Goal: Task Accomplishment & Management: Complete application form

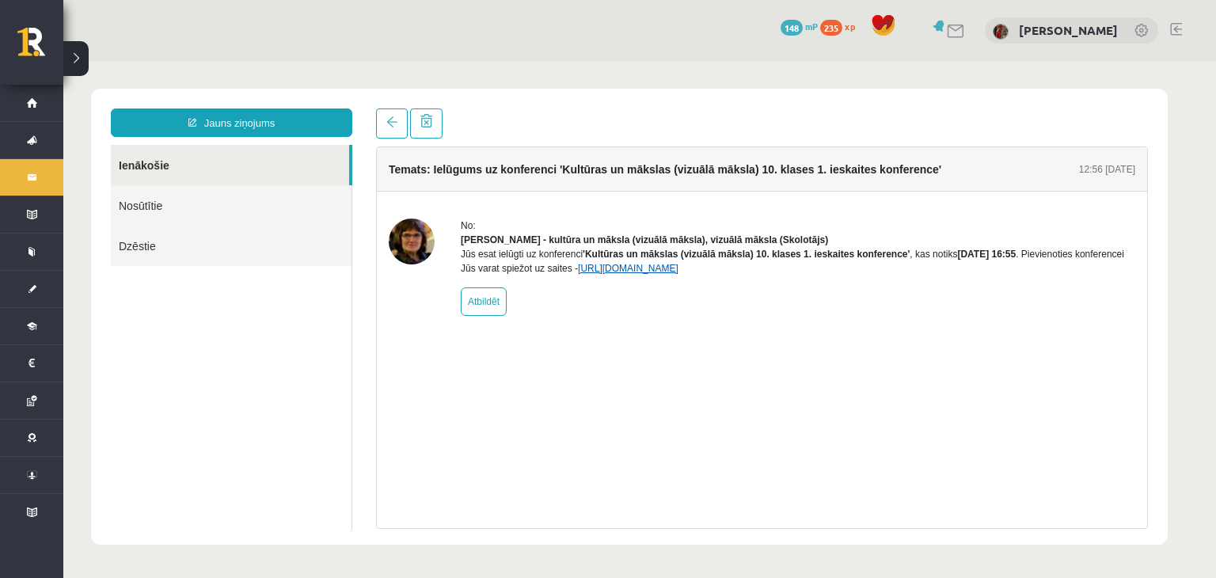
click at [597, 274] on link "https://eskola.r1tv.lv/conferences/4499/join" at bounding box center [628, 268] width 101 height 11
click at [678, 274] on link "https://eskola.r1tv.lv/conferences/4499/join" at bounding box center [628, 268] width 101 height 11
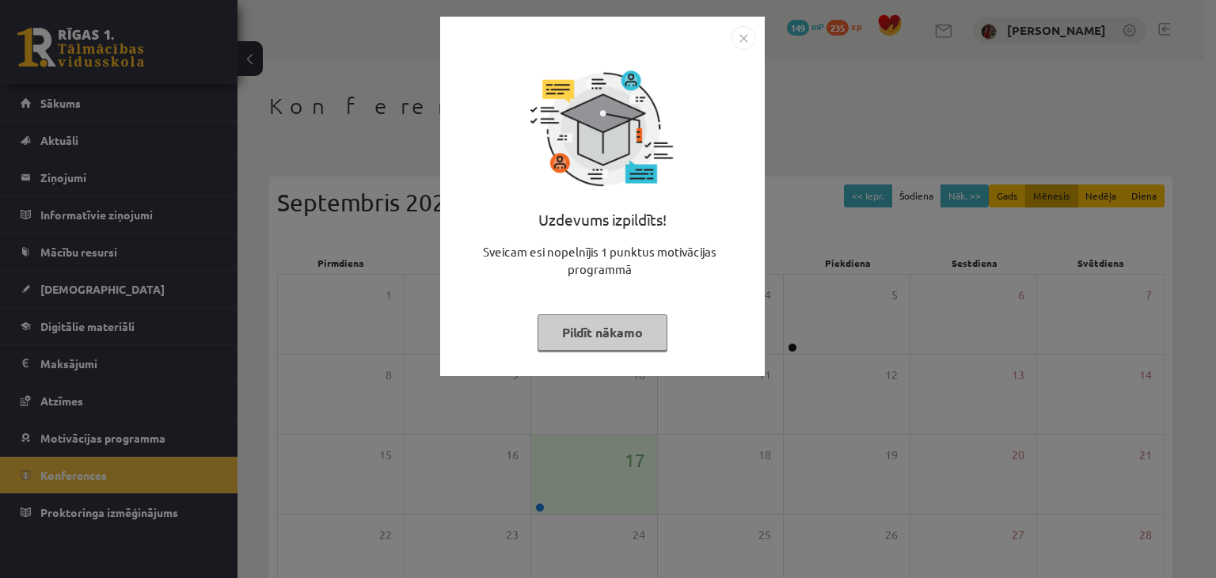
click at [655, 328] on button "Pildīt nākamo" at bounding box center [602, 332] width 130 height 36
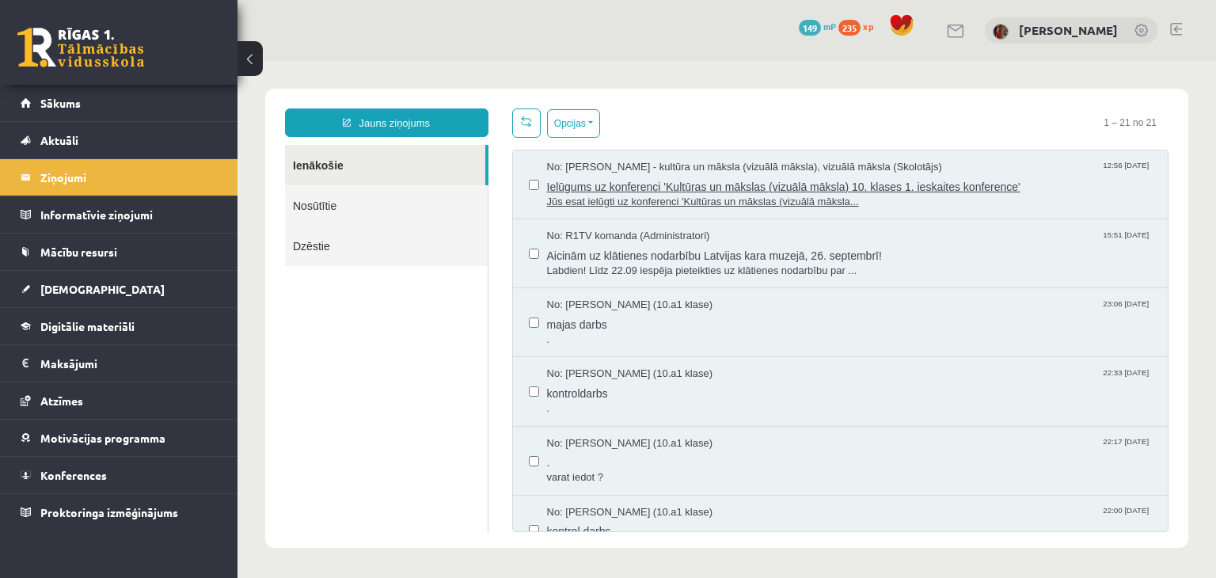
click at [576, 178] on span "Ielūgums uz konferenci 'Kultūras un mākslas (vizuālā māksla) 10. klases 1. iesk…" at bounding box center [849, 185] width 605 height 20
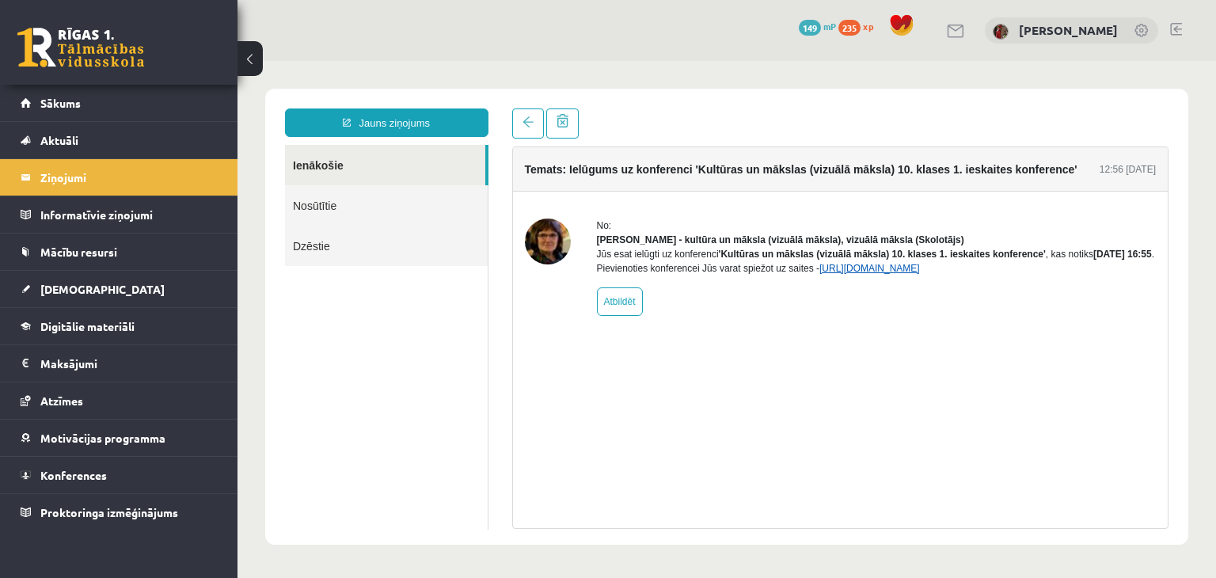
click at [920, 274] on link "[URL][DOMAIN_NAME]" at bounding box center [869, 268] width 101 height 11
click at [116, 207] on legend "Informatīvie ziņojumi 0" at bounding box center [128, 214] width 177 height 36
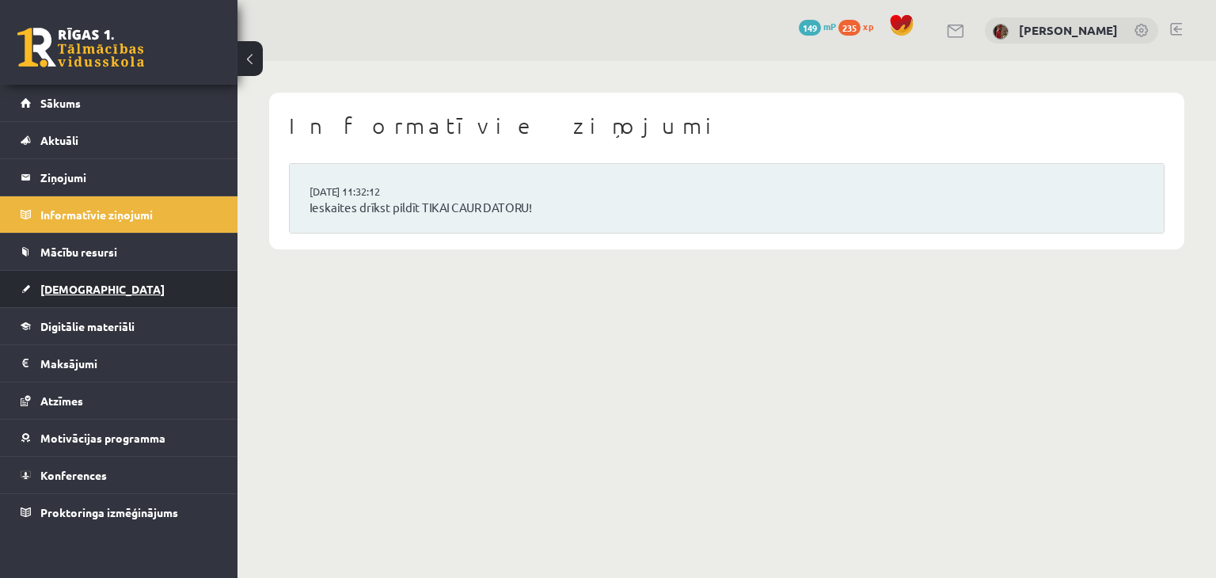
click at [163, 277] on link "[DEMOGRAPHIC_DATA]" at bounding box center [119, 289] width 197 height 36
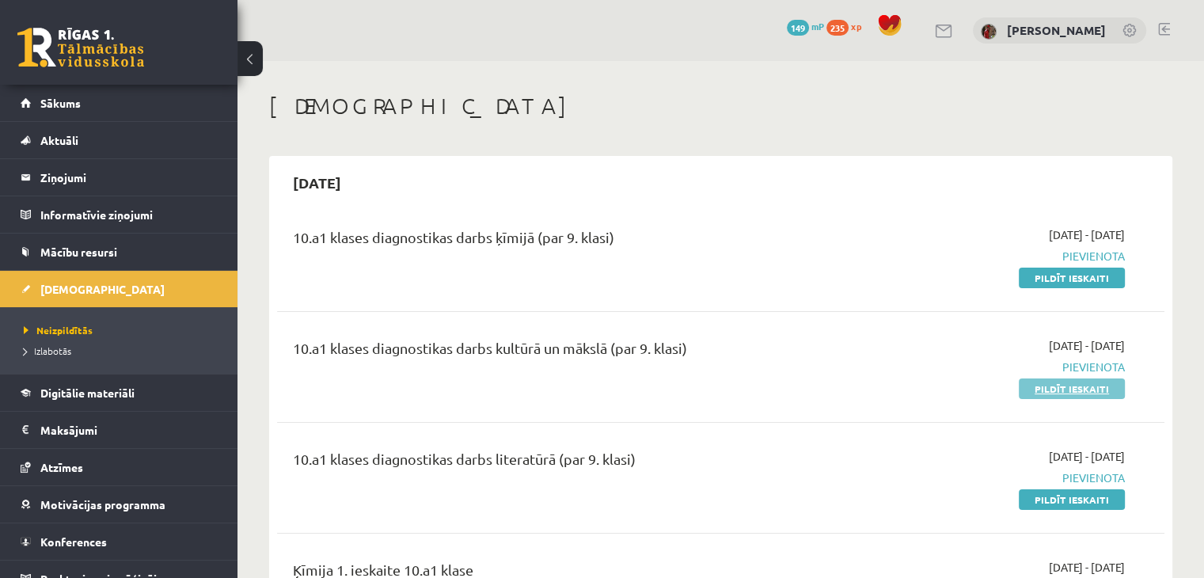
click at [1067, 389] on link "Pildīt ieskaiti" at bounding box center [1072, 388] width 106 height 21
click at [1084, 387] on link "Pildīt ieskaiti" at bounding box center [1072, 388] width 106 height 21
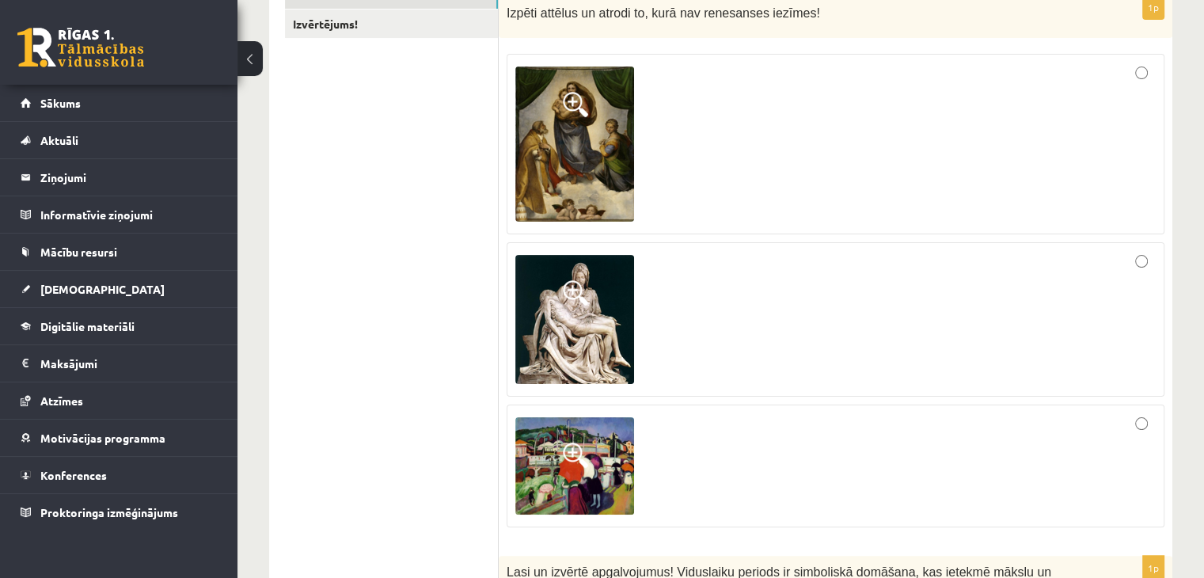
scroll to position [317, 0]
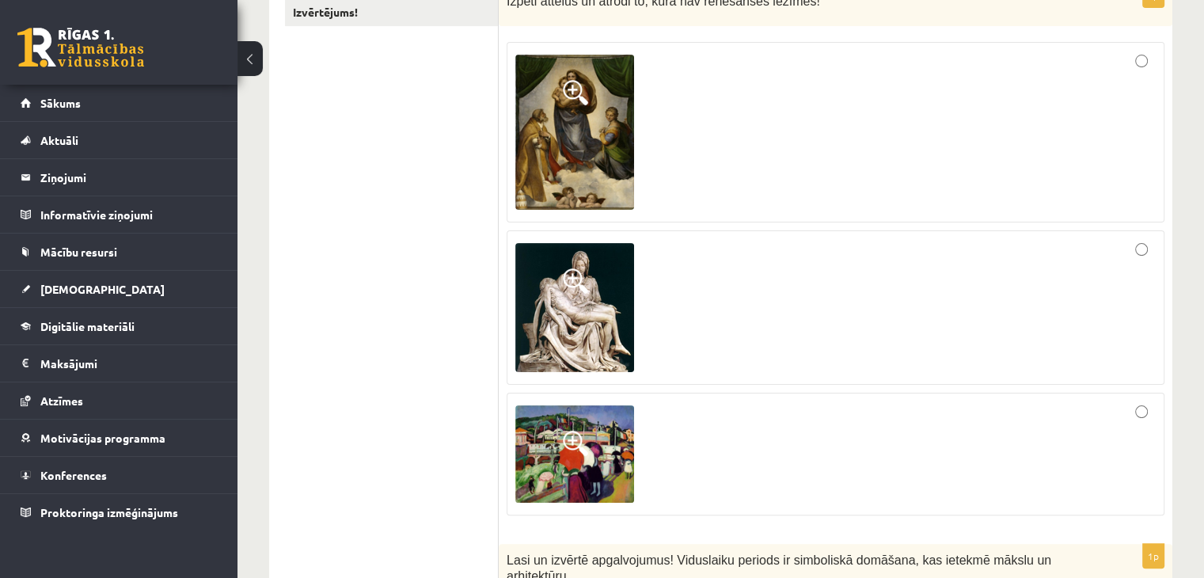
click at [573, 89] on span at bounding box center [575, 92] width 25 height 25
click at [0, 0] on div at bounding box center [0, 0] width 0 height 0
click at [571, 81] on span at bounding box center [575, 92] width 25 height 25
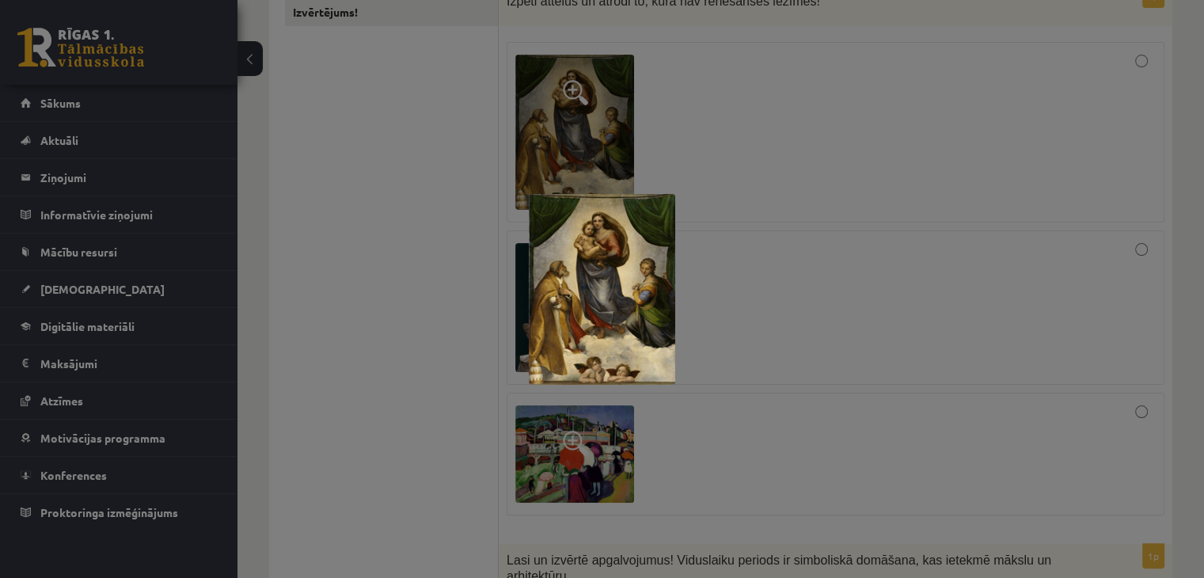
click at [1108, 227] on div at bounding box center [602, 289] width 1204 height 578
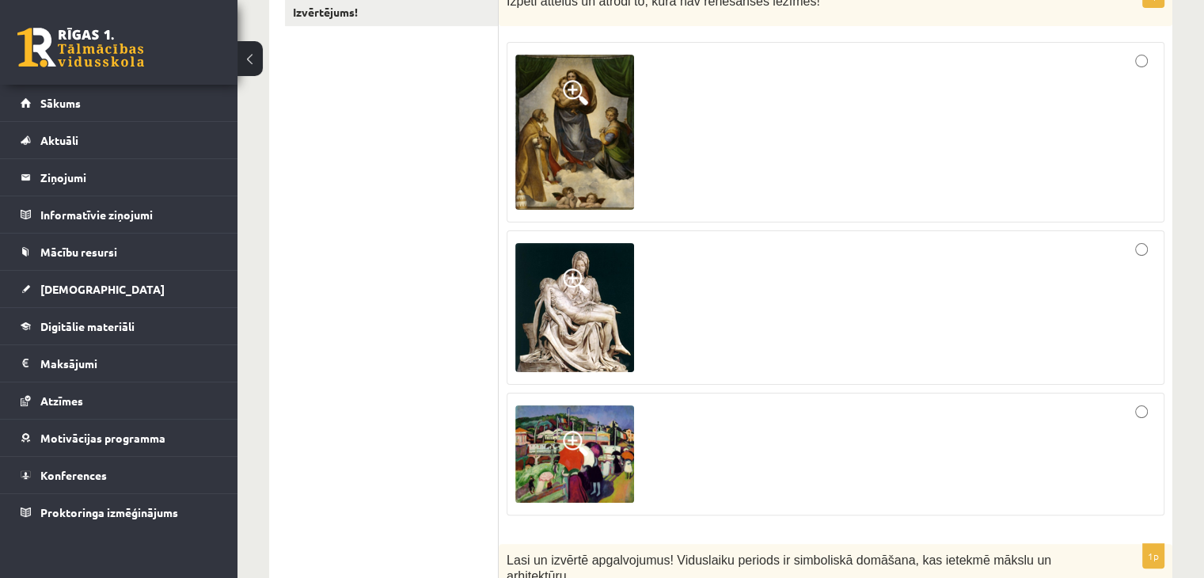
click at [573, 290] on span at bounding box center [575, 280] width 25 height 25
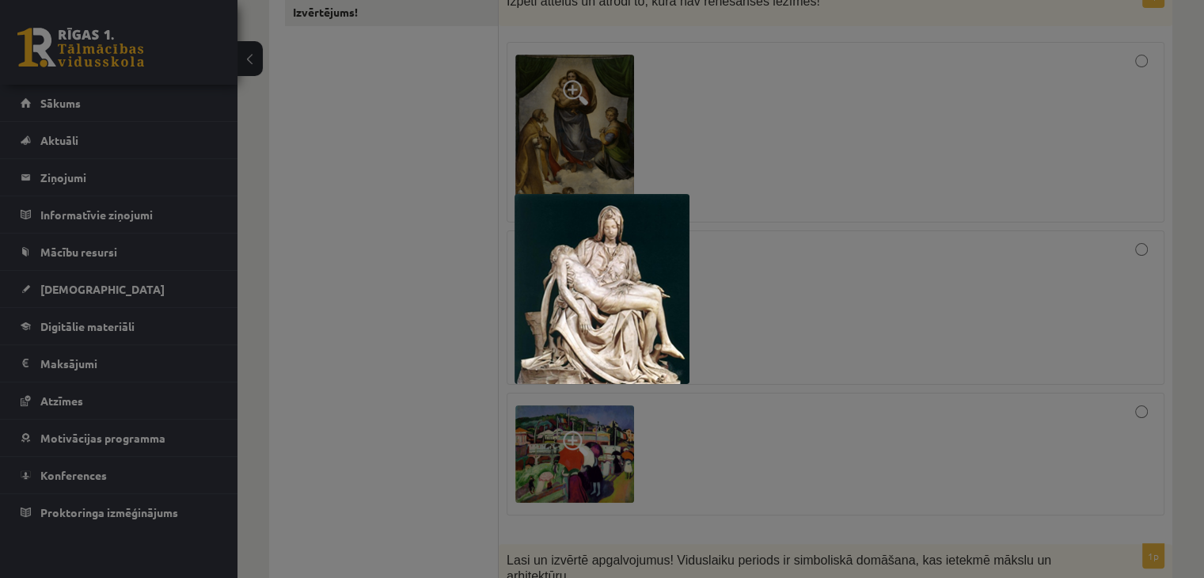
click at [705, 230] on div at bounding box center [602, 289] width 1204 height 578
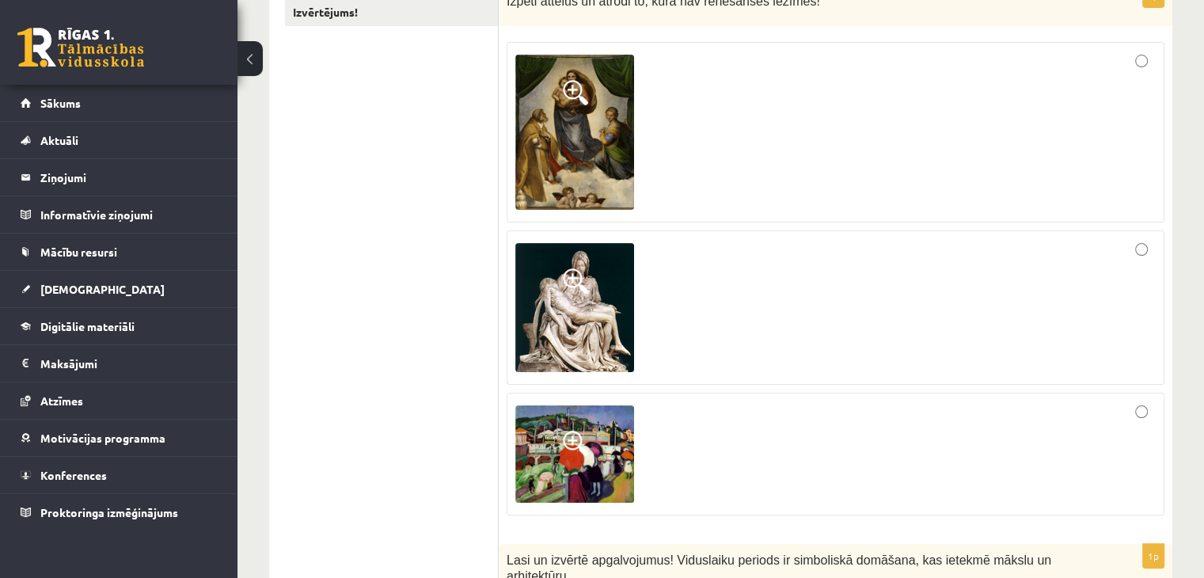
click at [593, 436] on img at bounding box center [574, 453] width 119 height 97
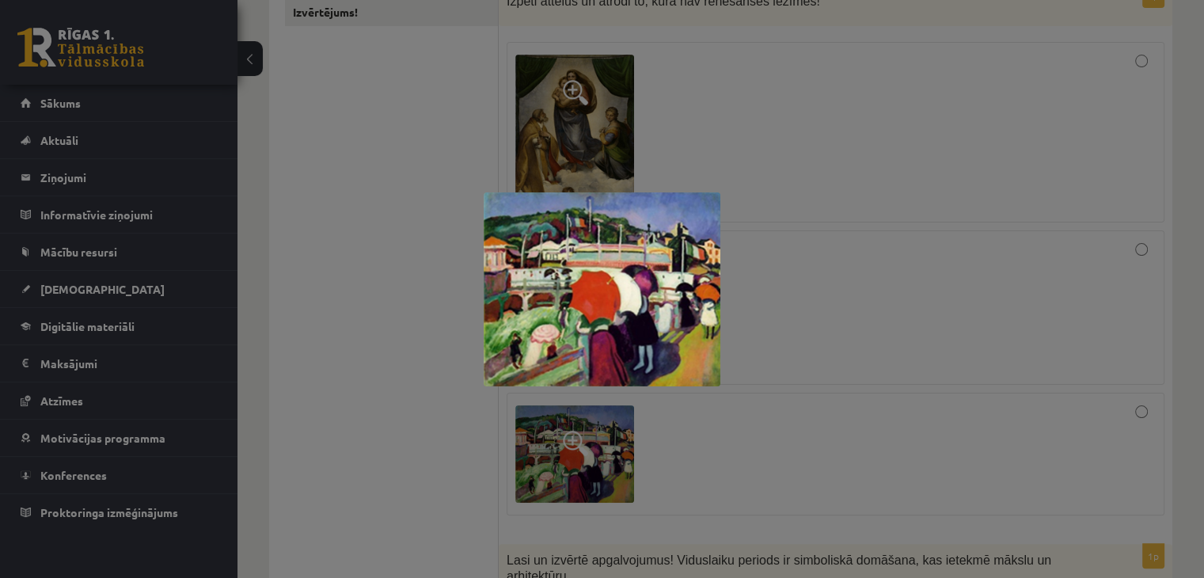
click at [815, 208] on div at bounding box center [602, 289] width 1204 height 578
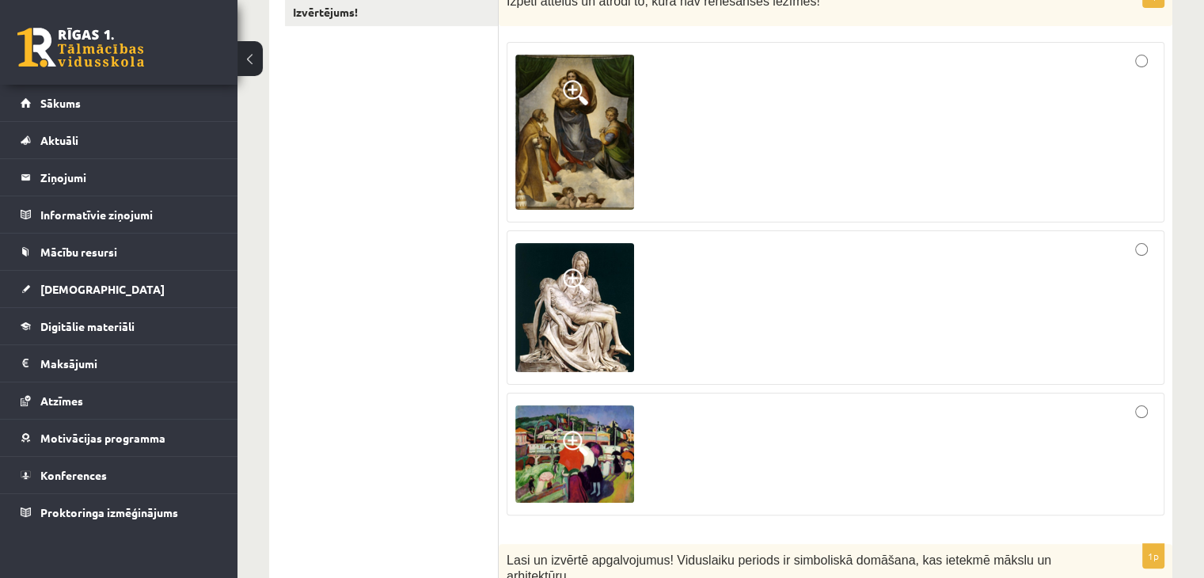
click at [1155, 417] on label at bounding box center [836, 454] width 658 height 123
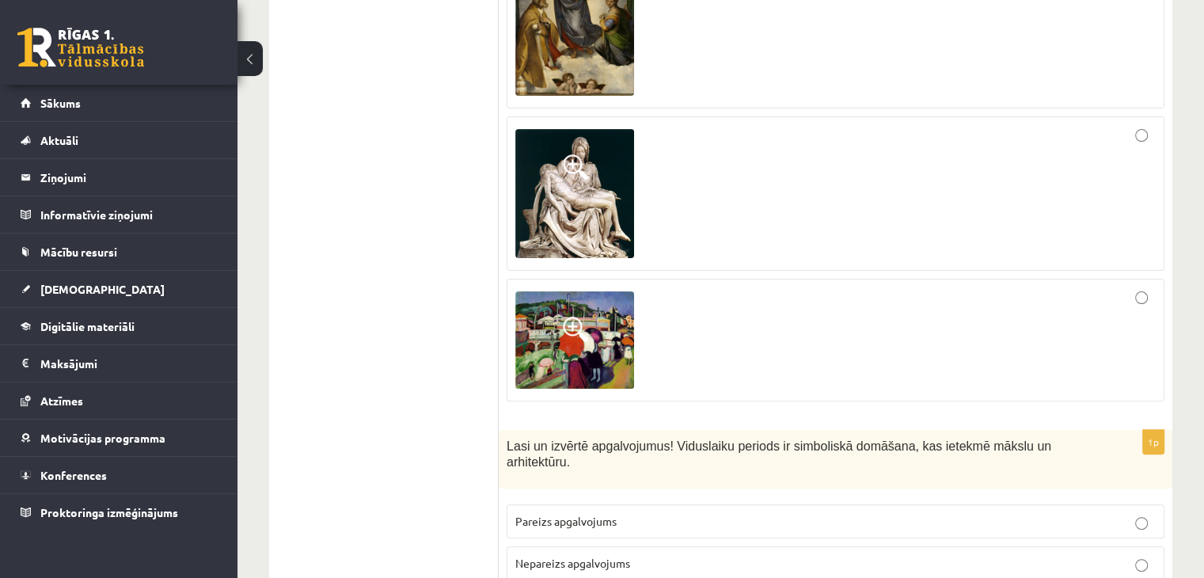
scroll to position [633, 0]
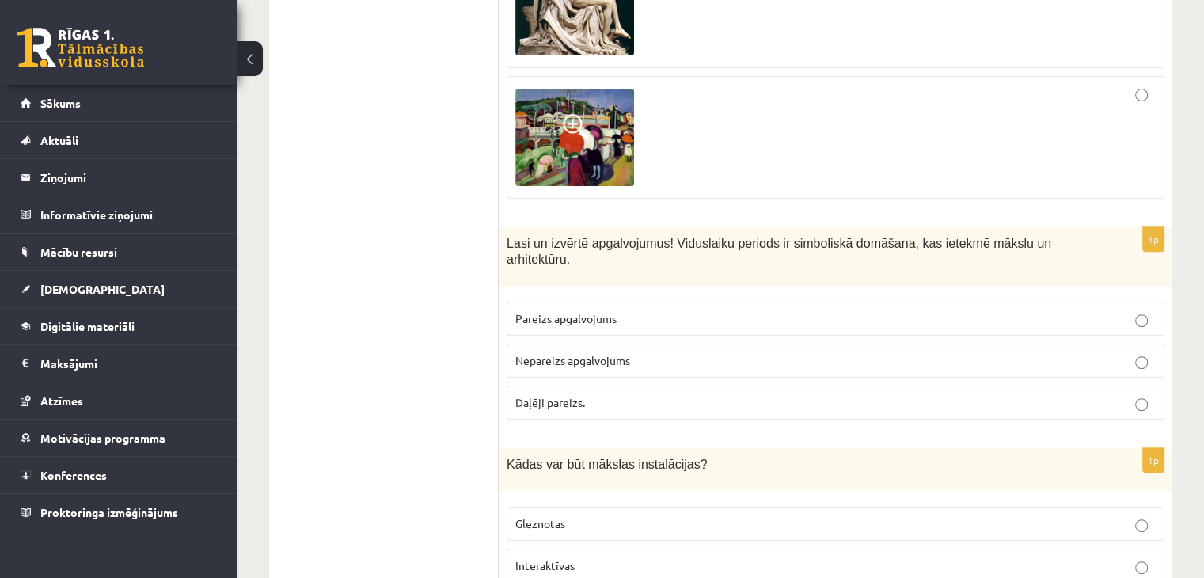
click at [674, 352] on p "Nepareizs apgalvojums" at bounding box center [835, 360] width 640 height 17
click at [668, 394] on p "Daļēji pareizs." at bounding box center [835, 402] width 640 height 17
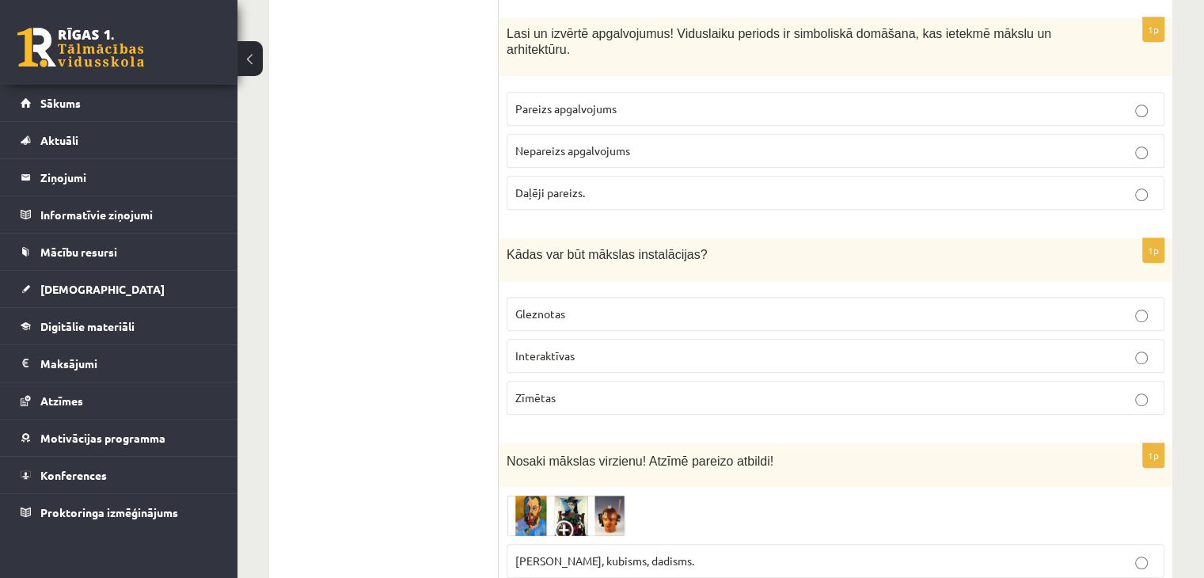
scroll to position [871, 0]
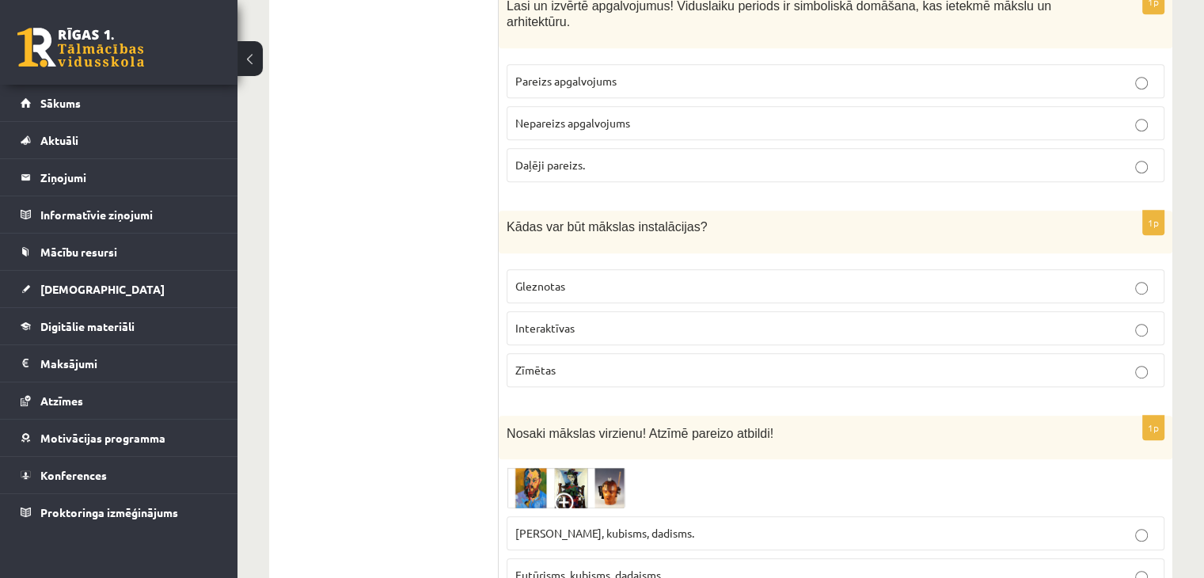
click at [617, 362] on p "Zīmētas" at bounding box center [835, 370] width 640 height 17
click at [624, 320] on p "Interaktīvas" at bounding box center [835, 328] width 640 height 17
click at [636, 277] on label "Gleznotas" at bounding box center [836, 286] width 658 height 34
click at [606, 362] on p "Zīmētas" at bounding box center [835, 370] width 640 height 17
click at [605, 320] on p "Interaktīvas" at bounding box center [835, 328] width 640 height 17
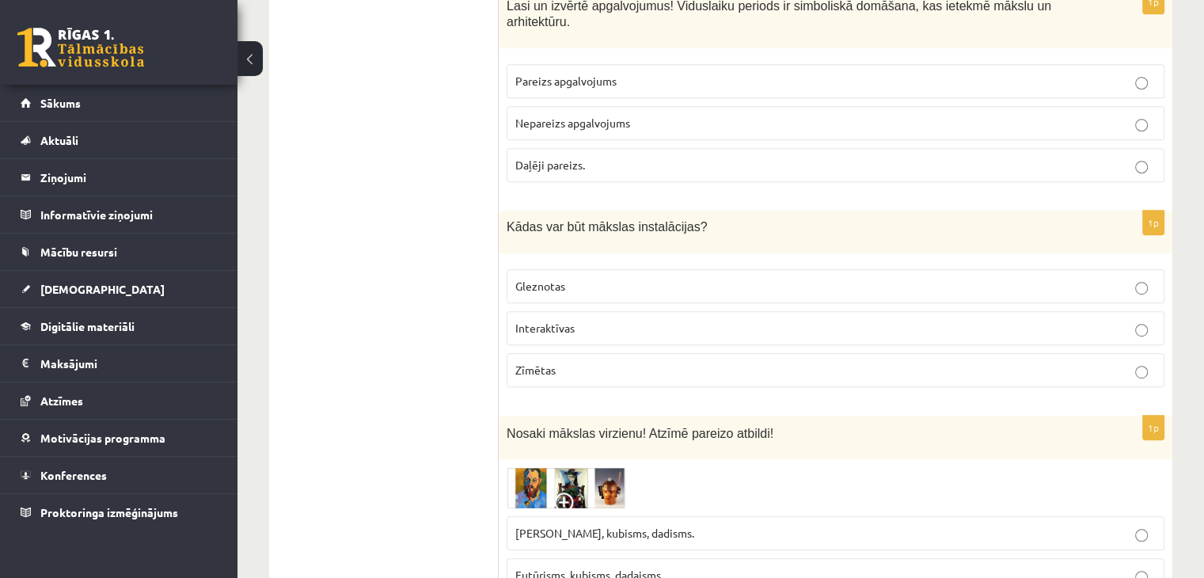
scroll to position [1029, 0]
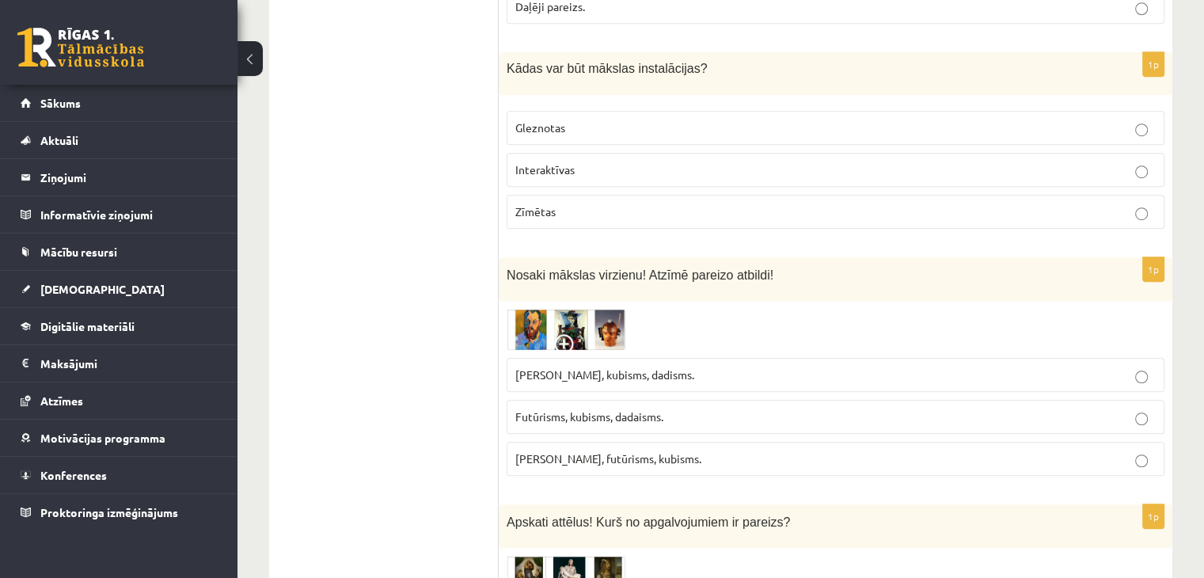
click at [542, 309] on img at bounding box center [566, 330] width 119 height 42
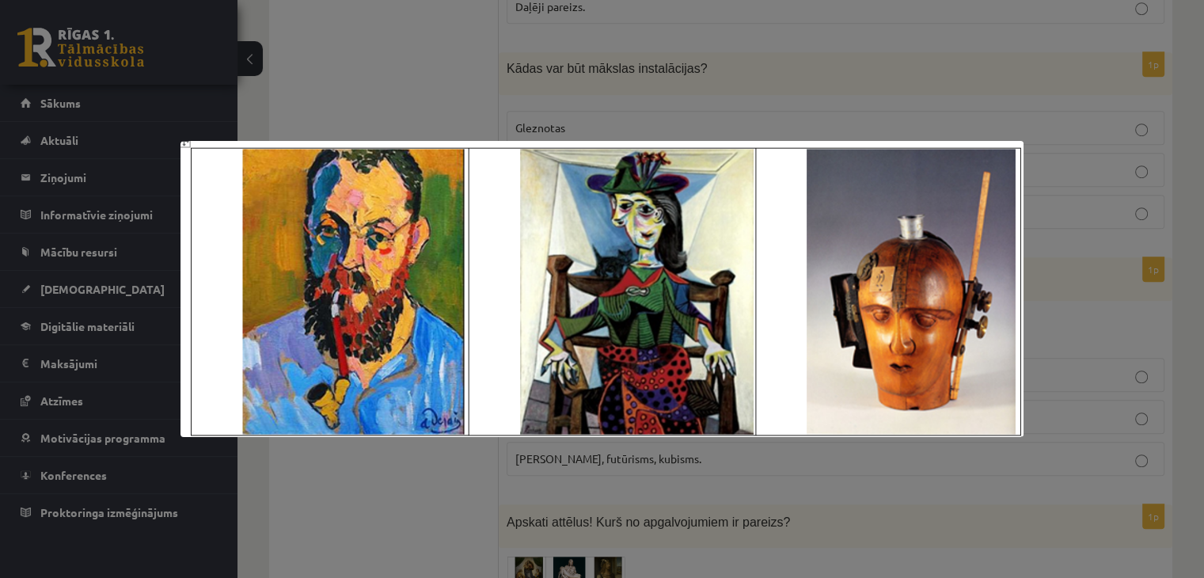
click at [796, 37] on div at bounding box center [602, 289] width 1204 height 578
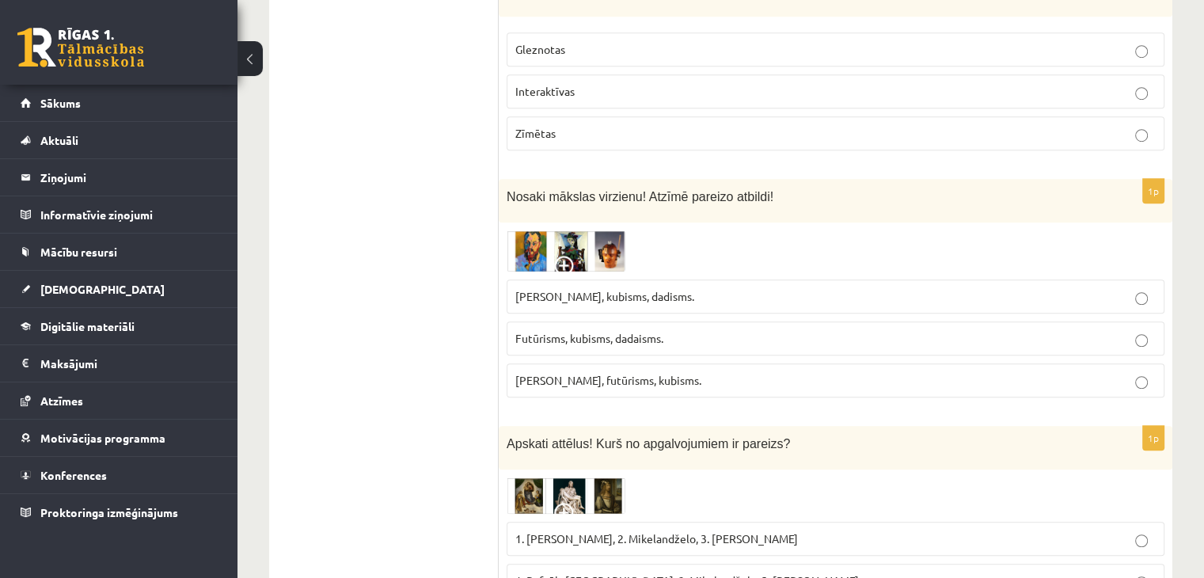
scroll to position [1108, 0]
click at [586, 230] on img at bounding box center [566, 251] width 119 height 42
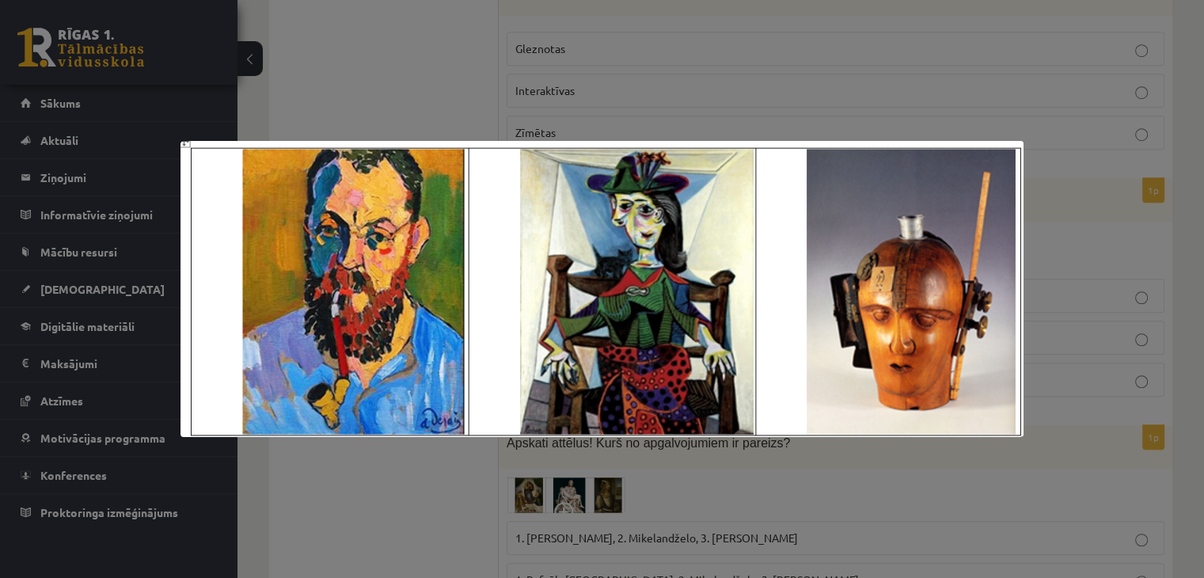
click at [685, 67] on div at bounding box center [602, 289] width 1204 height 578
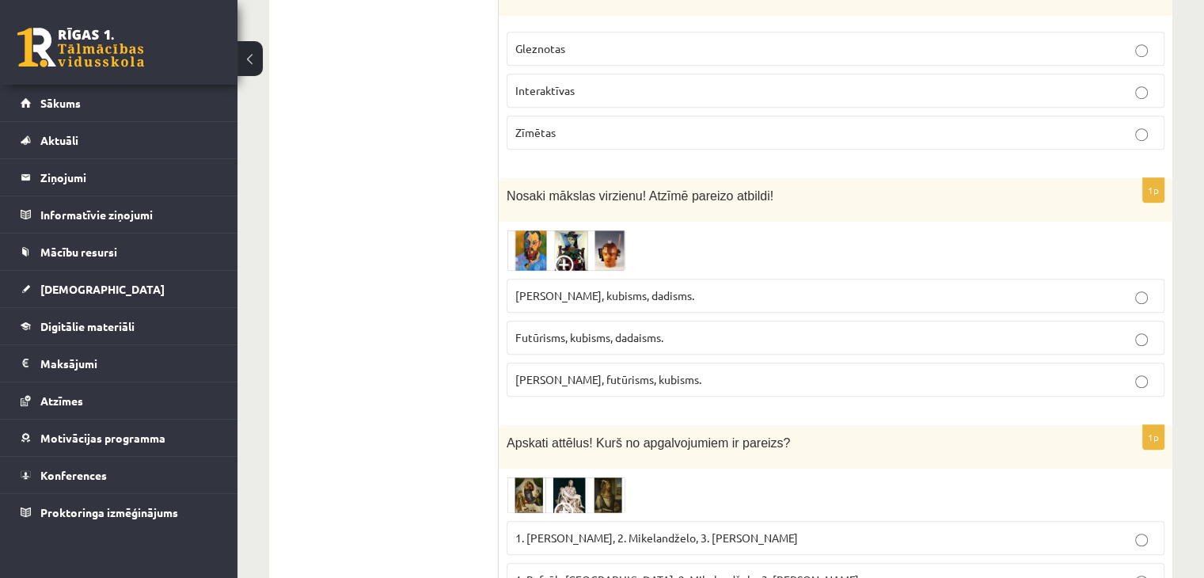
click at [670, 371] on p "Fovisms, futūrisms, kubisms." at bounding box center [835, 379] width 640 height 17
click at [595, 230] on img at bounding box center [566, 251] width 119 height 42
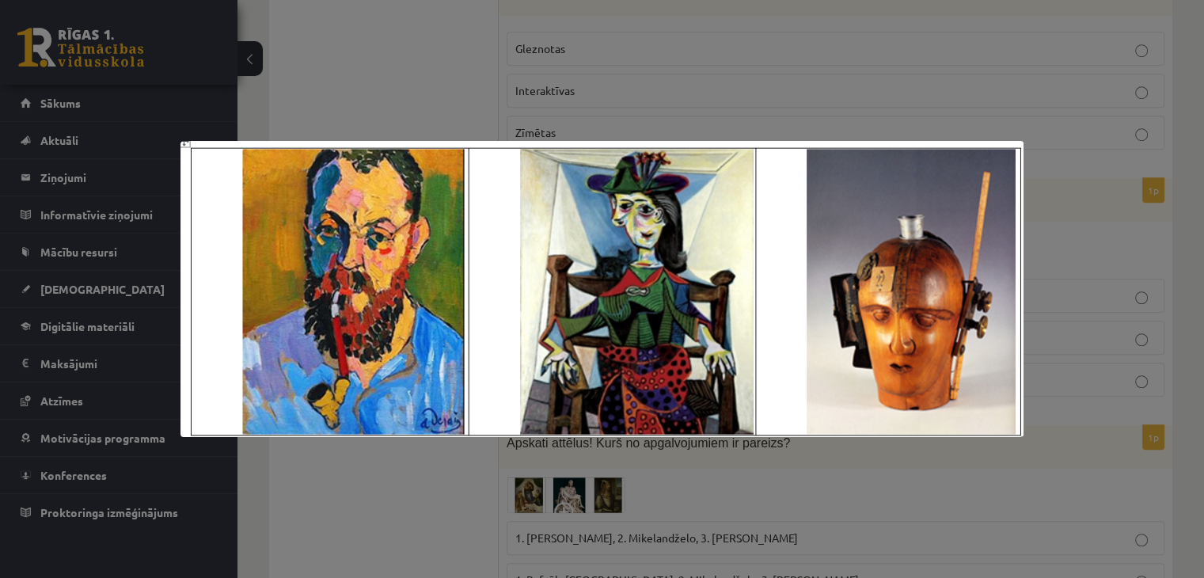
click at [711, 88] on div at bounding box center [602, 289] width 1204 height 578
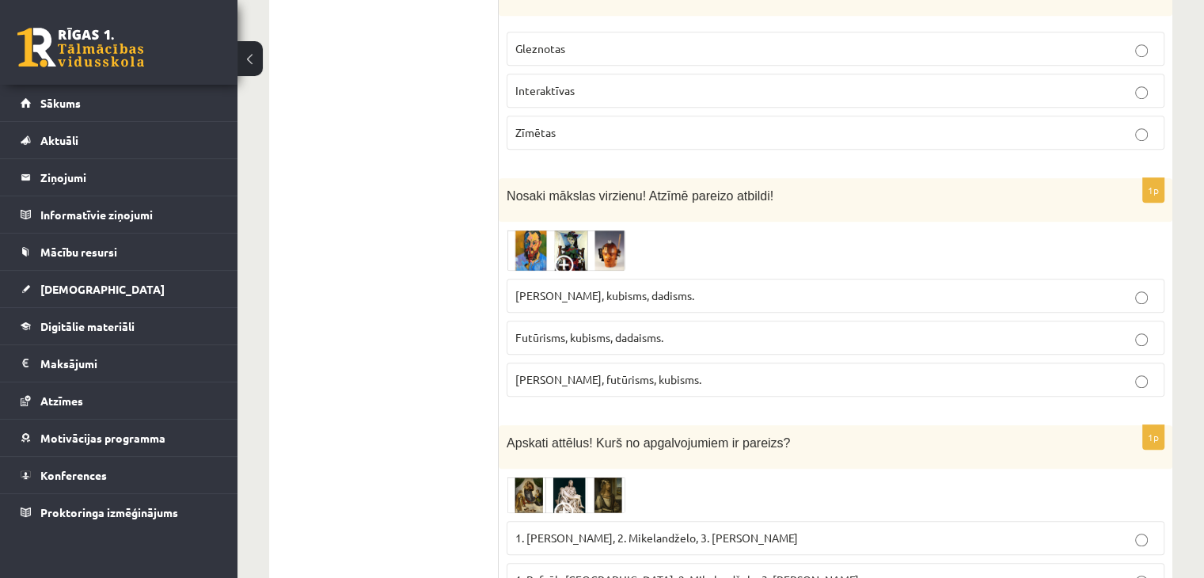
click at [589, 230] on img at bounding box center [566, 251] width 119 height 42
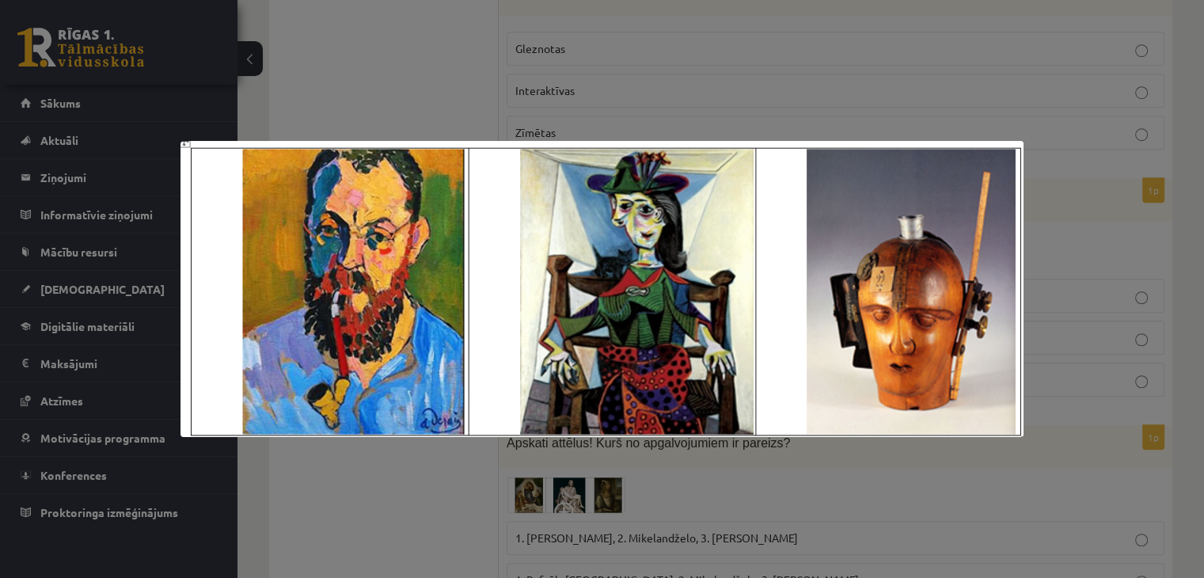
click at [838, 76] on div at bounding box center [602, 289] width 1204 height 578
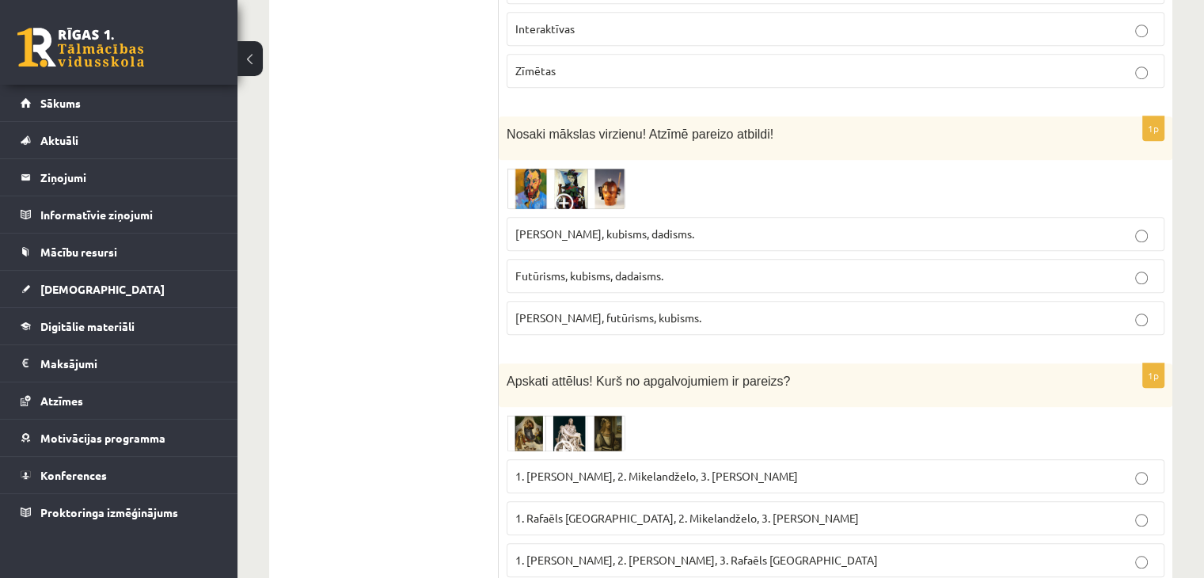
scroll to position [1266, 0]
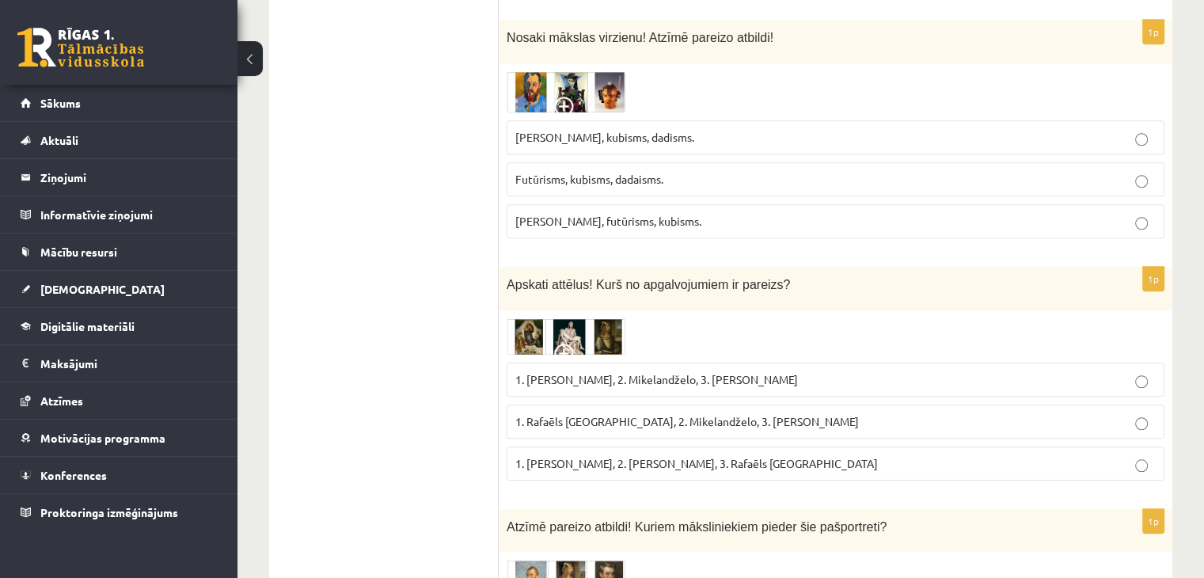
click at [570, 318] on img at bounding box center [566, 336] width 119 height 36
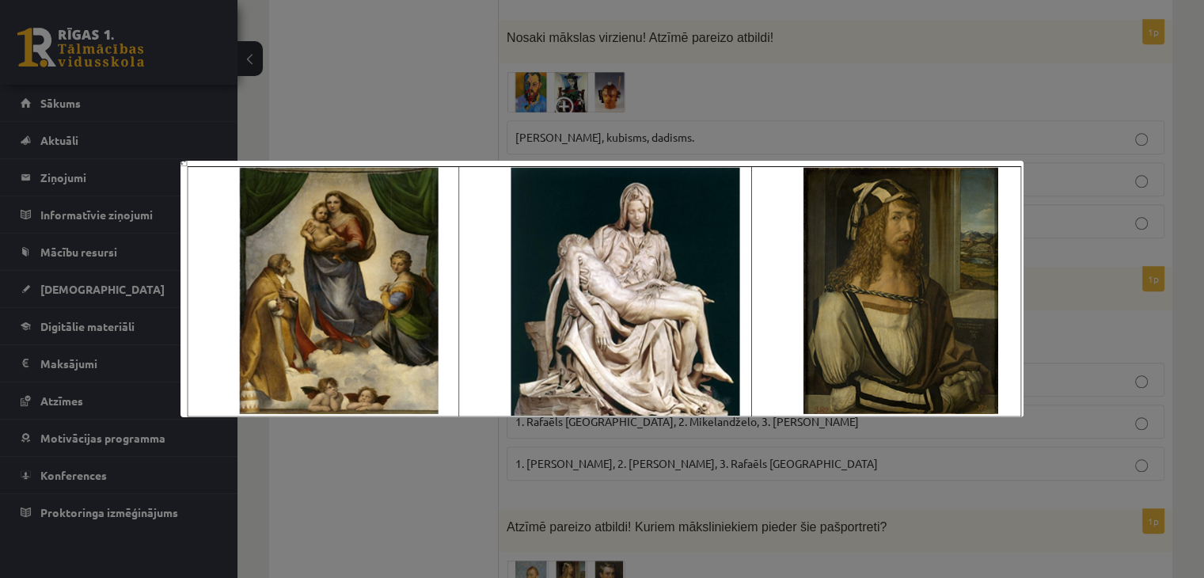
click at [697, 76] on div at bounding box center [602, 289] width 1204 height 578
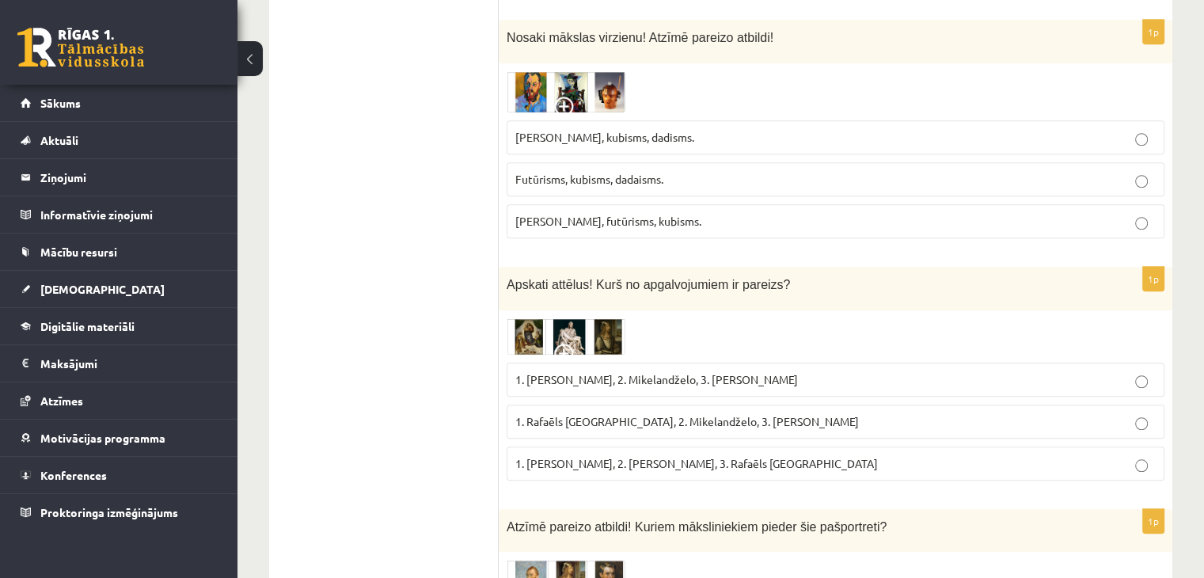
click at [608, 318] on img at bounding box center [566, 336] width 119 height 36
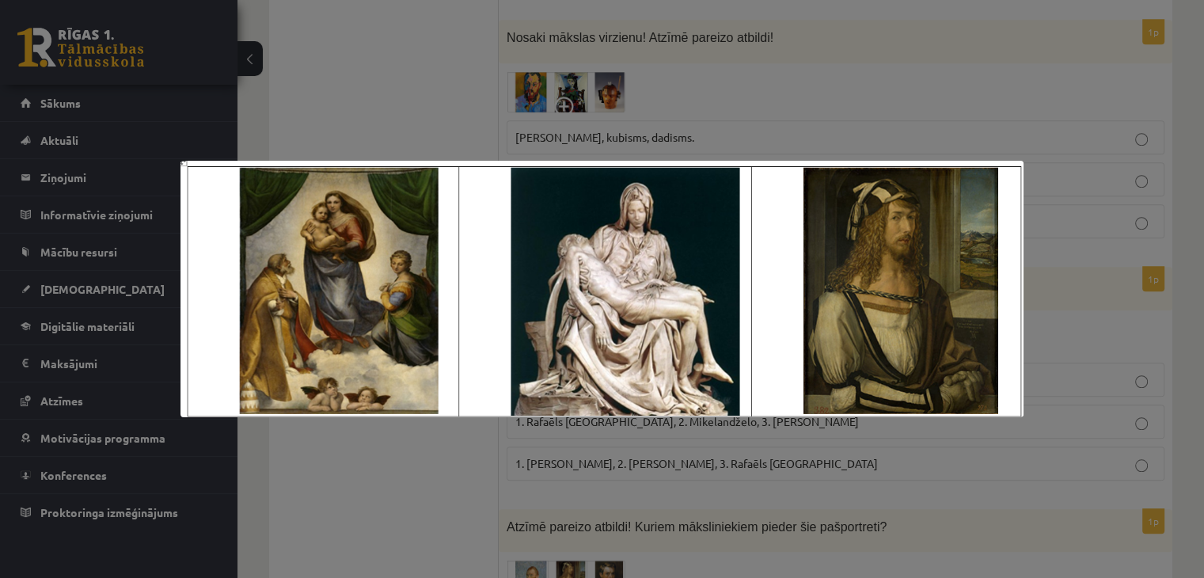
click at [678, 123] on div at bounding box center [602, 289] width 1204 height 578
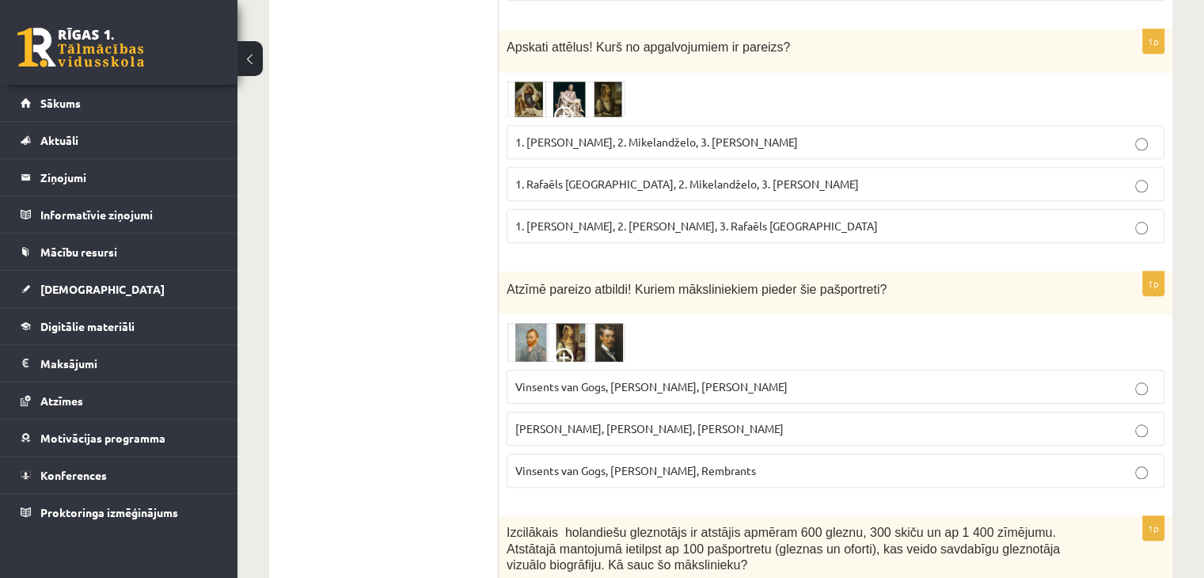
scroll to position [1425, 0]
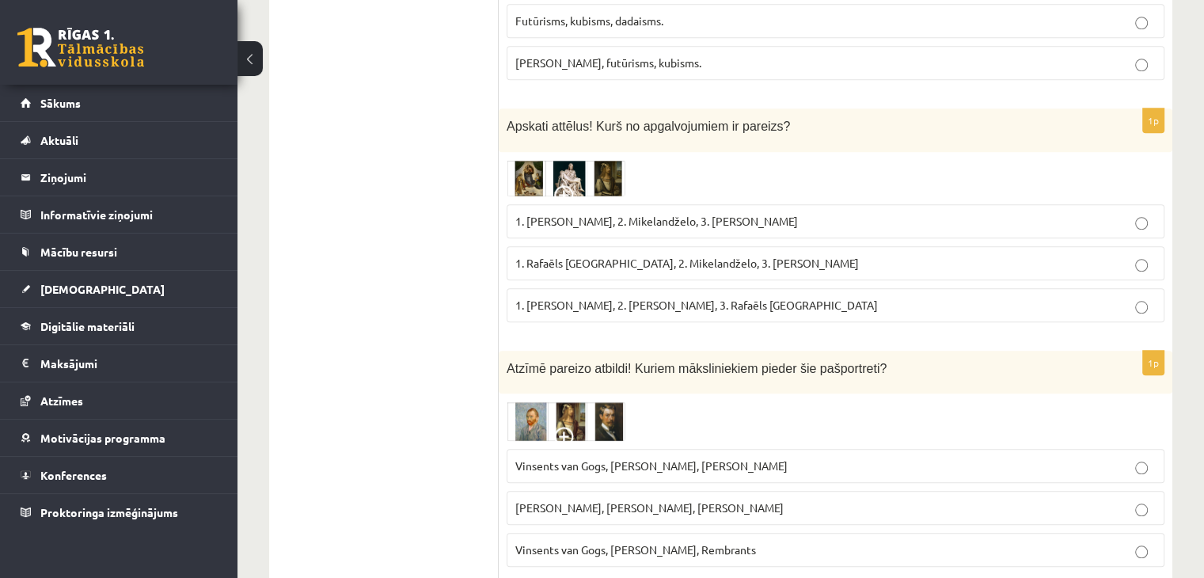
click at [556, 185] on span at bounding box center [566, 197] width 25 height 25
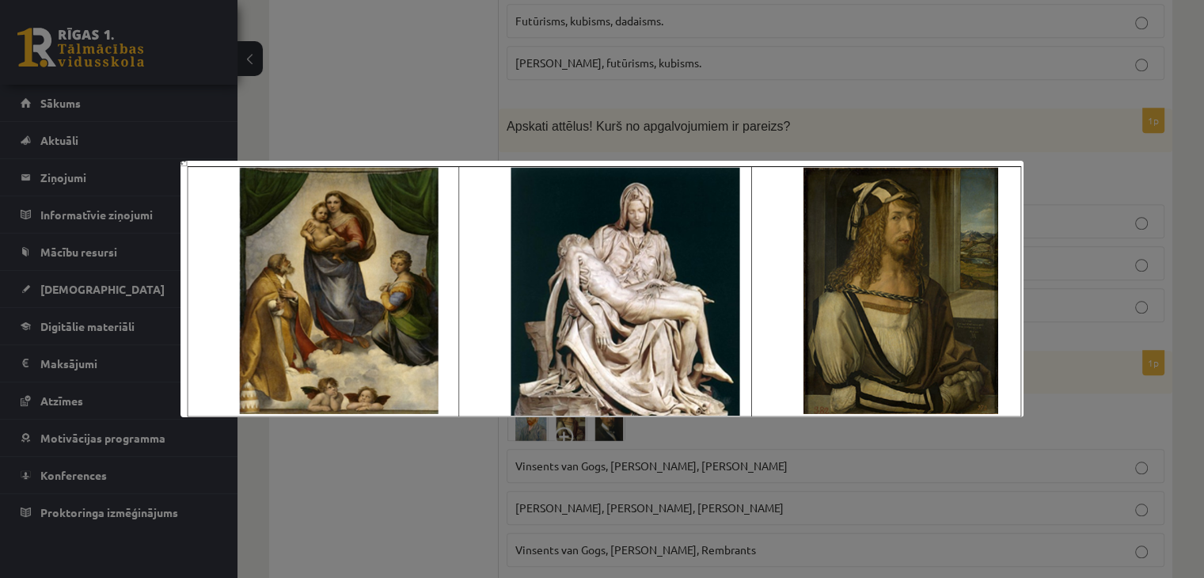
click at [691, 63] on div at bounding box center [602, 289] width 1204 height 578
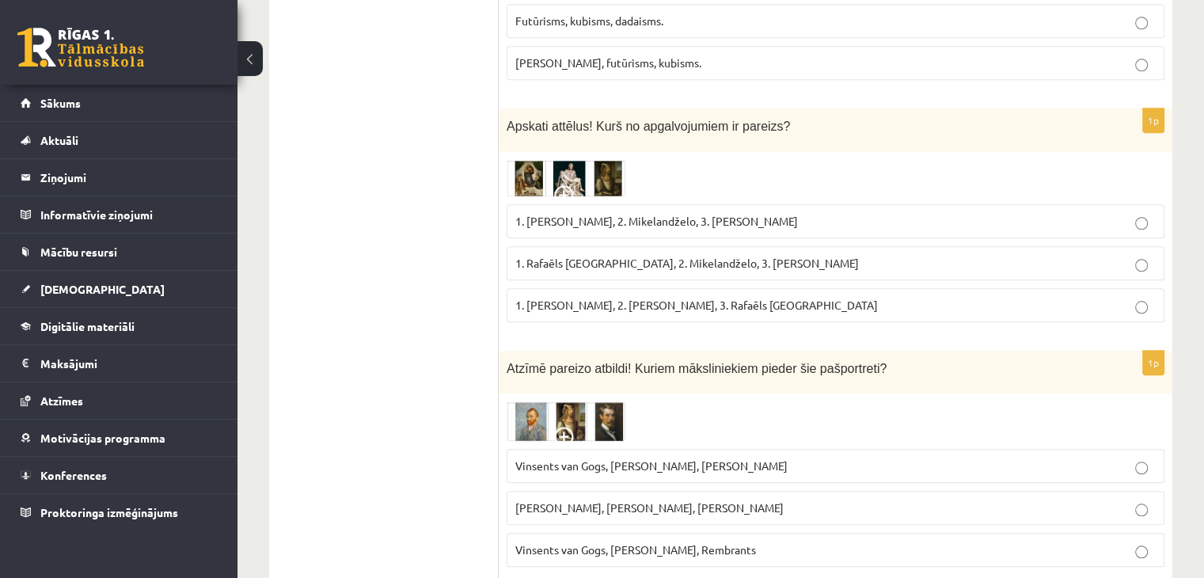
click at [597, 162] on img at bounding box center [566, 178] width 119 height 36
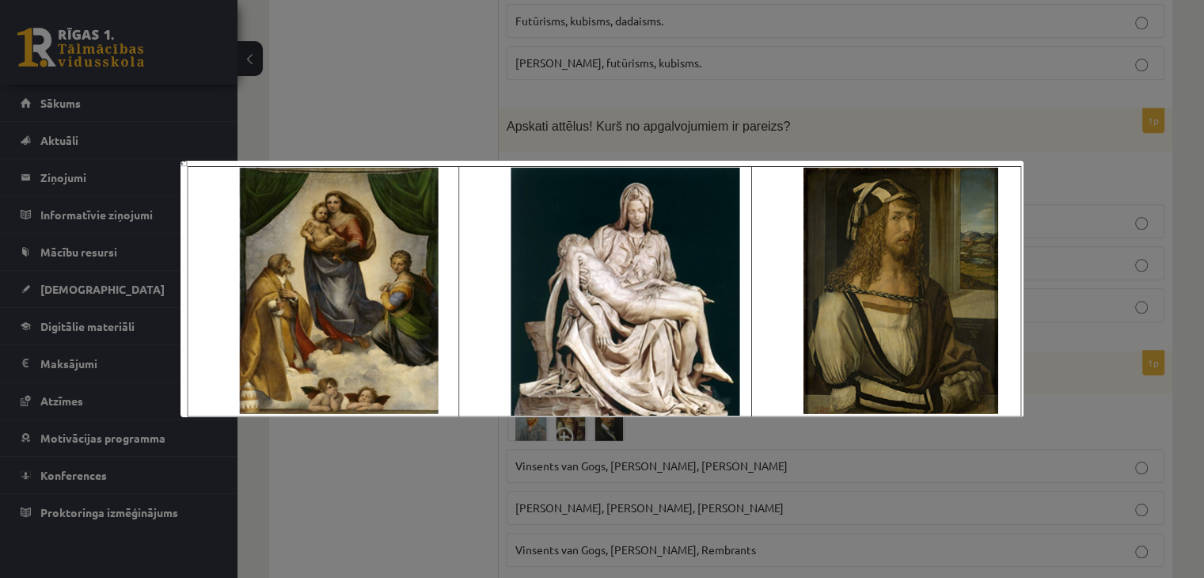
click at [700, 111] on div at bounding box center [602, 289] width 1204 height 578
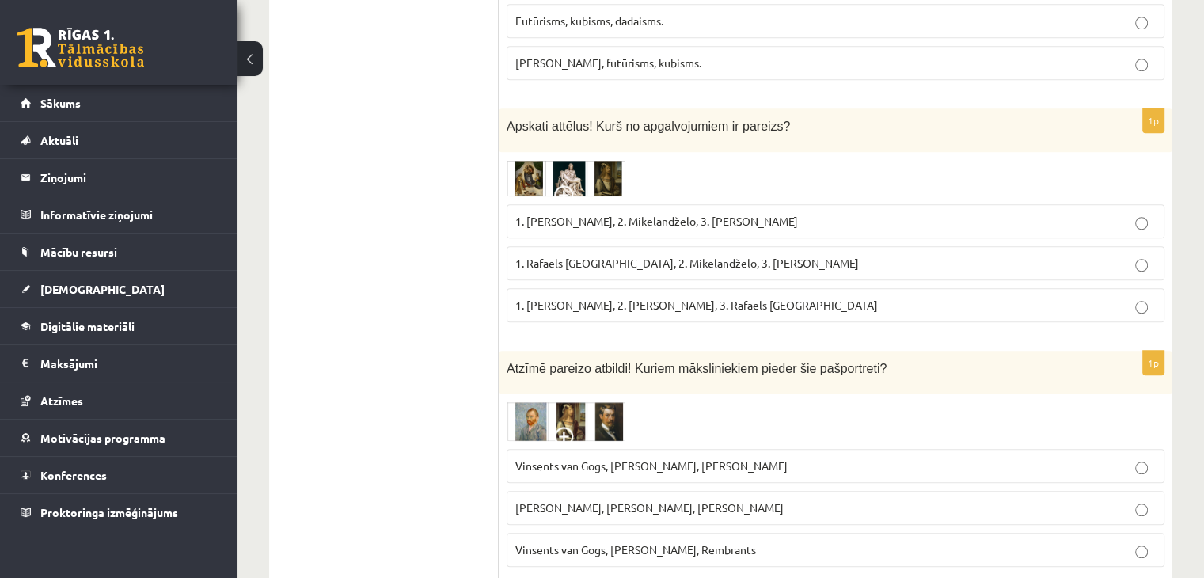
click at [623, 298] on span "1. Albrehts Dīrers, 2. Leonardo da Vinči, 3. Rafaēls Sancio da Urbīno" at bounding box center [696, 305] width 362 height 14
click at [604, 164] on img at bounding box center [566, 178] width 119 height 36
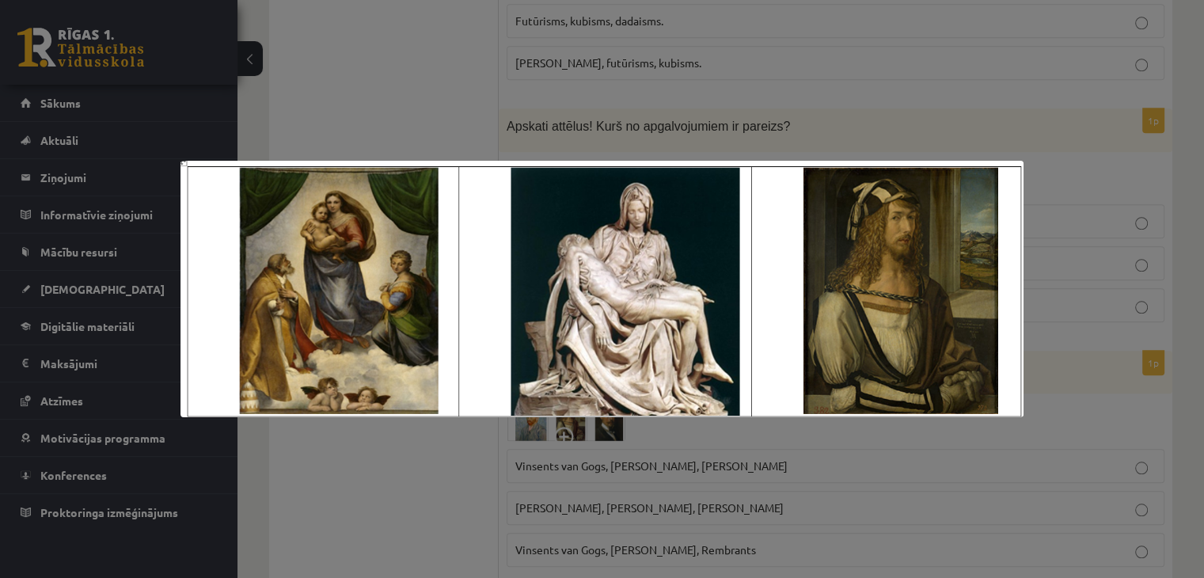
click at [637, 112] on div at bounding box center [602, 289] width 1204 height 578
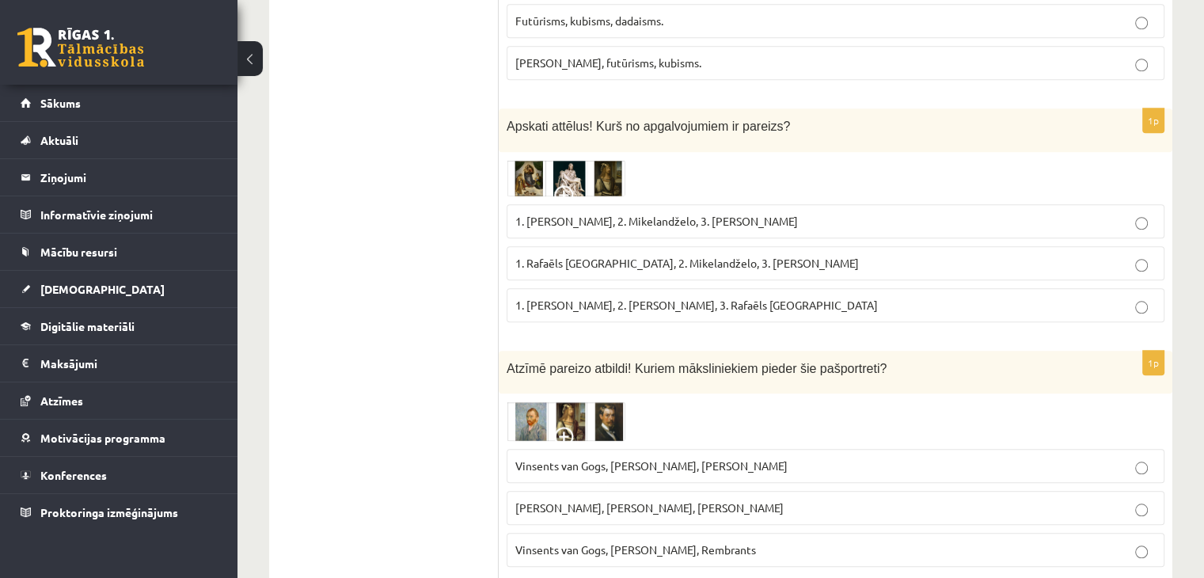
click at [595, 160] on img at bounding box center [566, 178] width 119 height 36
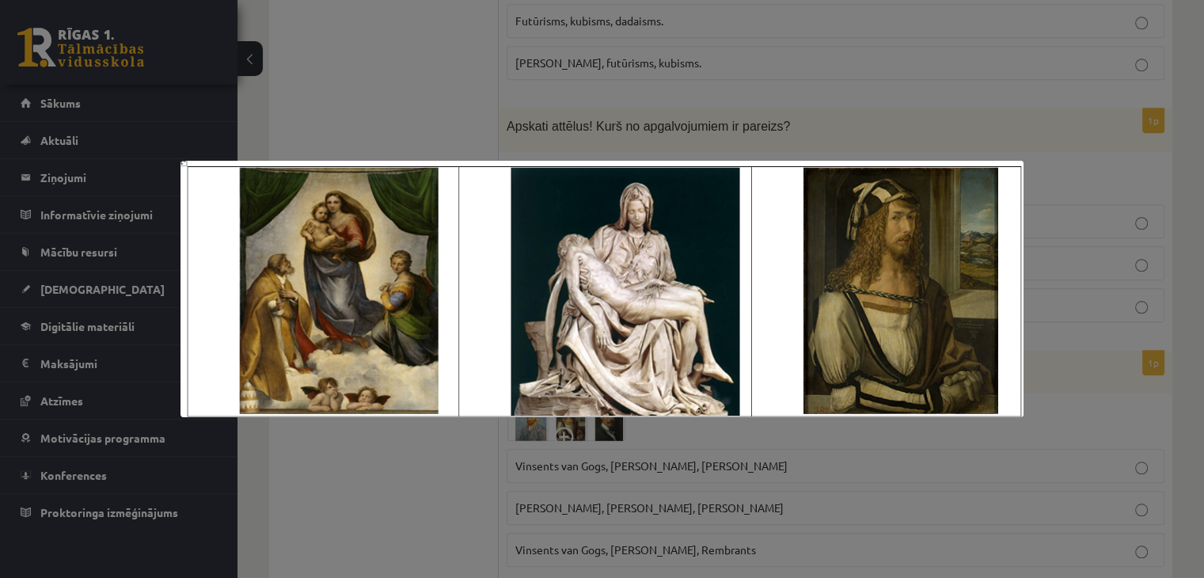
click at [600, 97] on div at bounding box center [602, 289] width 1204 height 578
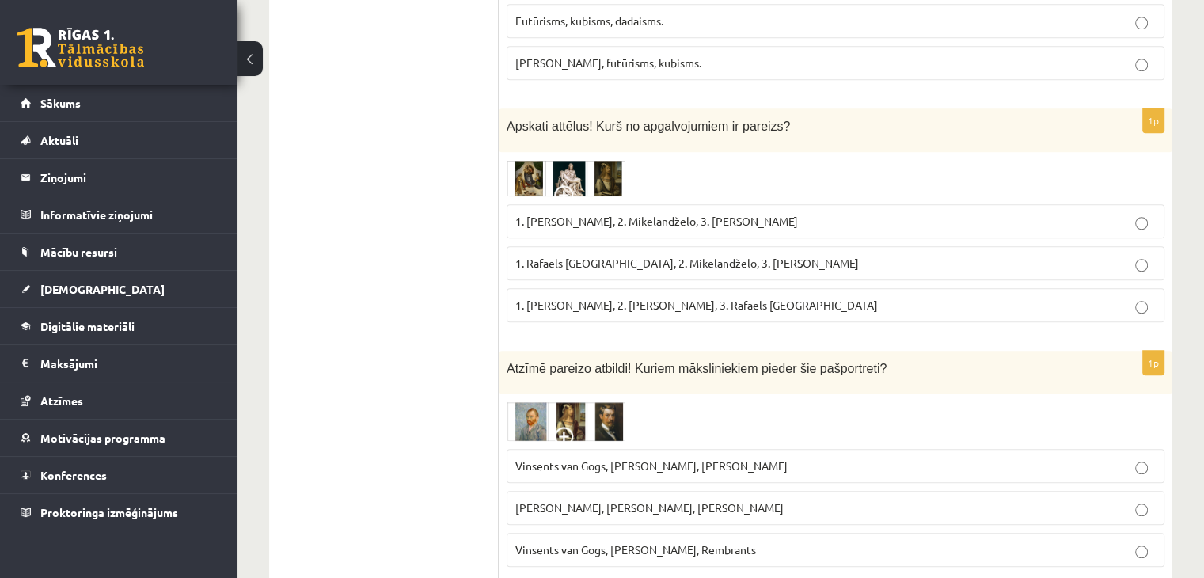
click at [603, 256] on span "1. Rafaēls Sancio da Urbīno, 2. Mikelandželo, 3. Albrehts Dīrers" at bounding box center [686, 263] width 343 height 14
click at [593, 160] on img at bounding box center [566, 178] width 119 height 36
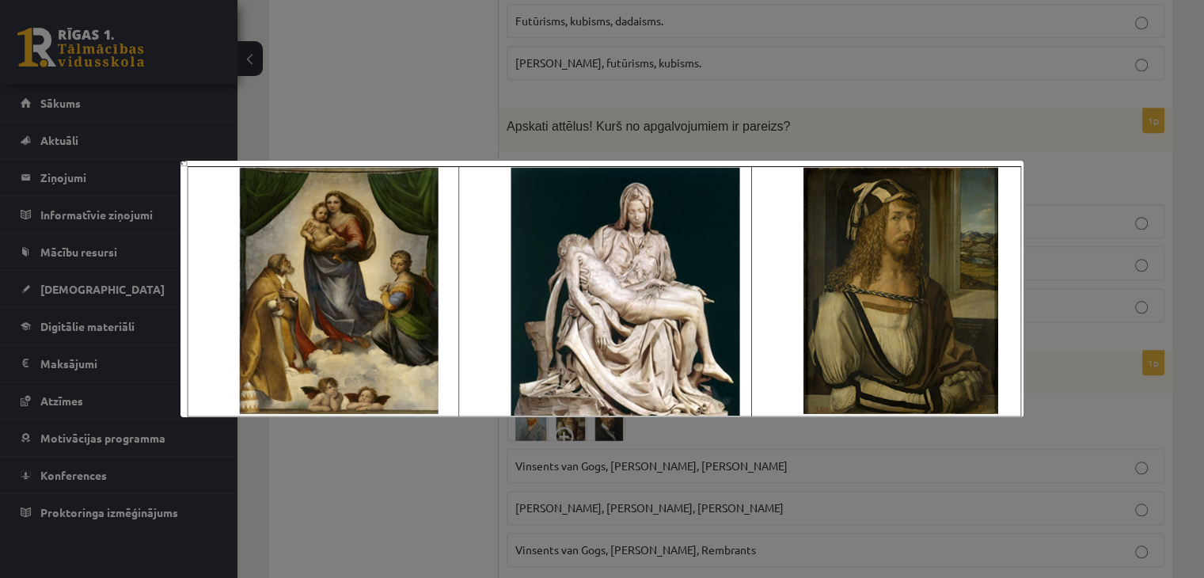
click at [649, 66] on div at bounding box center [602, 289] width 1204 height 578
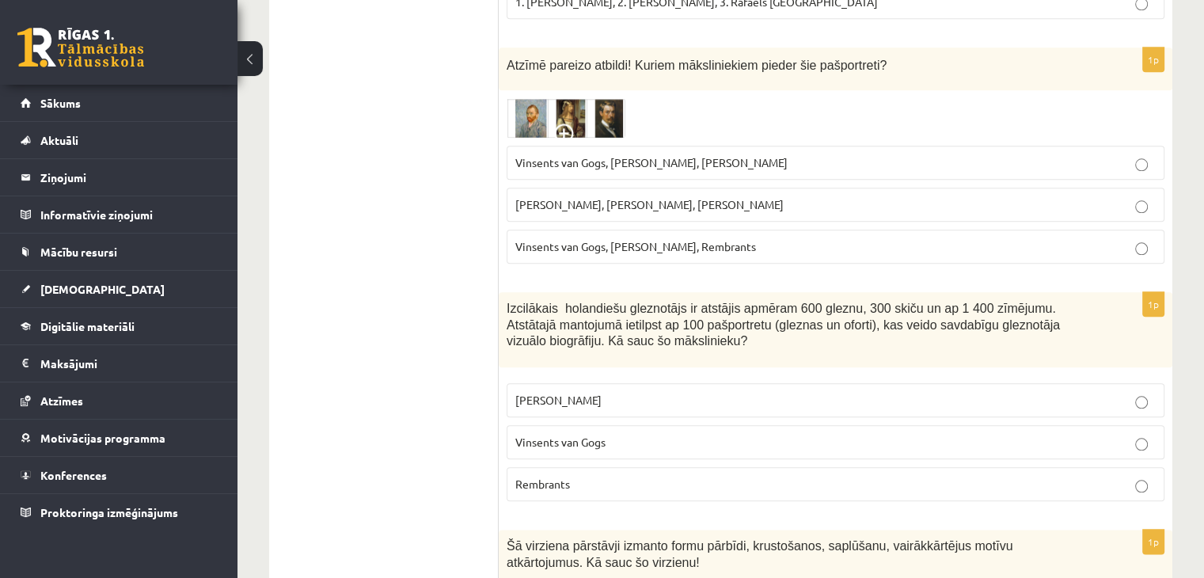
scroll to position [1741, 0]
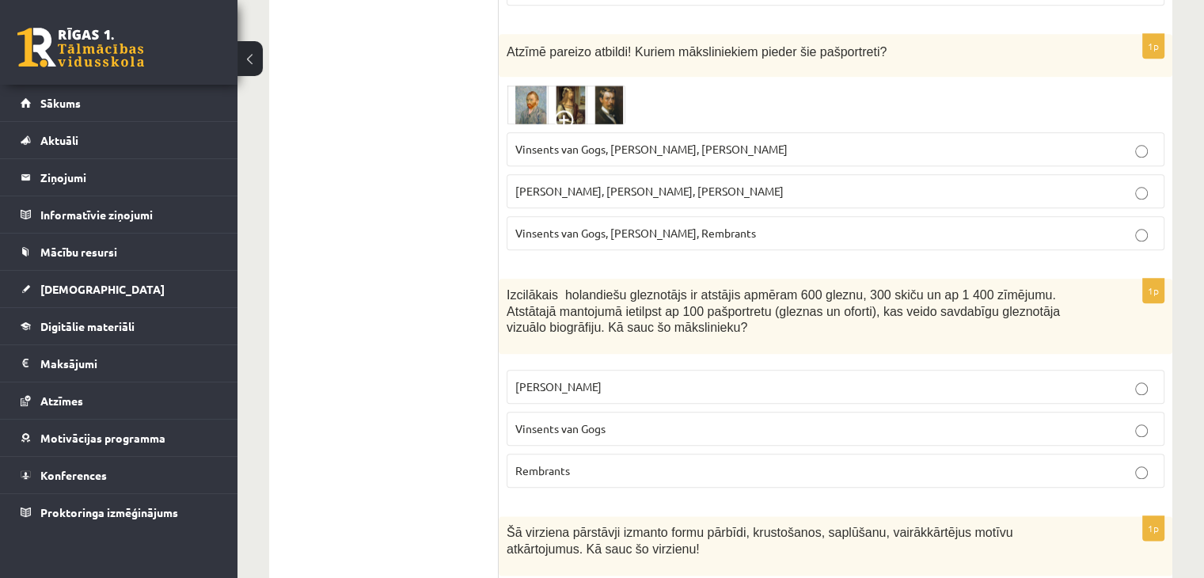
click at [614, 85] on img at bounding box center [566, 105] width 119 height 40
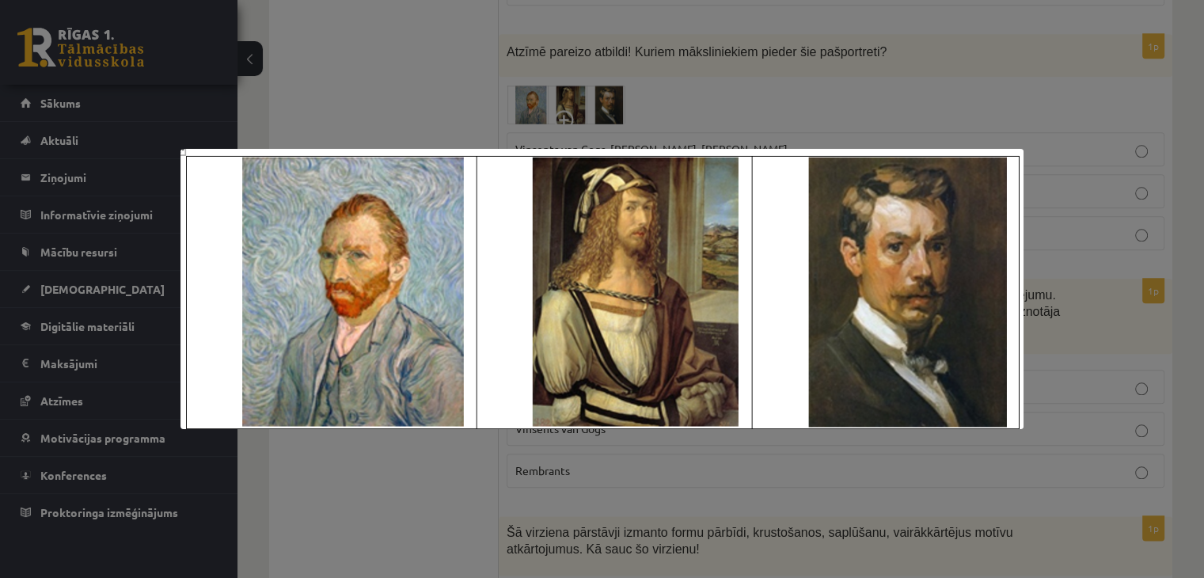
click at [627, 100] on div at bounding box center [602, 289] width 1204 height 578
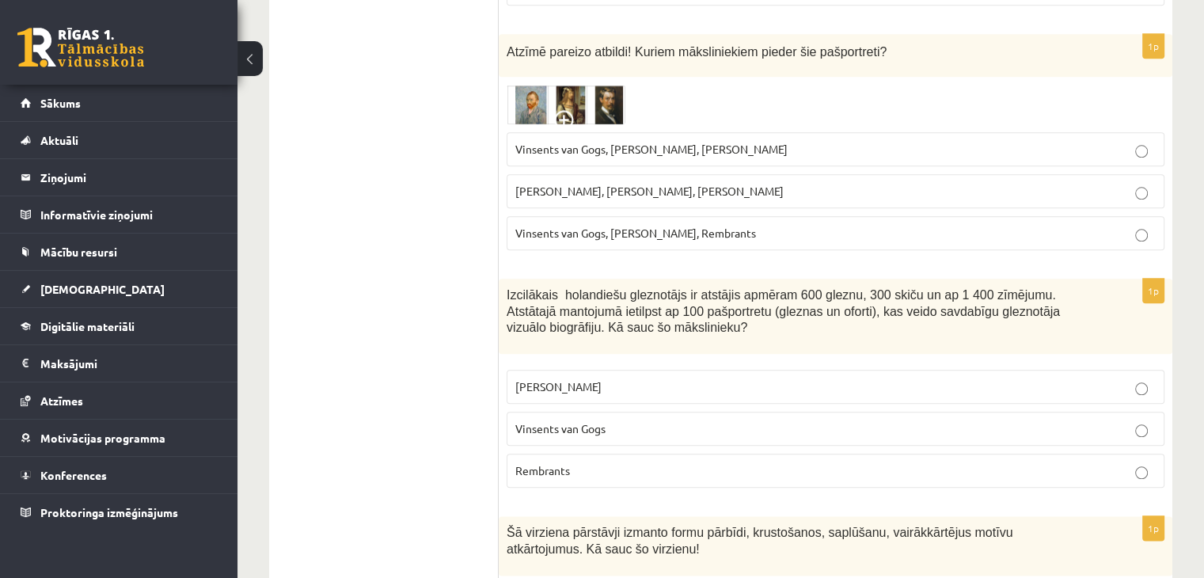
click at [605, 184] on span "Pablo Pikaso, Leonardo da Vinči, Miervaldis Polis" at bounding box center [649, 191] width 268 height 14
click at [598, 141] on p "Vinsents van Gogs, Albrehts Dīrers, Janis Rozentāls" at bounding box center [835, 149] width 640 height 17
click at [585, 85] on img at bounding box center [566, 105] width 119 height 40
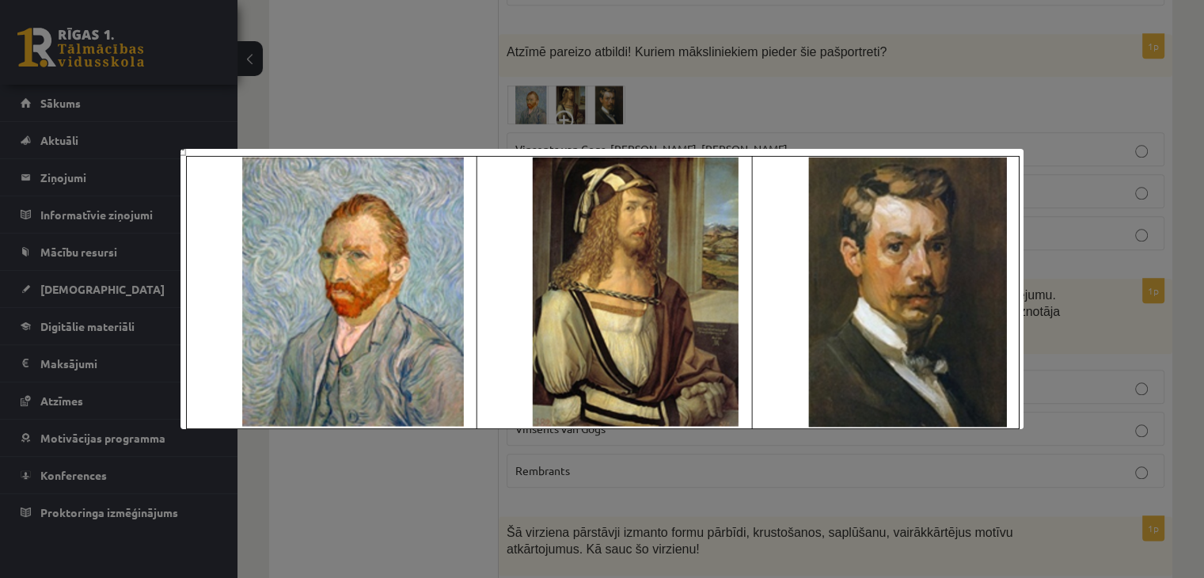
click at [618, 108] on div at bounding box center [602, 289] width 1204 height 578
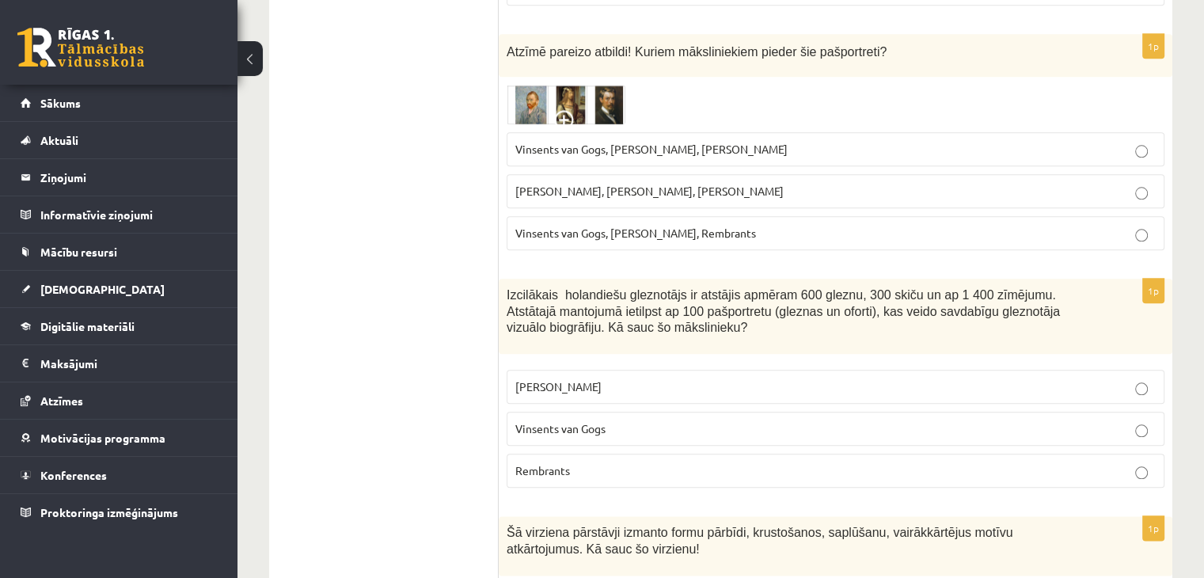
click at [582, 85] on img at bounding box center [566, 105] width 119 height 40
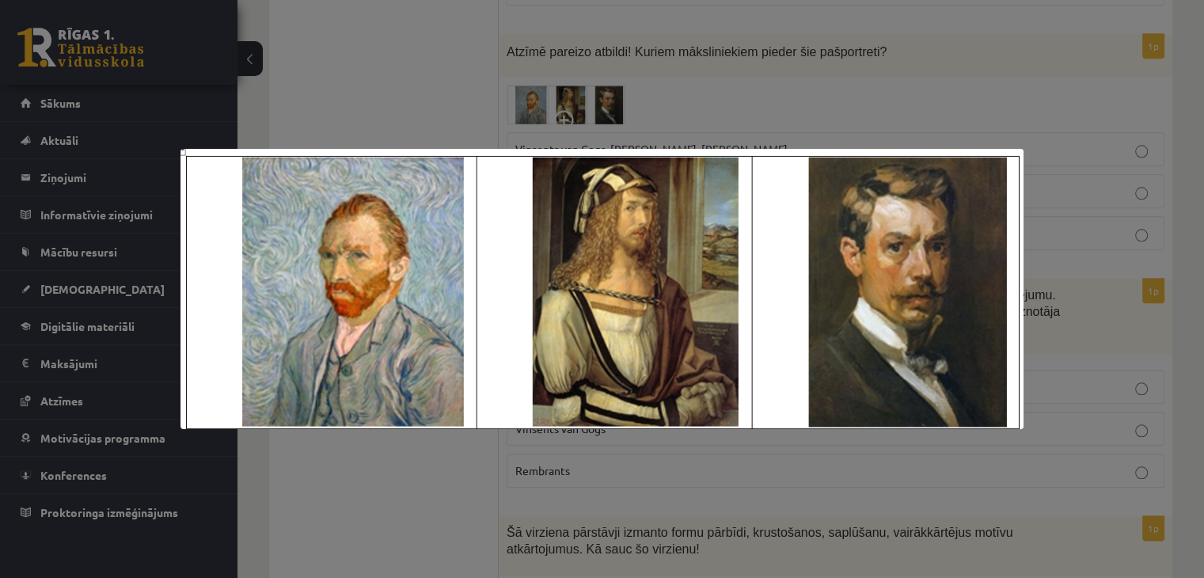
click at [582, 74] on div at bounding box center [602, 289] width 1204 height 578
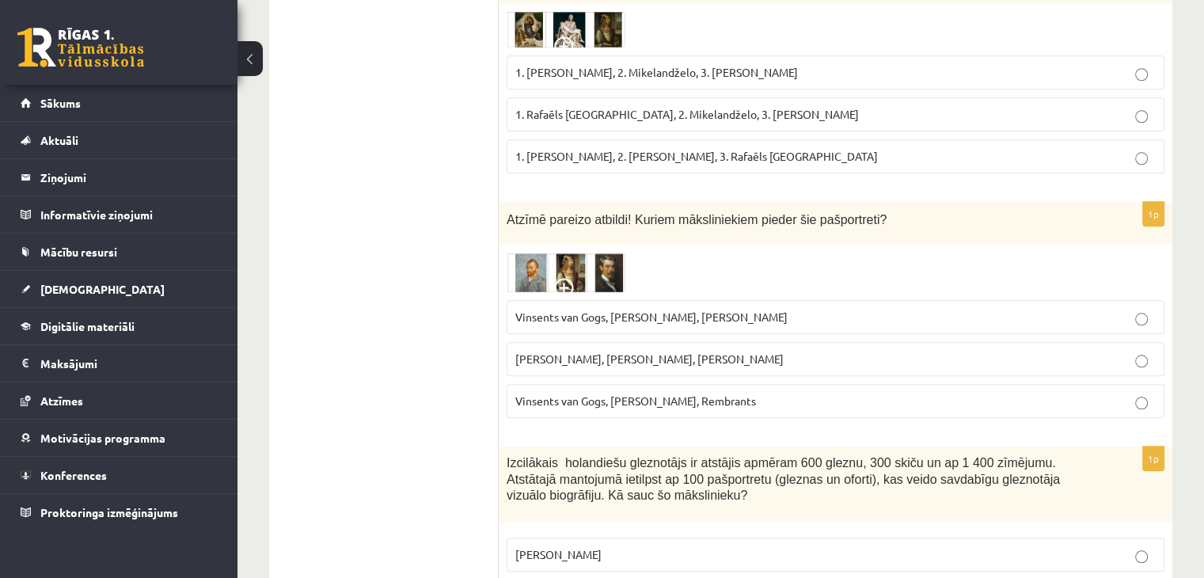
scroll to position [1583, 0]
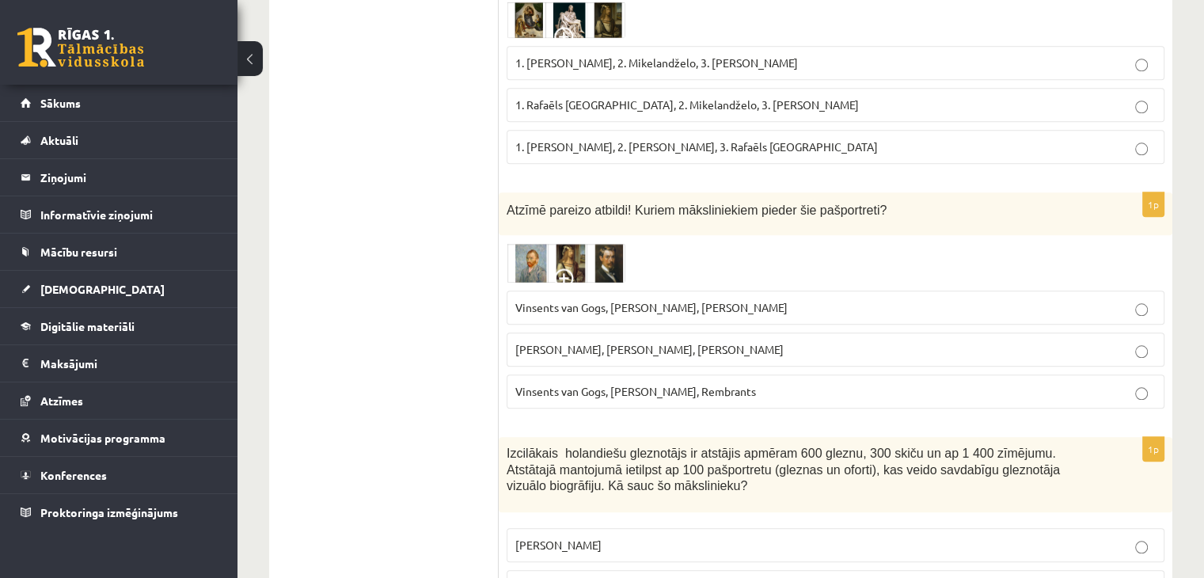
click at [567, 268] on span at bounding box center [566, 280] width 25 height 25
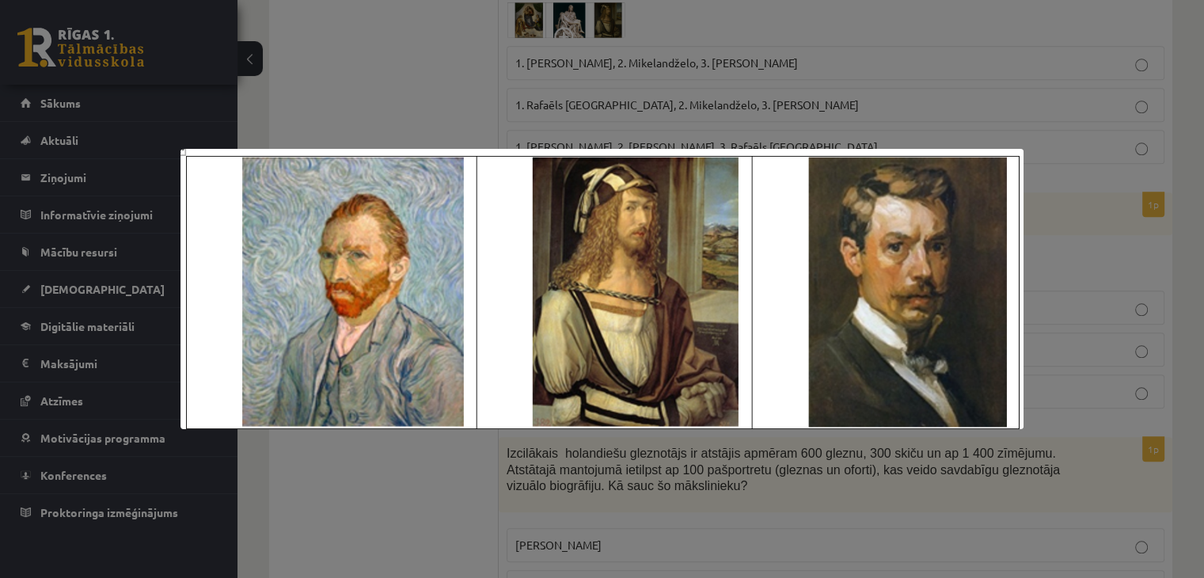
click at [785, 74] on div at bounding box center [602, 289] width 1204 height 578
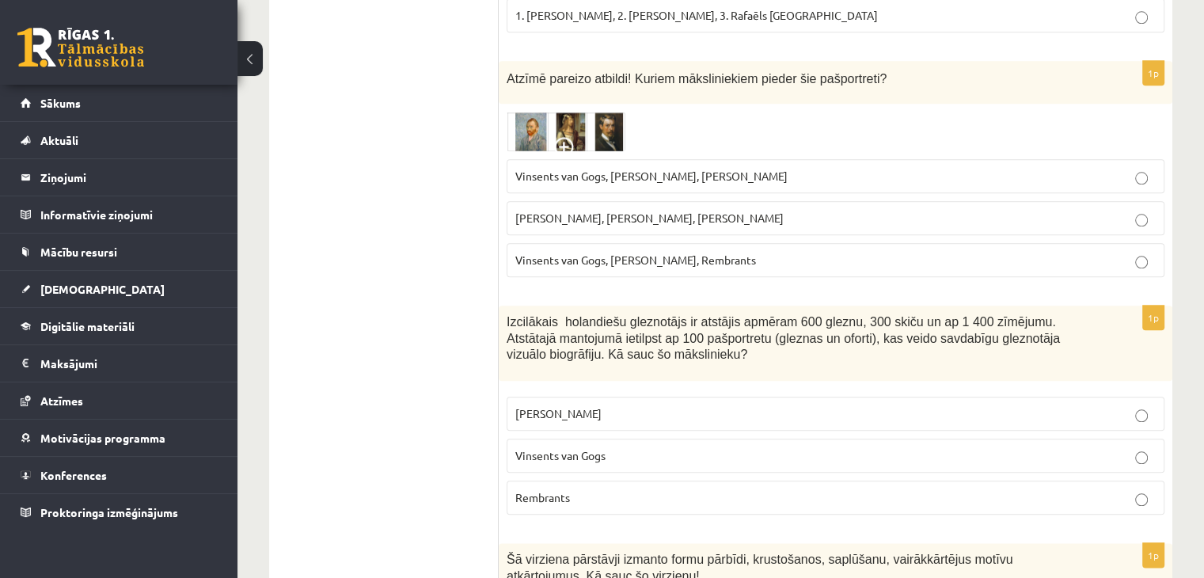
scroll to position [1820, 0]
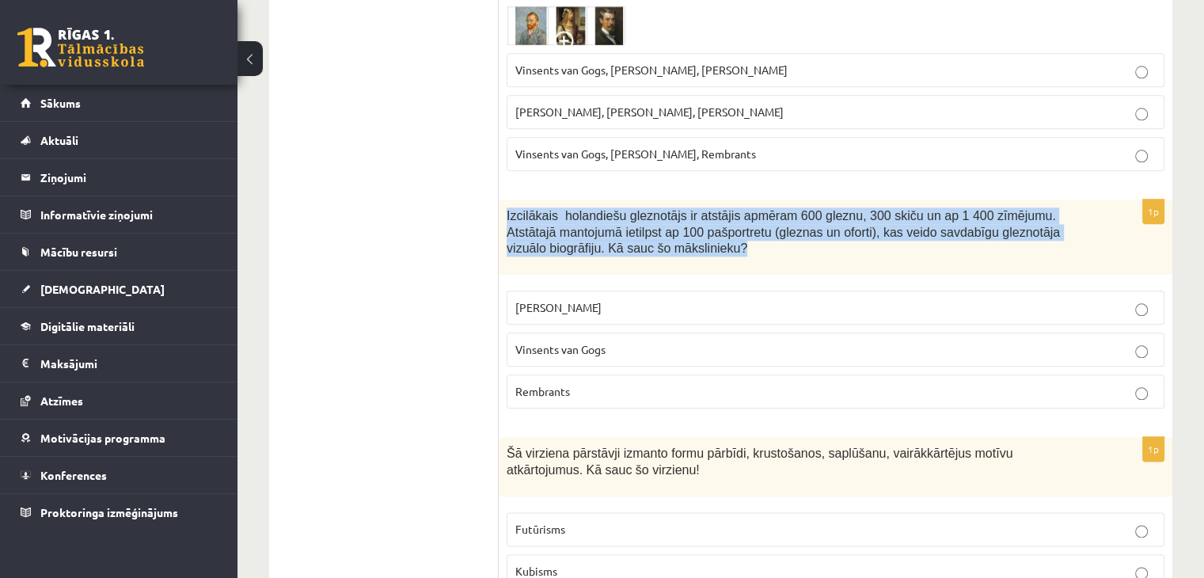
drag, startPoint x: 623, startPoint y: 226, endPoint x: 502, endPoint y: 191, distance: 126.0
click at [502, 199] on div "Izcilākais holandiešu gleznotājs ir atstājis apmēram 600 gleznu, 300 skiču un a…" at bounding box center [835, 236] width 673 height 75
copy span "Izcilākais holandiešu gleznotājs ir atstājis apmēram 600 gleznu, 300 skiču un a…"
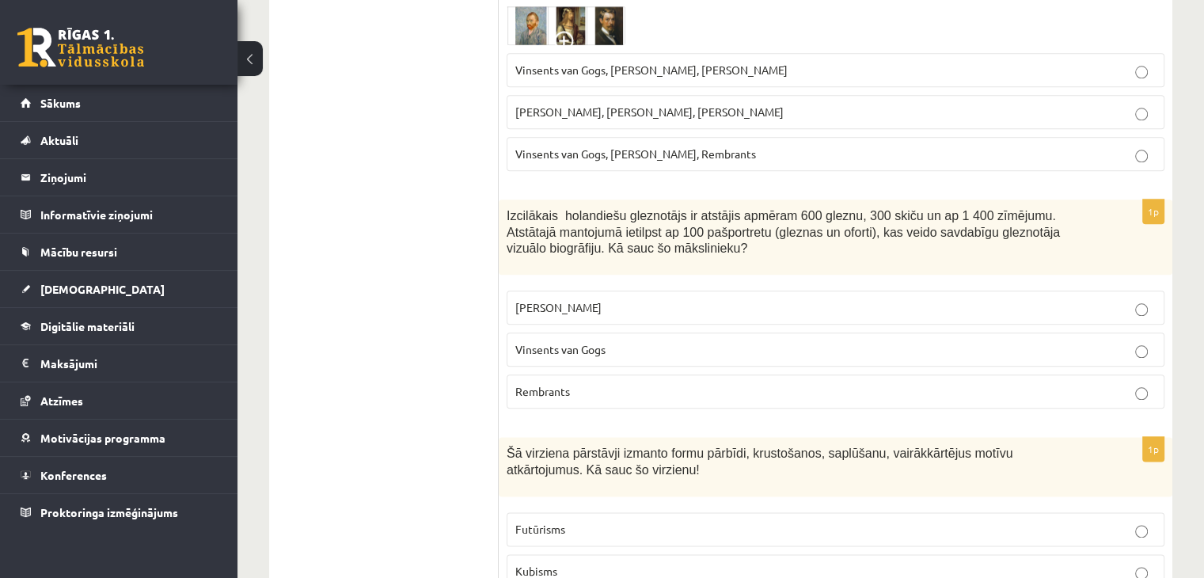
click at [557, 383] on p "Rembrants" at bounding box center [835, 391] width 640 height 17
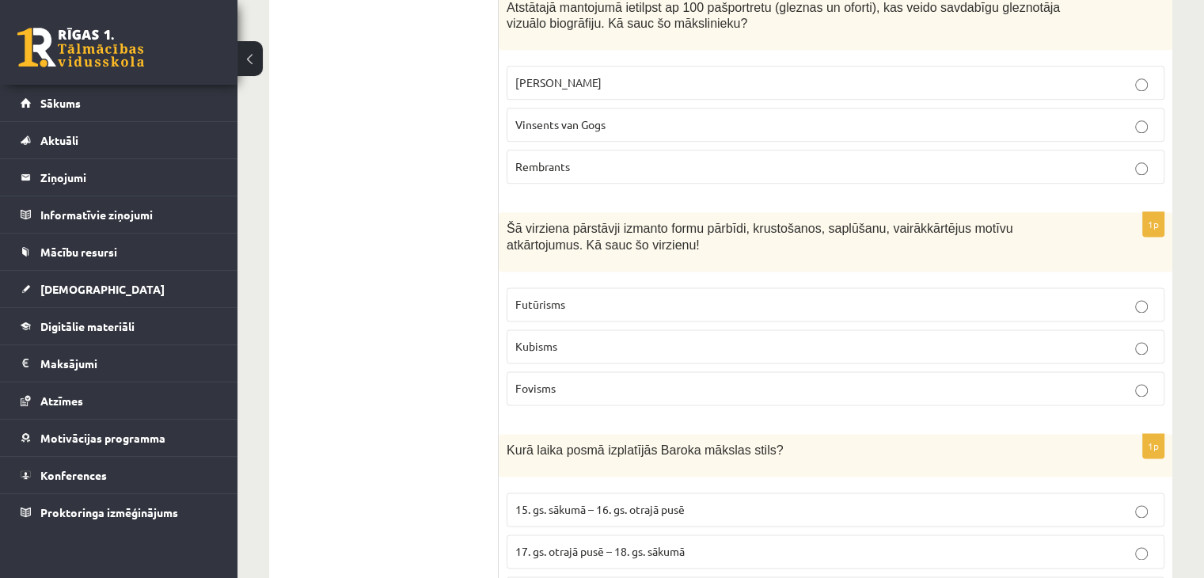
scroll to position [2058, 0]
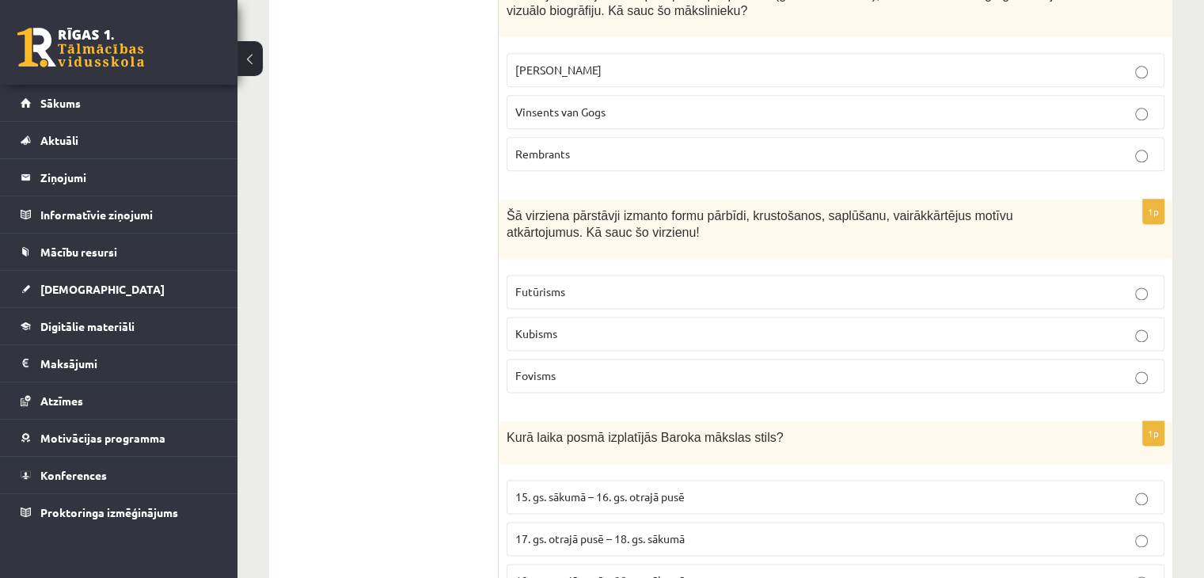
click at [593, 275] on label "Futūrisms" at bounding box center [836, 292] width 658 height 34
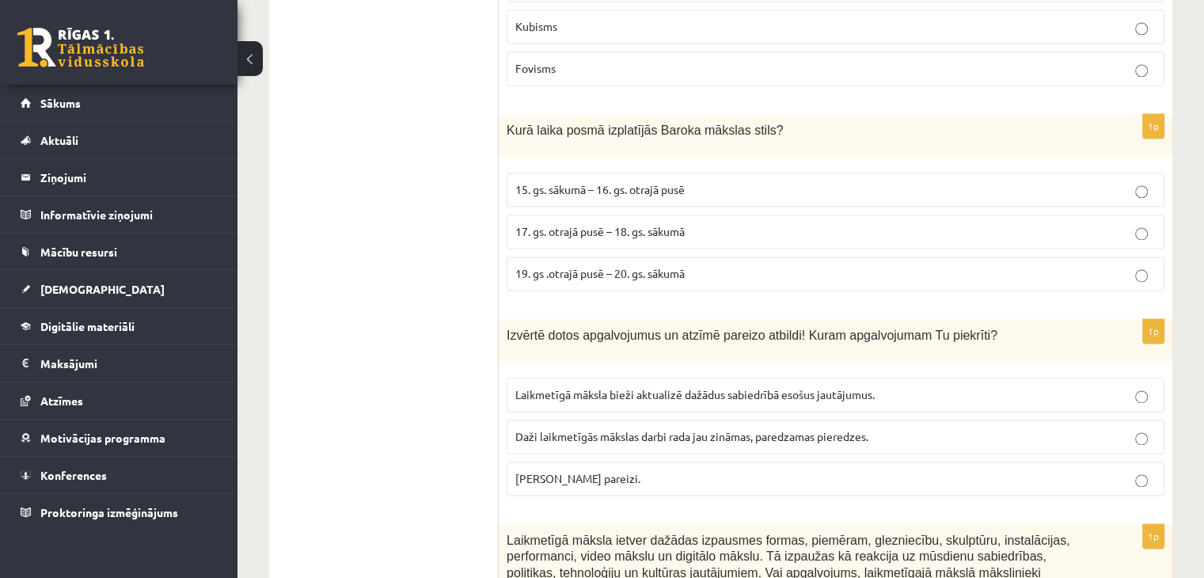
scroll to position [2374, 0]
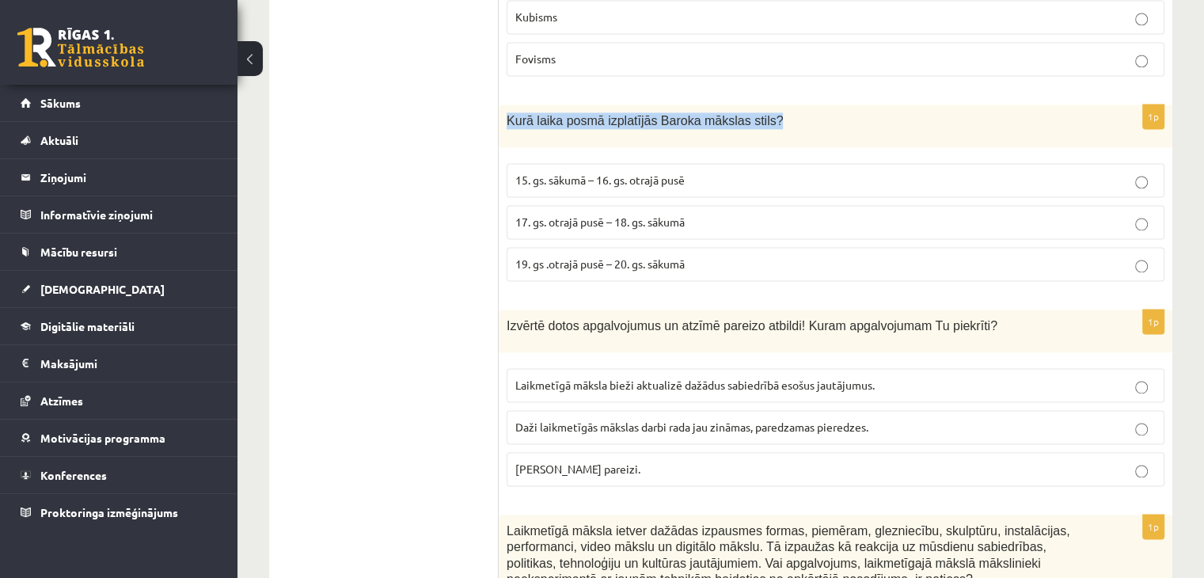
drag, startPoint x: 760, startPoint y: 95, endPoint x: 499, endPoint y: 104, distance: 261.3
click at [499, 104] on div "Kurā laika posmā izplatījās Baroka mākslas stils?" at bounding box center [835, 125] width 673 height 43
copy span "Kurā laika posmā izplatījās Baroka mākslas stils?"
click at [593, 214] on span "17. gs. otrajā pusē – 18. gs. sākumā" at bounding box center [599, 221] width 169 height 14
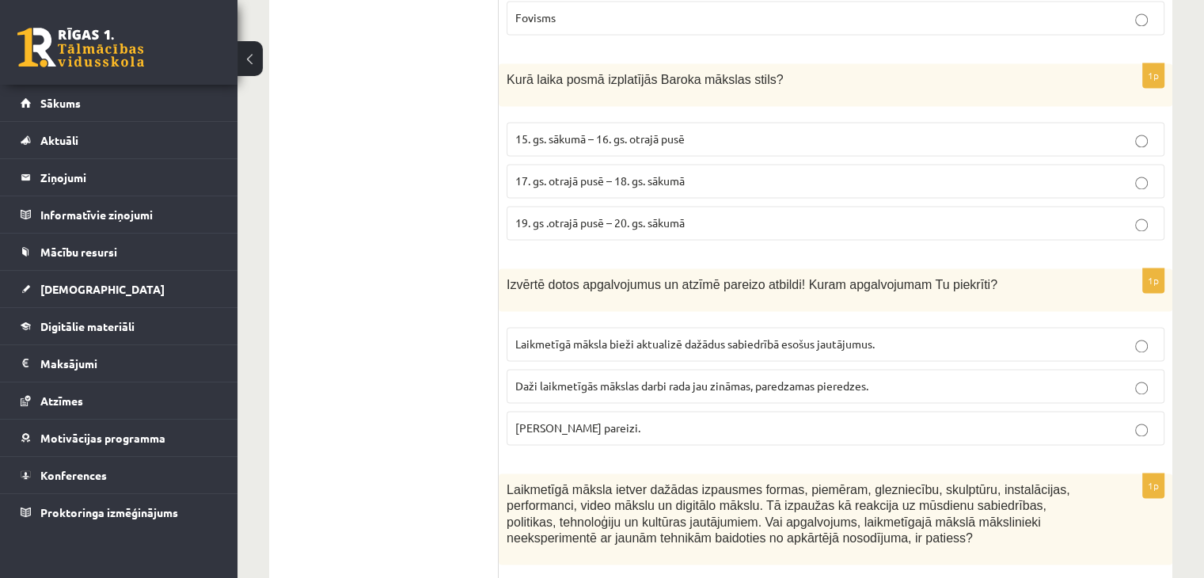
scroll to position [2453, 0]
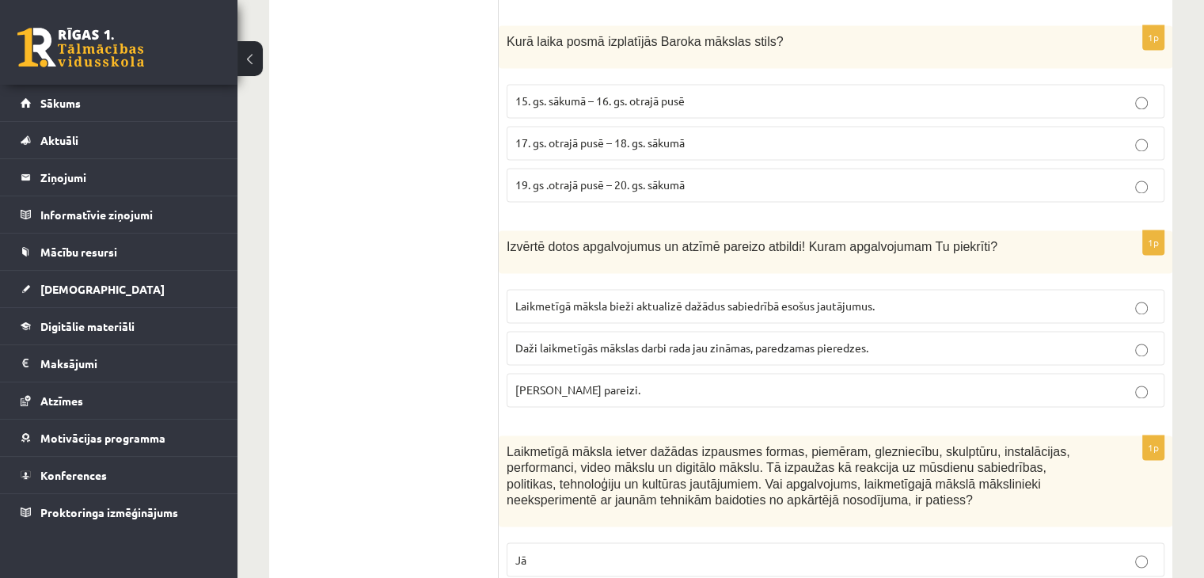
click at [715, 298] on span "Laikmetīgā māksla bieži aktualizē dažādus sabiedrībā esošus jautājumus." at bounding box center [694, 305] width 359 height 14
click at [636, 381] on p "Abi apgalvojumi pareizi." at bounding box center [835, 389] width 640 height 17
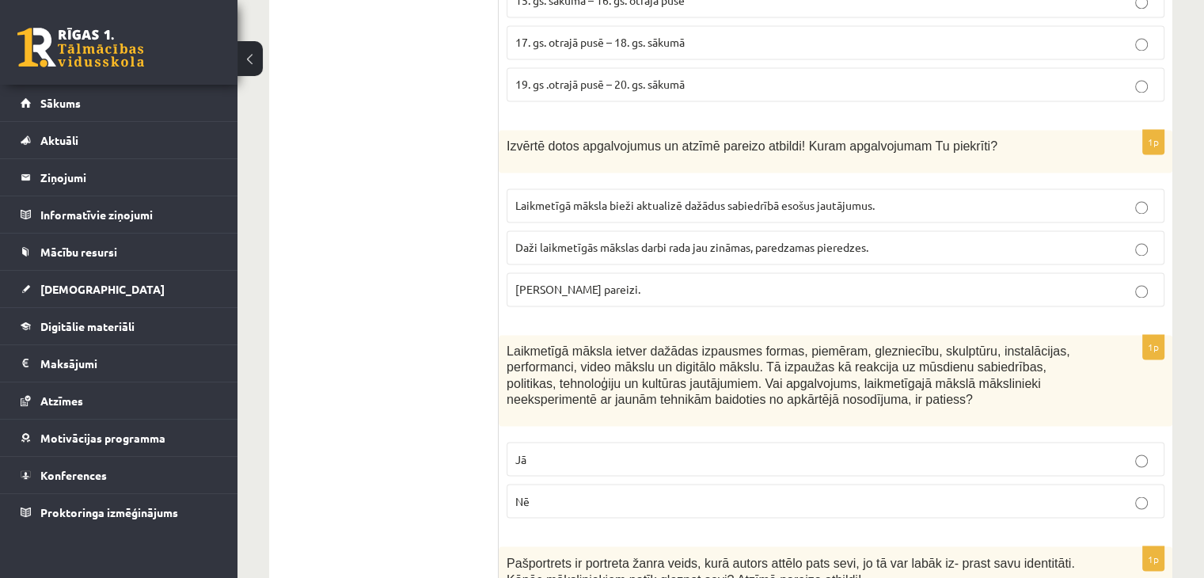
scroll to position [2691, 0]
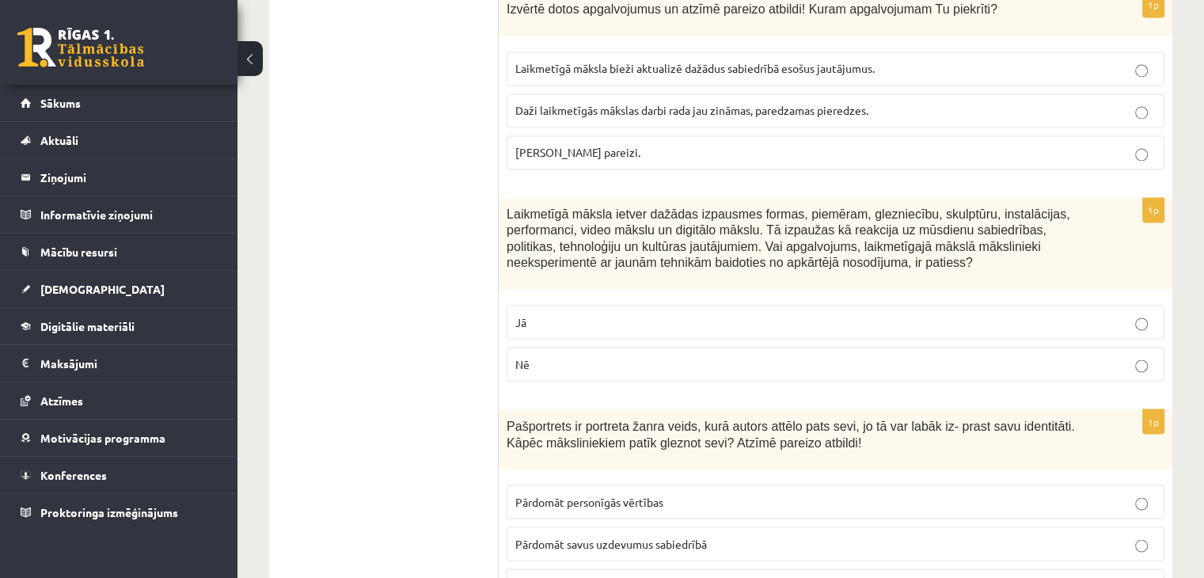
click at [739, 355] on p "Nē" at bounding box center [835, 363] width 640 height 17
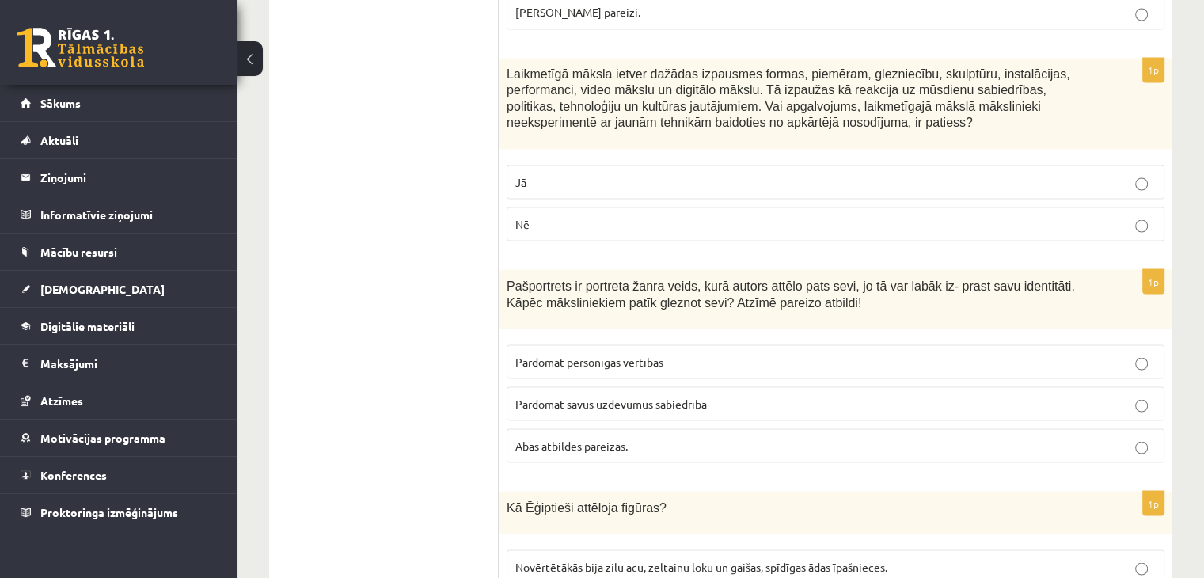
scroll to position [2928, 0]
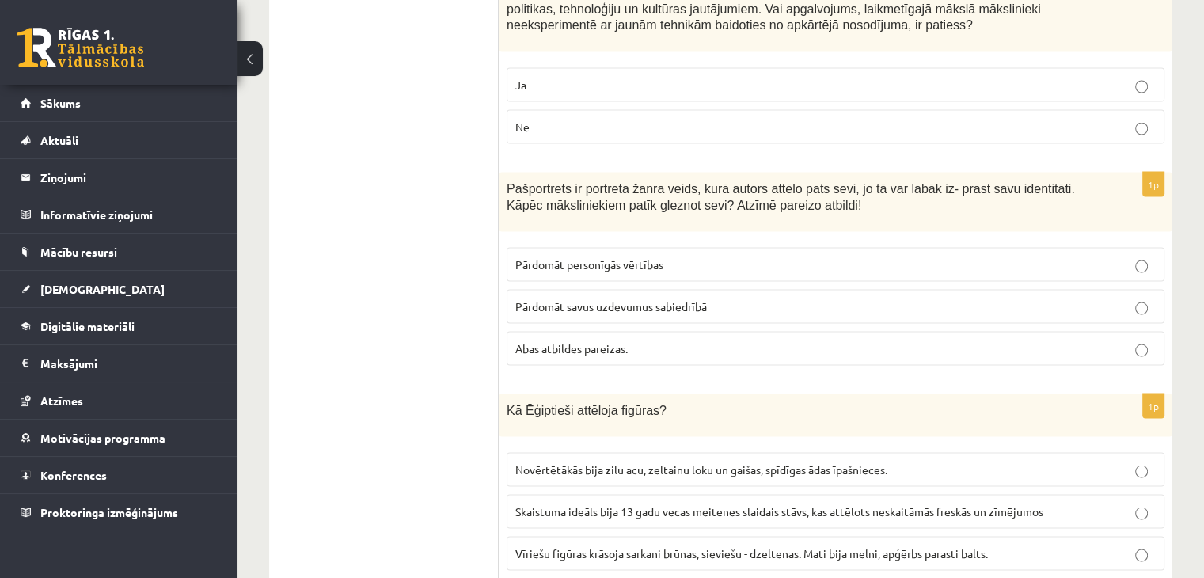
click at [729, 331] on label "Abas atbildes pareizas." at bounding box center [836, 348] width 658 height 34
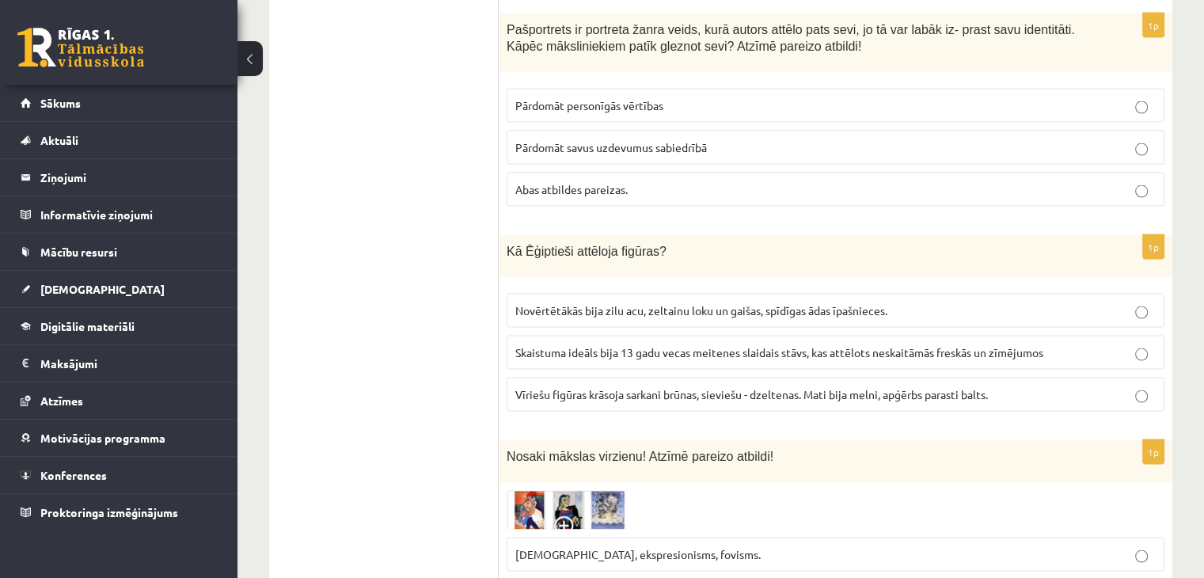
scroll to position [3166, 0]
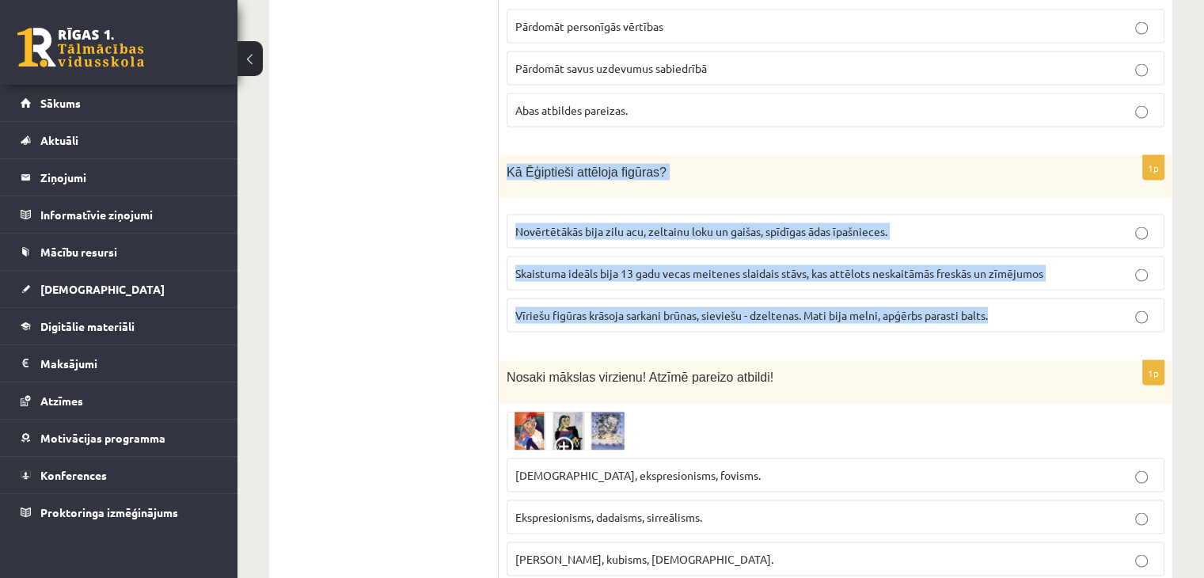
drag, startPoint x: 505, startPoint y: 139, endPoint x: 994, endPoint y: 286, distance: 510.8
click at [994, 286] on div "1p Kā Ēģiptieši attēloja figūras? Novērtētākās bija zilu acu, zeltainu loku un …" at bounding box center [835, 250] width 673 height 189
copy div "Kā Ēģiptieši attēloja figūras? Novērtētākās bija zilu acu, zeltainu loku un gai…"
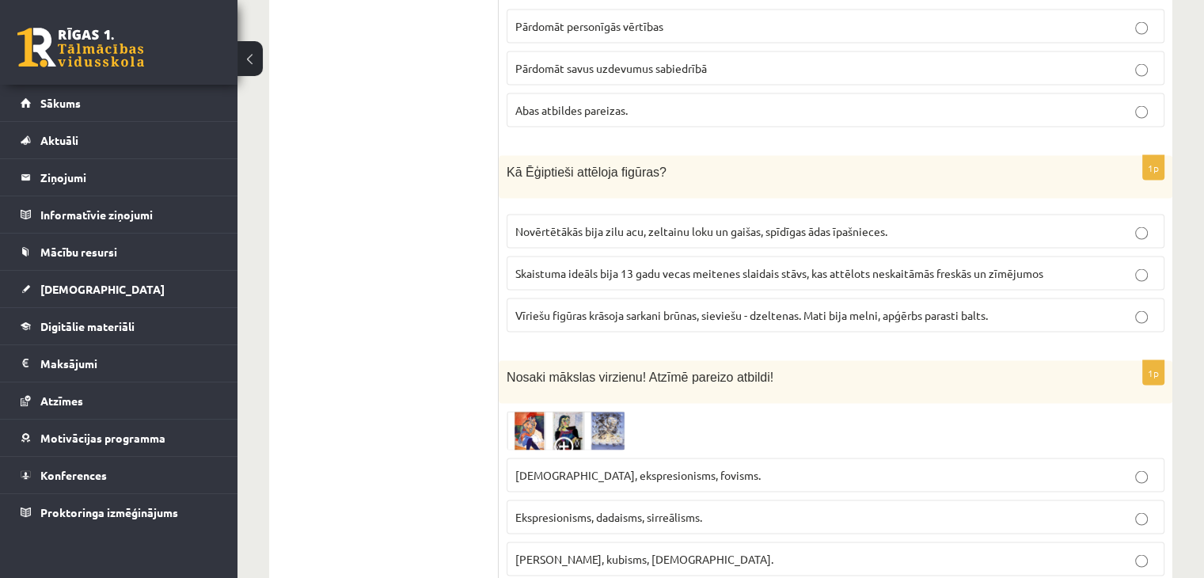
drag, startPoint x: 410, startPoint y: 283, endPoint x: 354, endPoint y: 156, distance: 138.5
click at [654, 298] on label "Vīriešu figūras krāsoja sarkani brūnas, sieviešu - dzeltenas. Mati bija melni, …" at bounding box center [836, 315] width 658 height 34
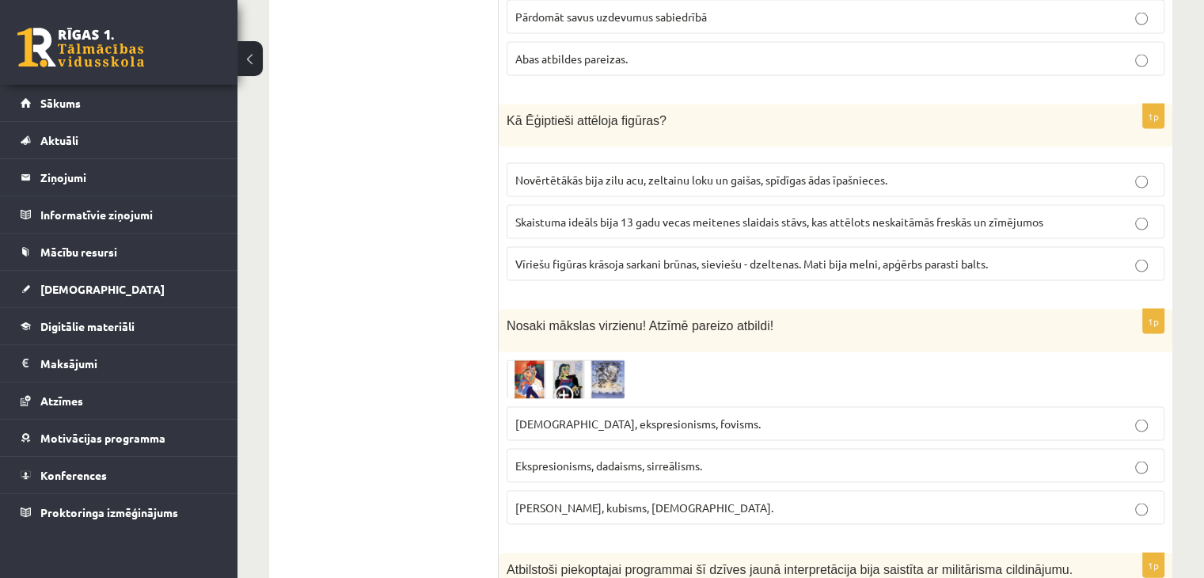
scroll to position [3245, 0]
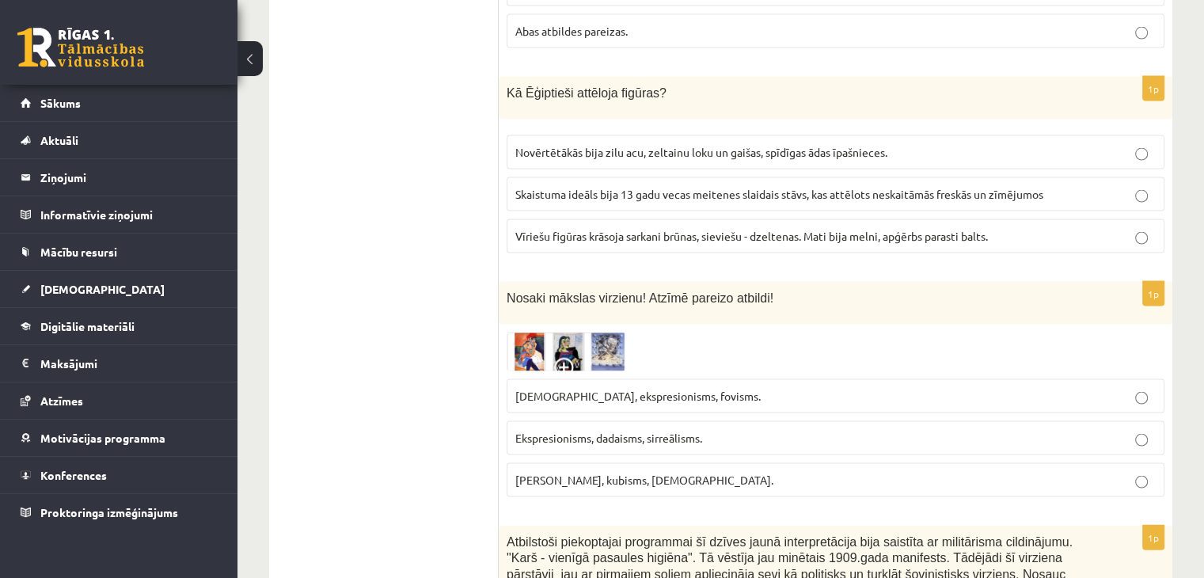
click at [598, 332] on img at bounding box center [566, 351] width 119 height 39
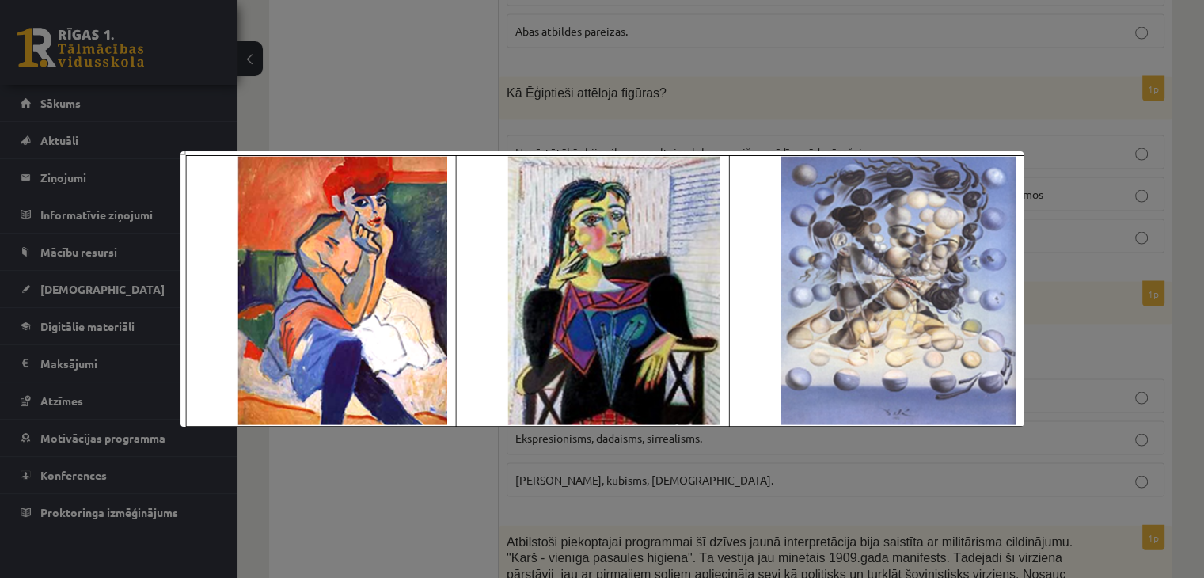
click at [639, 99] on div at bounding box center [602, 289] width 1204 height 578
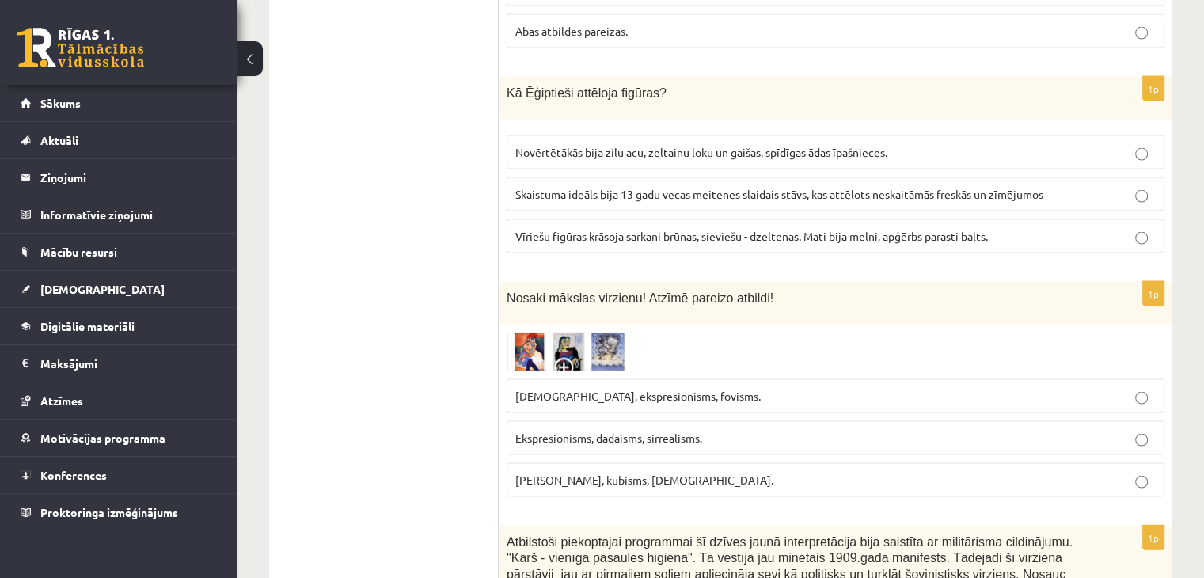
click at [583, 332] on img at bounding box center [566, 351] width 119 height 39
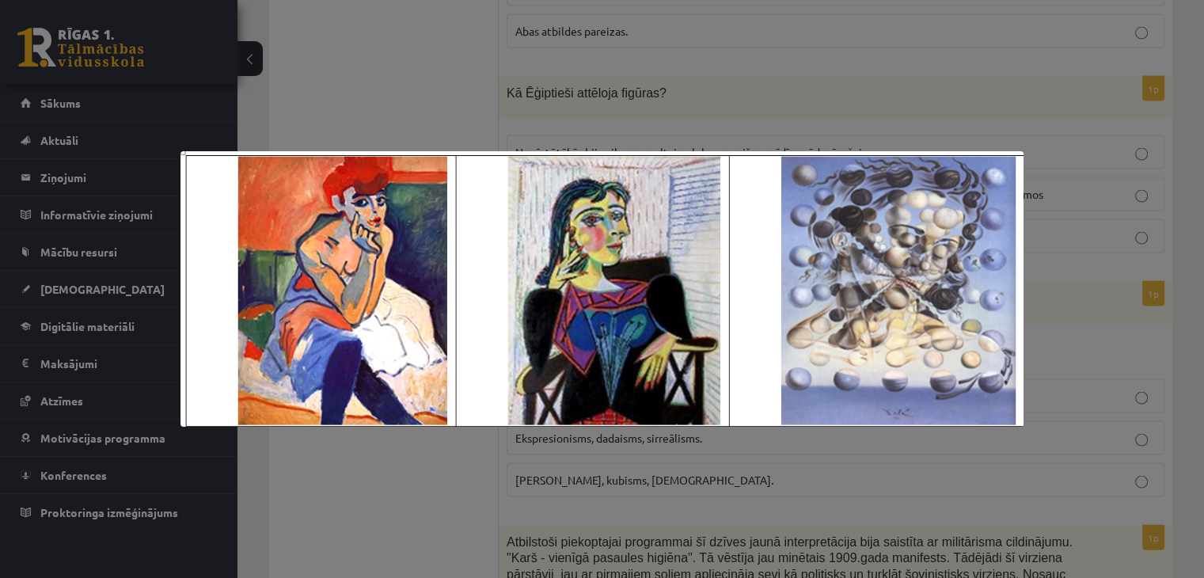
click at [609, 118] on div at bounding box center [602, 289] width 1204 height 578
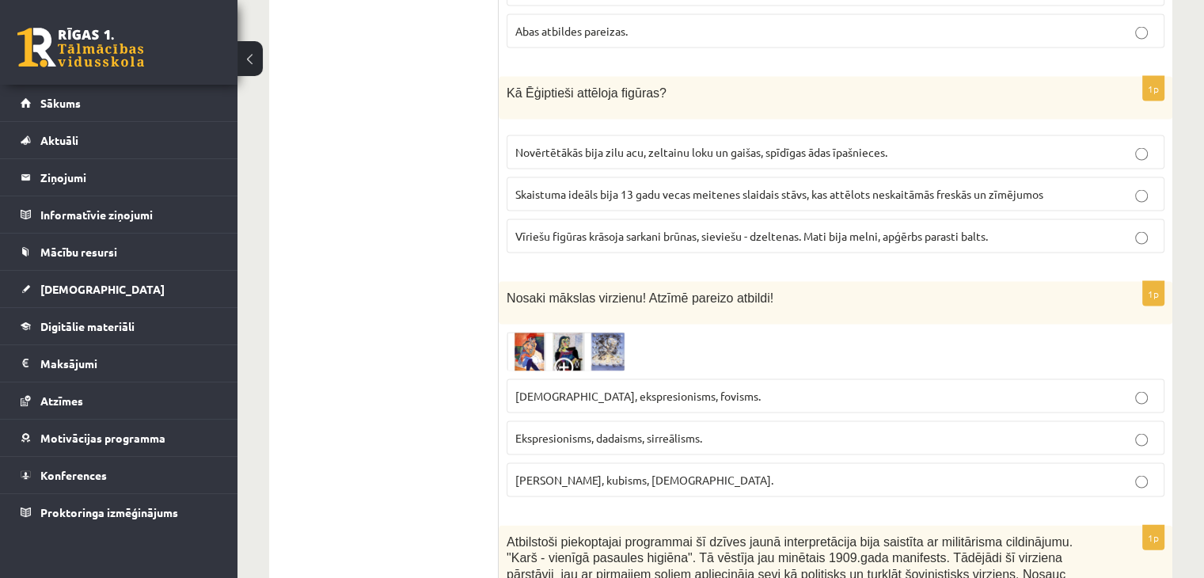
click at [606, 332] on img at bounding box center [566, 351] width 119 height 39
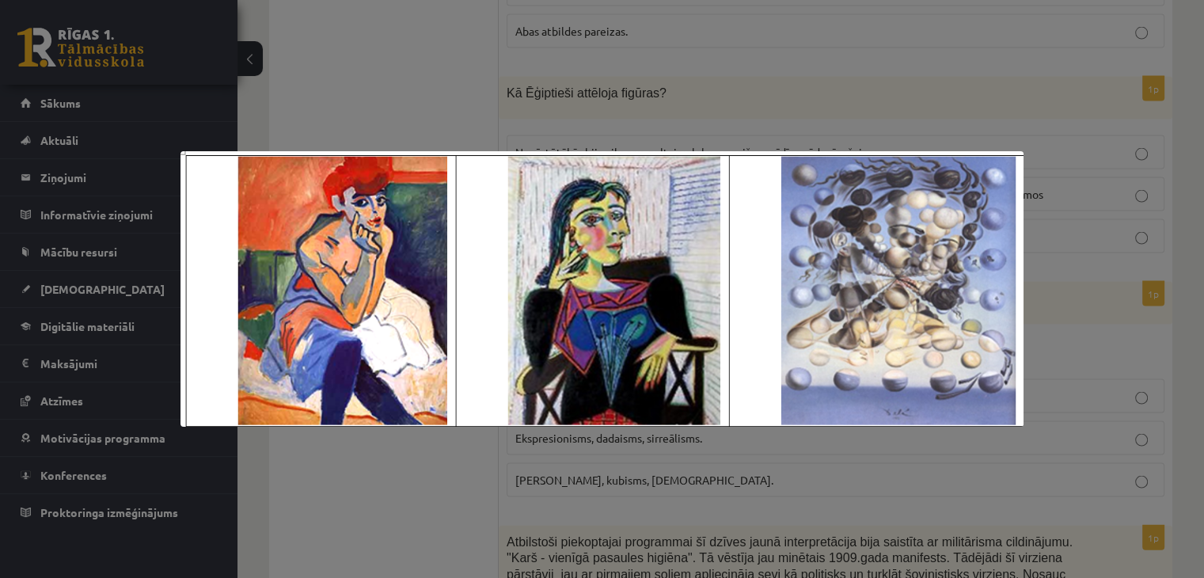
drag, startPoint x: 925, startPoint y: 98, endPoint x: 905, endPoint y: 136, distance: 43.2
click at [921, 108] on div at bounding box center [602, 289] width 1204 height 578
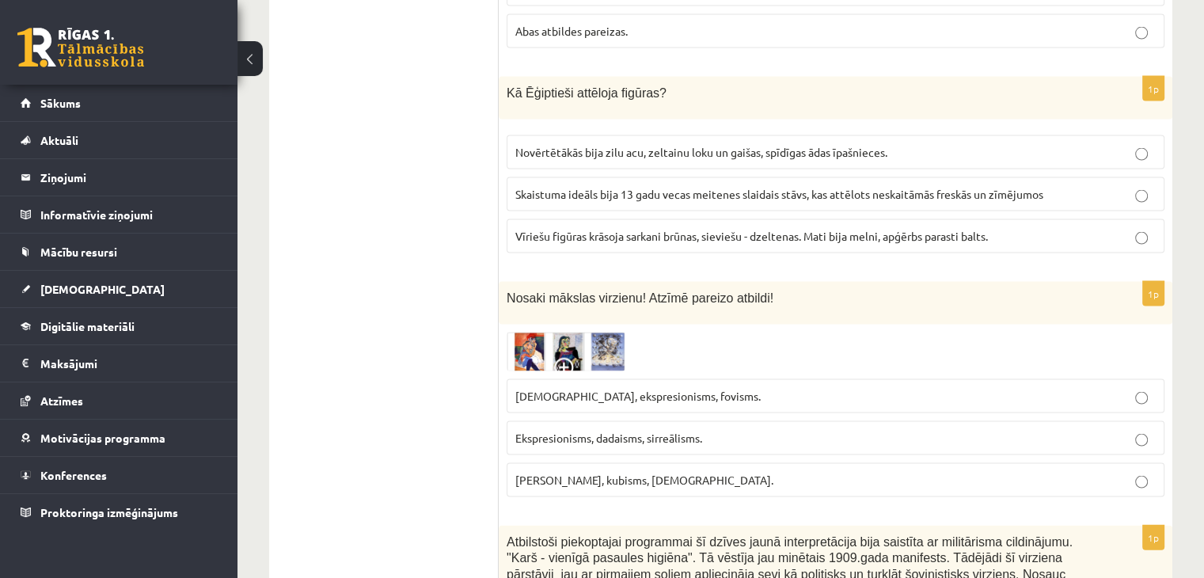
click at [626, 431] on span "Ekspresionisms, dadaisms, sirreālisms." at bounding box center [608, 438] width 187 height 14
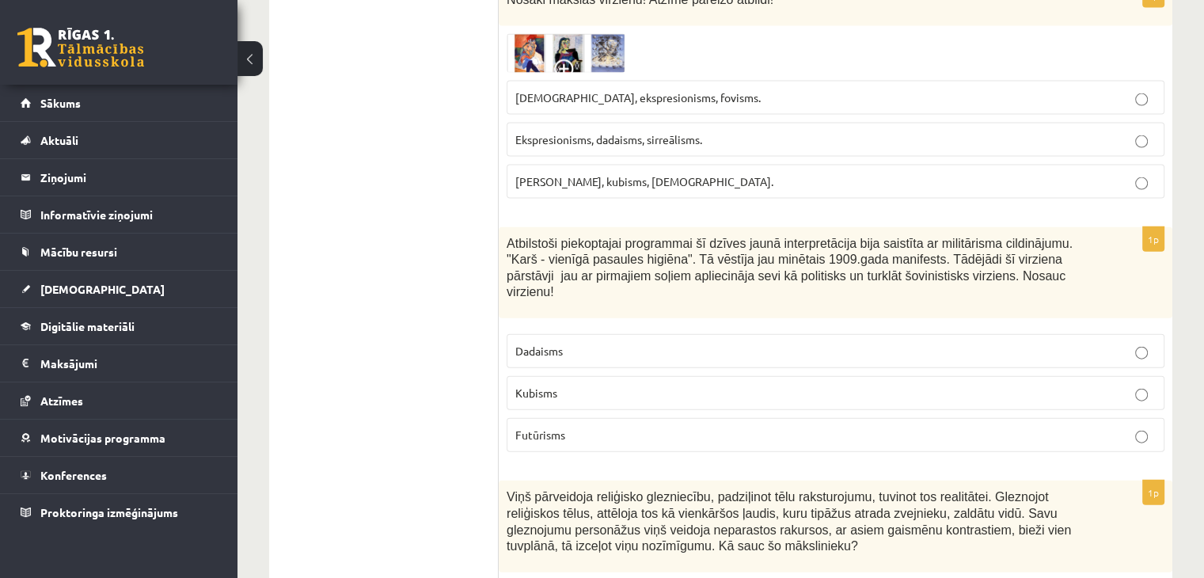
scroll to position [3561, 0]
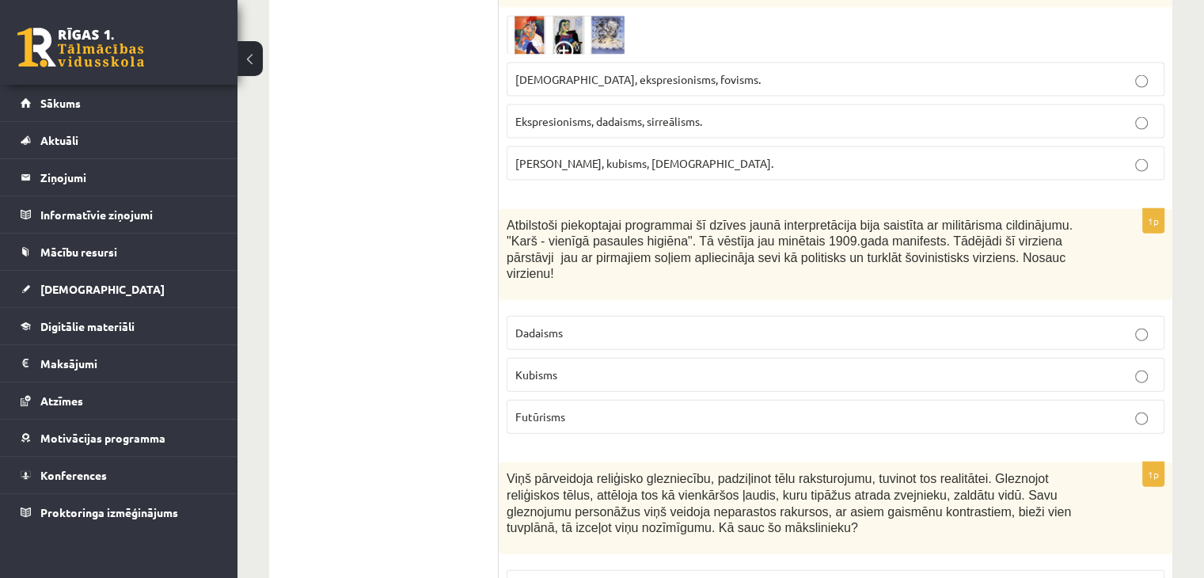
click at [599, 316] on label "Dadaisms" at bounding box center [836, 333] width 658 height 34
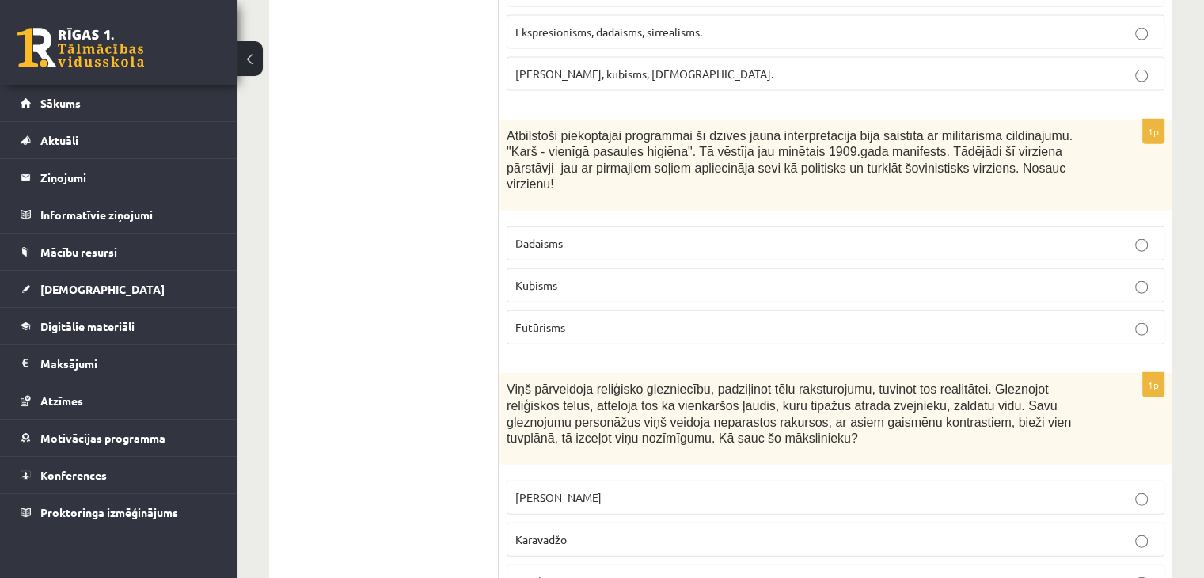
scroll to position [3720, 0]
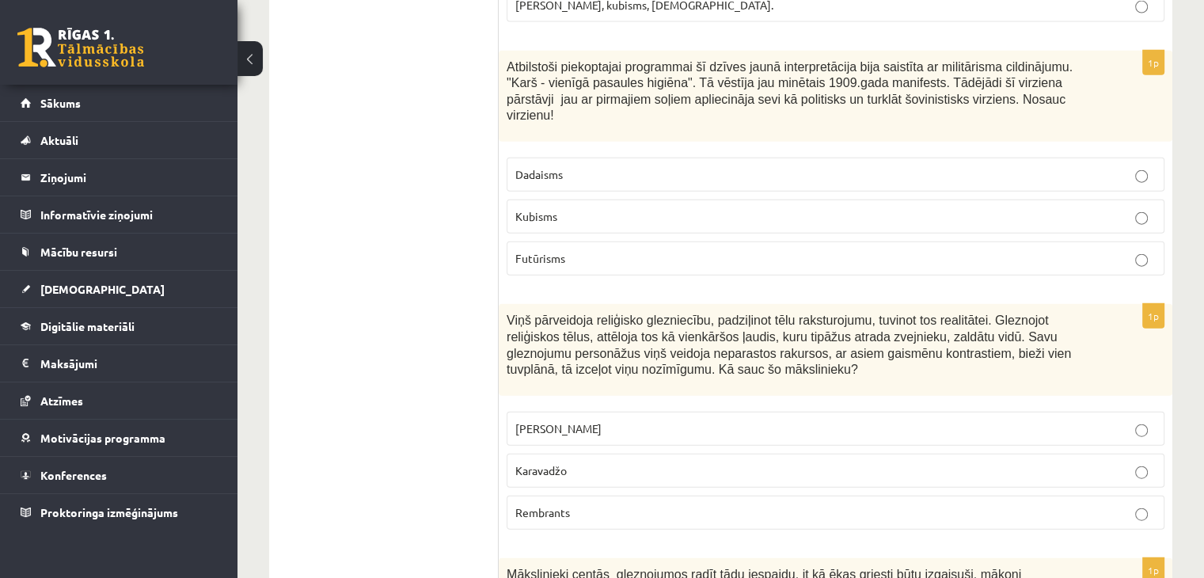
click at [636, 462] on p "Karavadžo" at bounding box center [835, 470] width 640 height 17
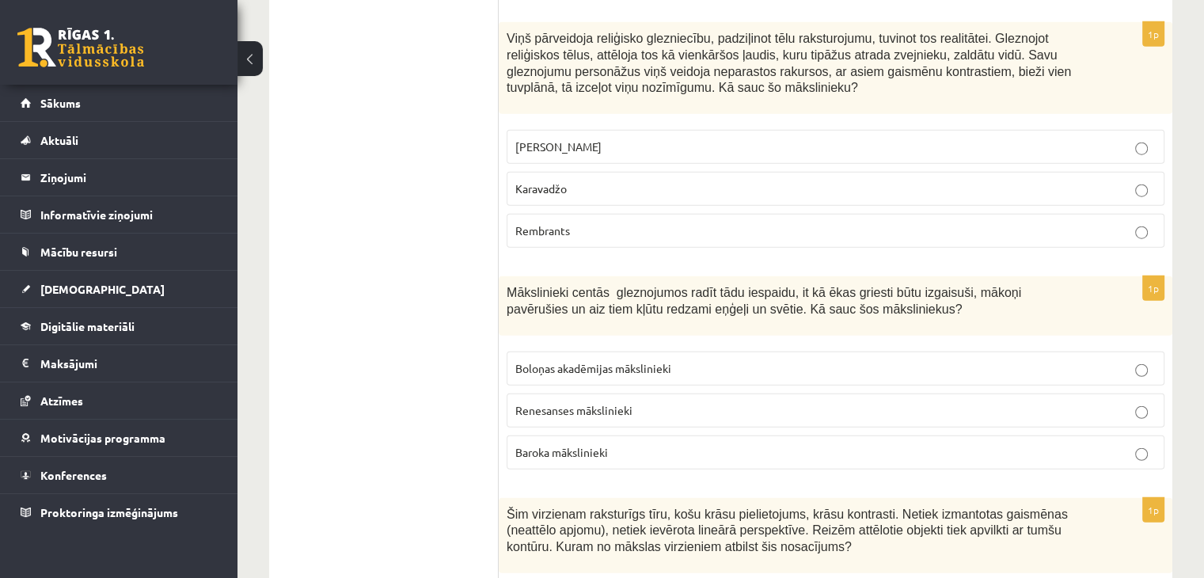
scroll to position [4036, 0]
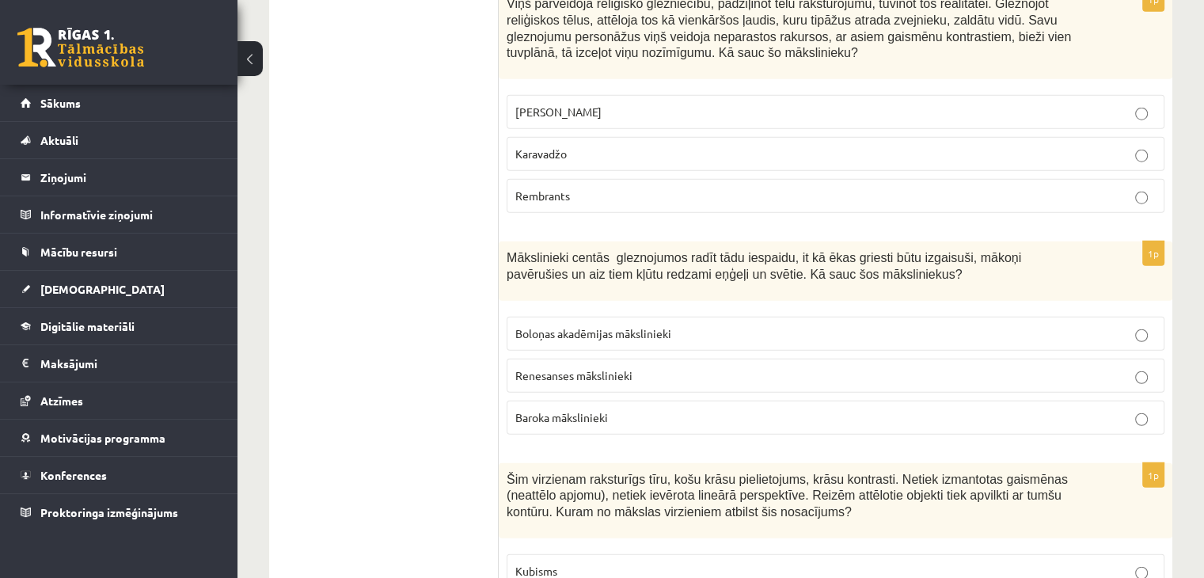
click at [614, 359] on label "Renesanses mākslinieki" at bounding box center [836, 376] width 658 height 34
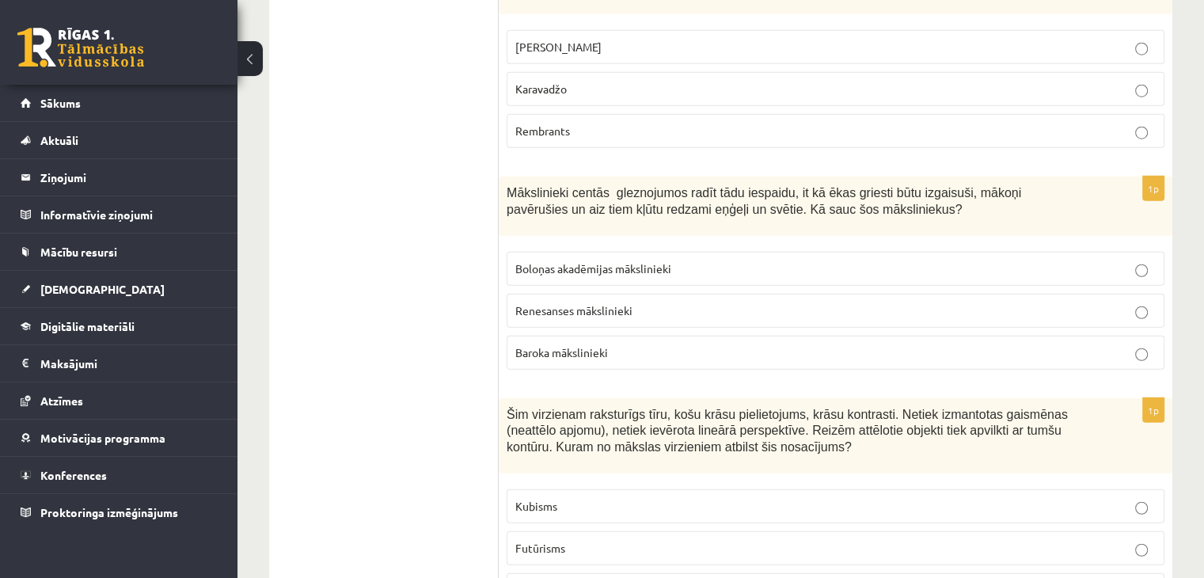
scroll to position [4194, 0]
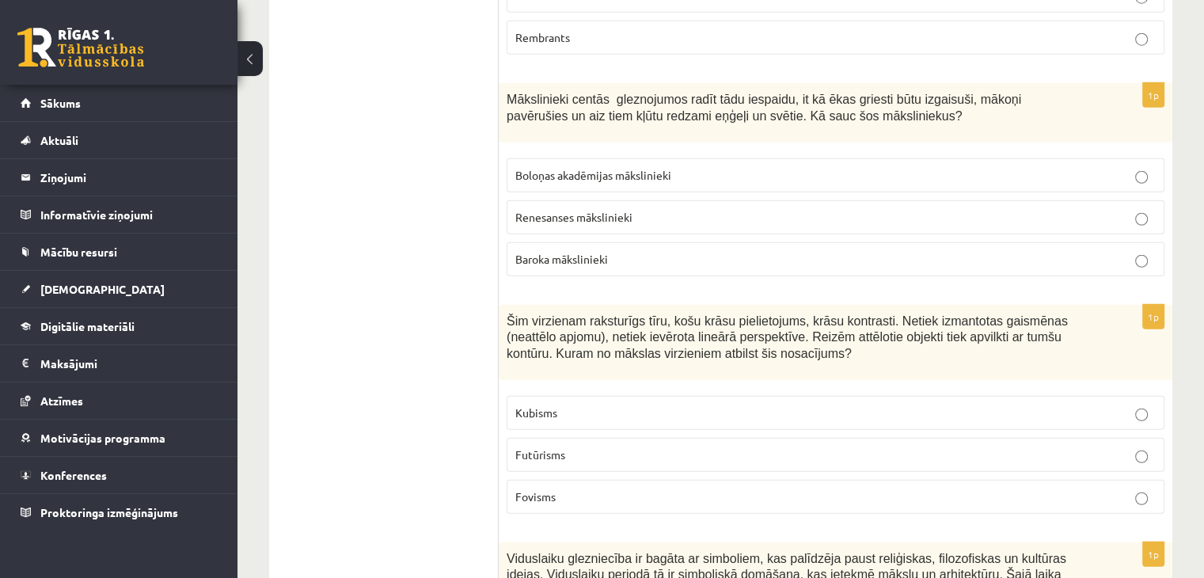
click at [695, 446] on p "Futūrisms" at bounding box center [835, 454] width 640 height 17
click at [690, 488] on p "Fovisms" at bounding box center [835, 496] width 640 height 17
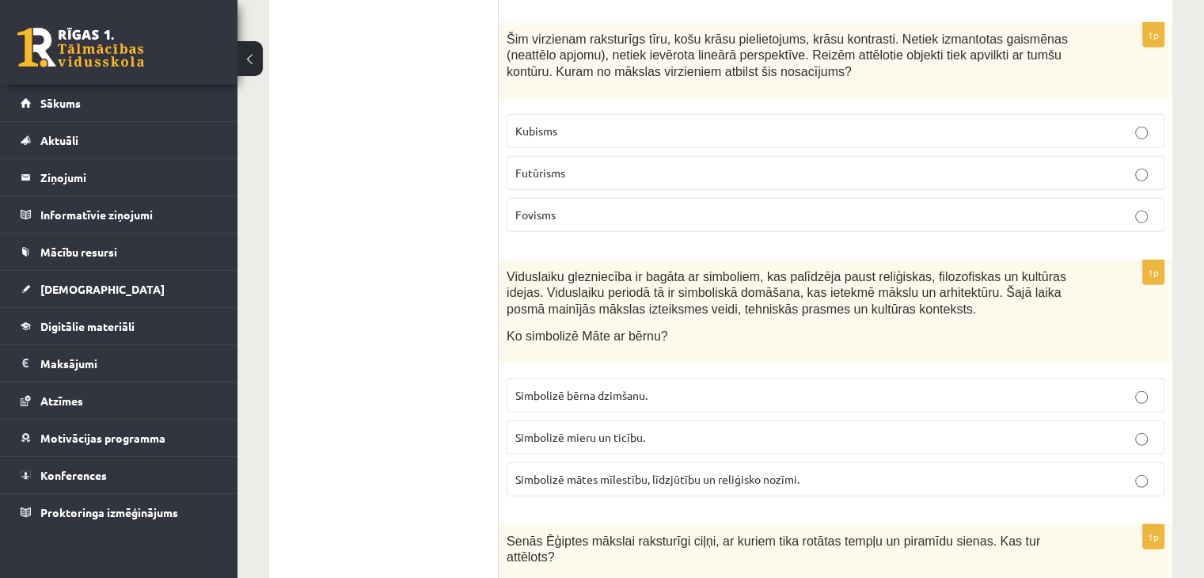
scroll to position [4511, 0]
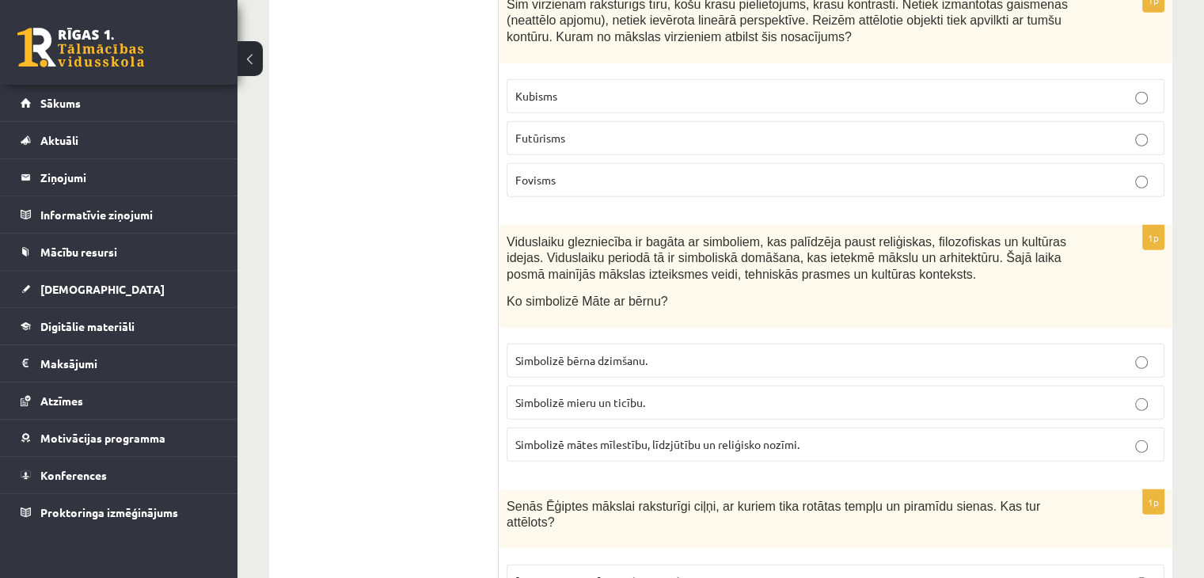
click at [699, 437] on span "Simbolizē mātes mīlestību, līdzjūtību un reliģisko nozīmi." at bounding box center [657, 444] width 284 height 14
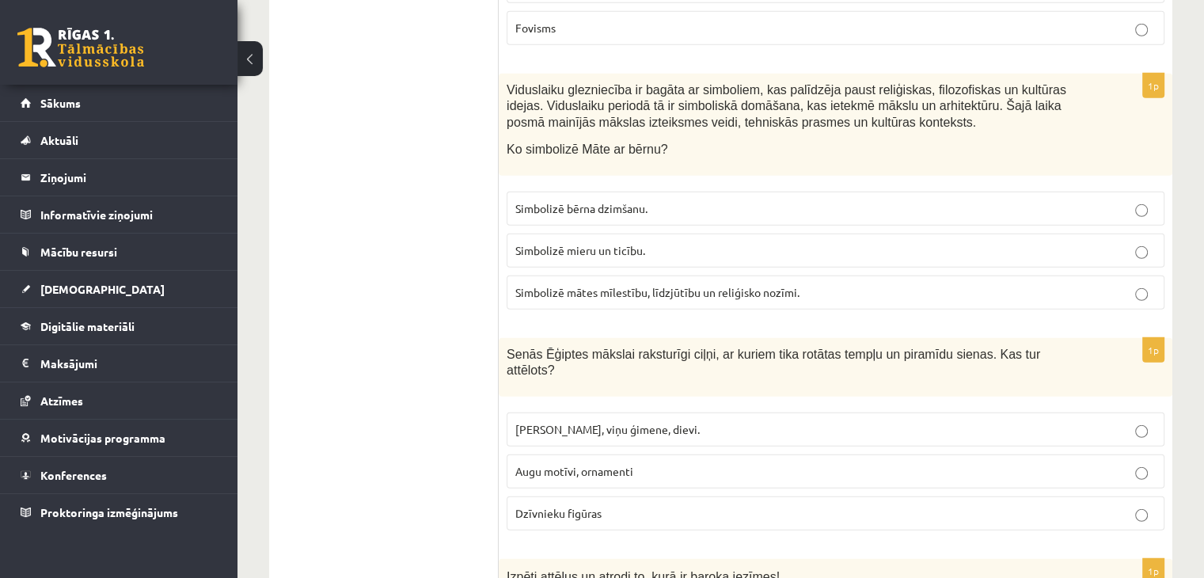
scroll to position [4669, 0]
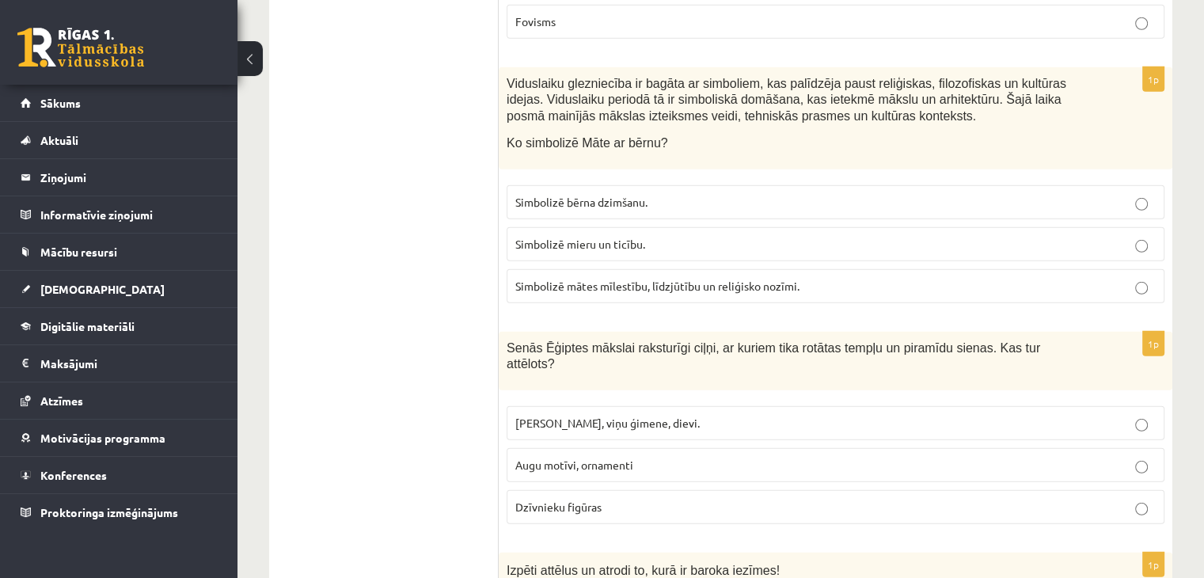
click at [674, 457] on p "Augu motīvi, ornamenti" at bounding box center [835, 465] width 640 height 17
click at [788, 415] on p "Faraoni, viņu ģimene, dievi." at bounding box center [835, 423] width 640 height 17
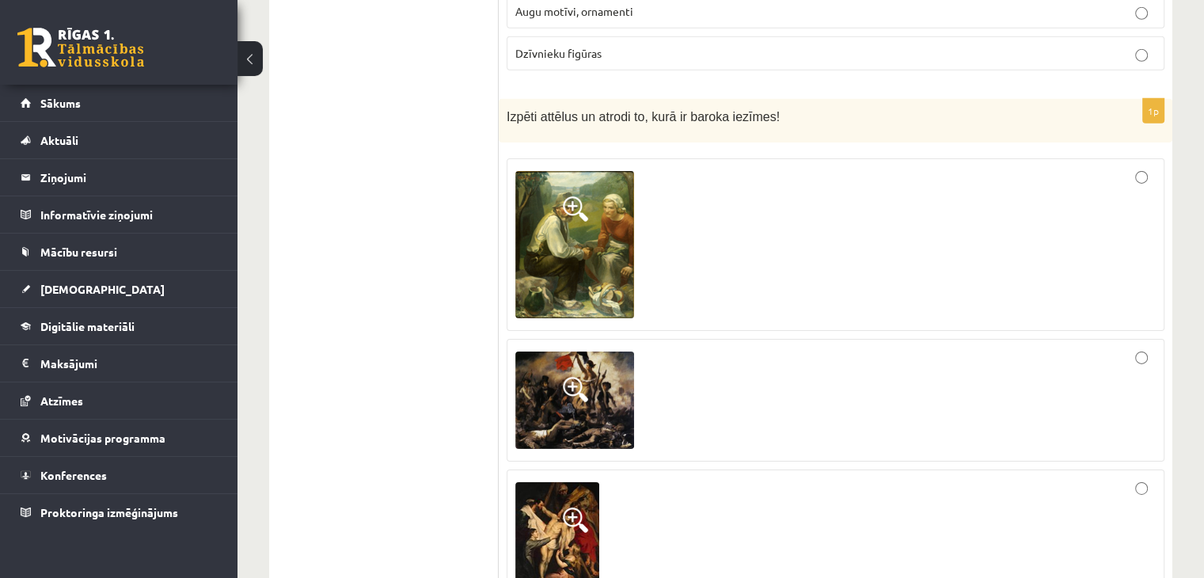
scroll to position [5144, 0]
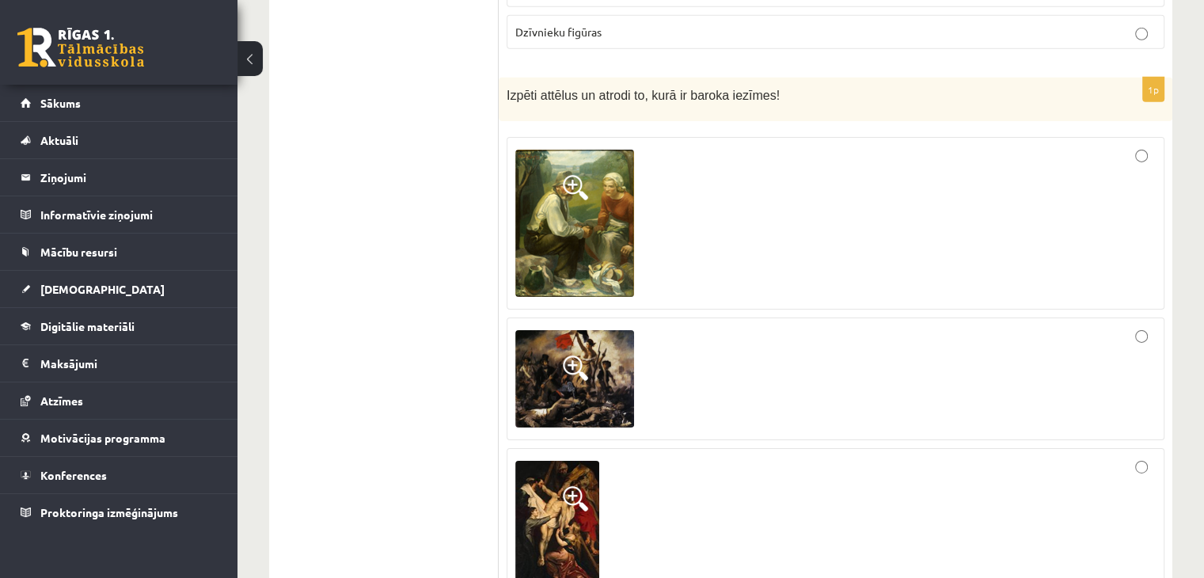
click at [538, 461] on img at bounding box center [557, 523] width 84 height 125
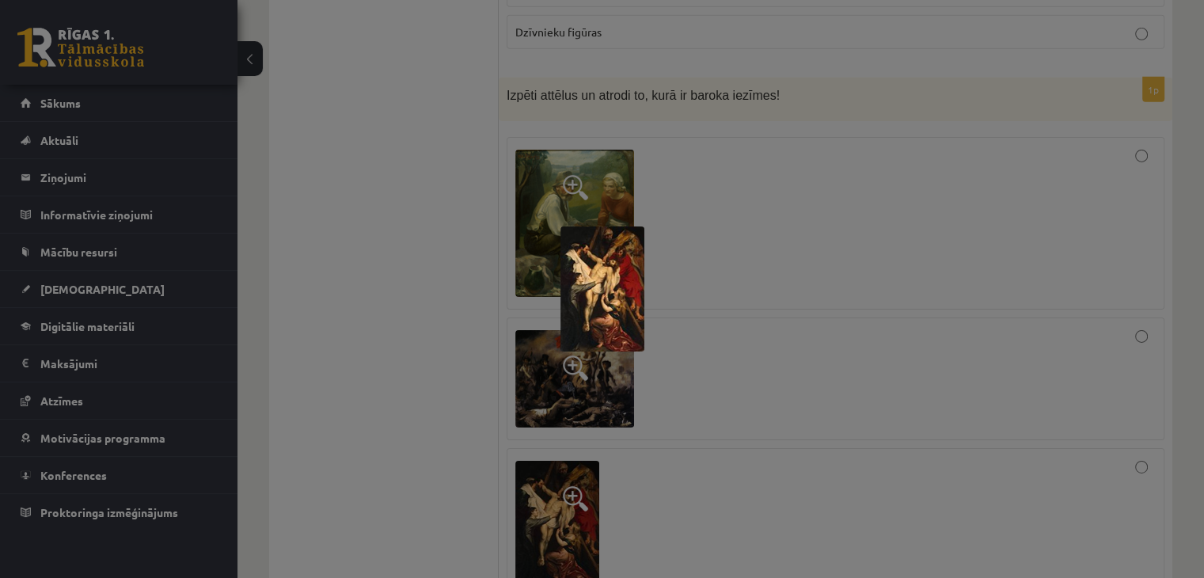
click at [591, 306] on img at bounding box center [602, 288] width 84 height 125
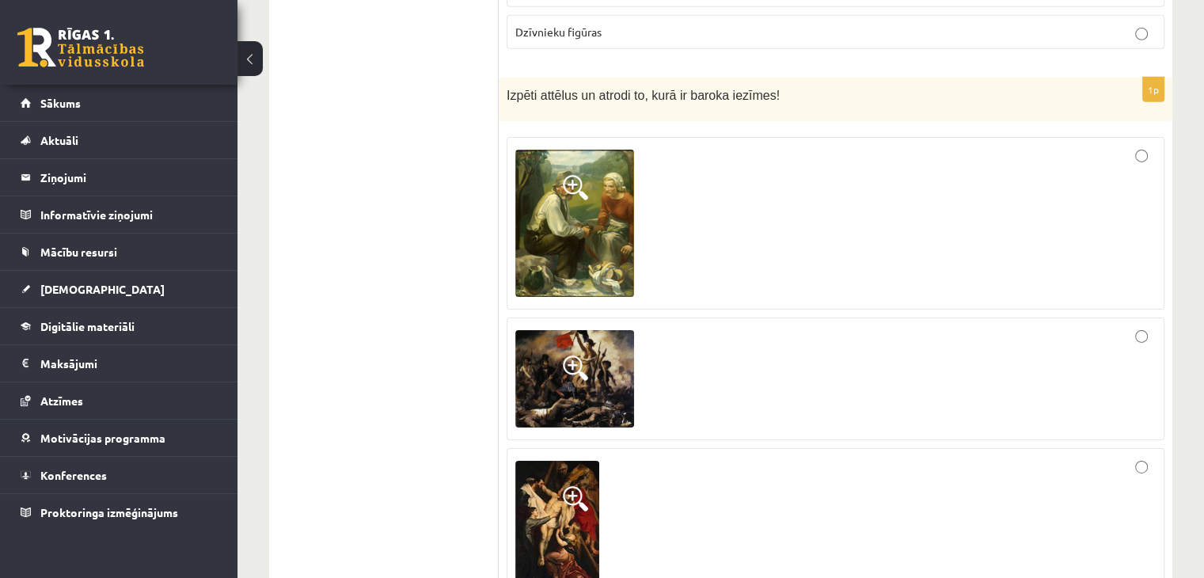
click at [1102, 457] on div at bounding box center [835, 523] width 640 height 133
click at [890, 195] on div at bounding box center [835, 223] width 640 height 155
click at [569, 486] on span at bounding box center [575, 498] width 25 height 25
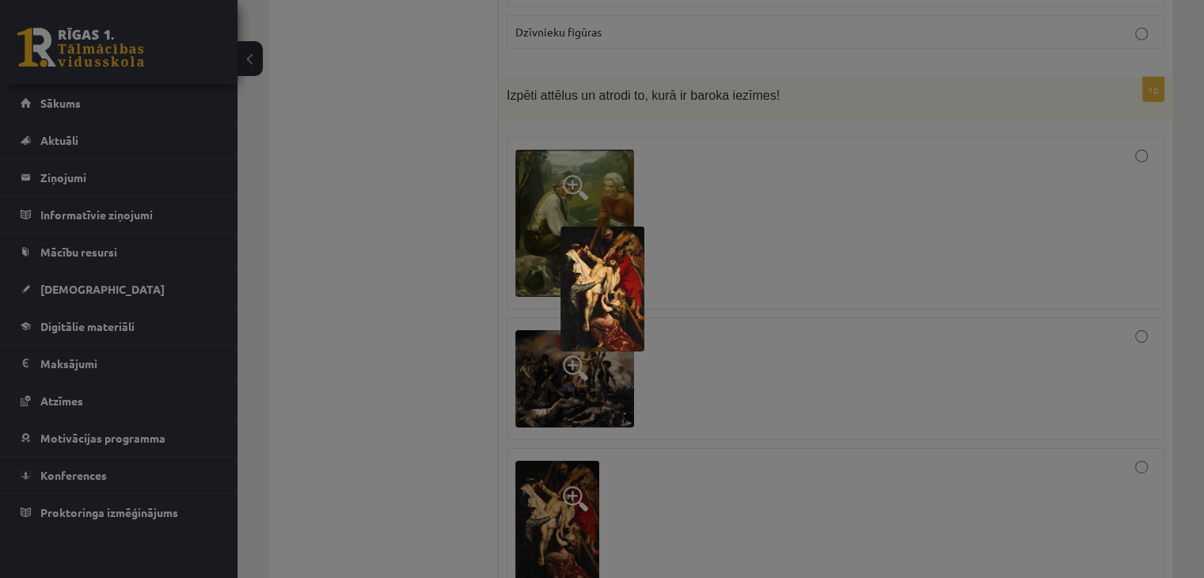
click at [746, 302] on div at bounding box center [602, 289] width 1204 height 578
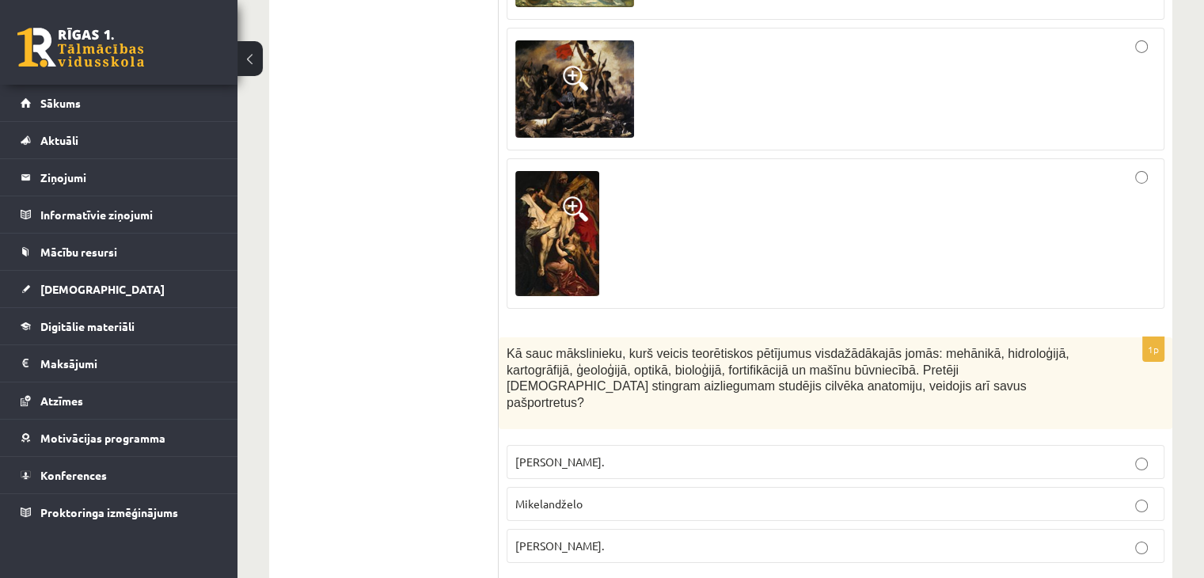
scroll to position [5461, 0]
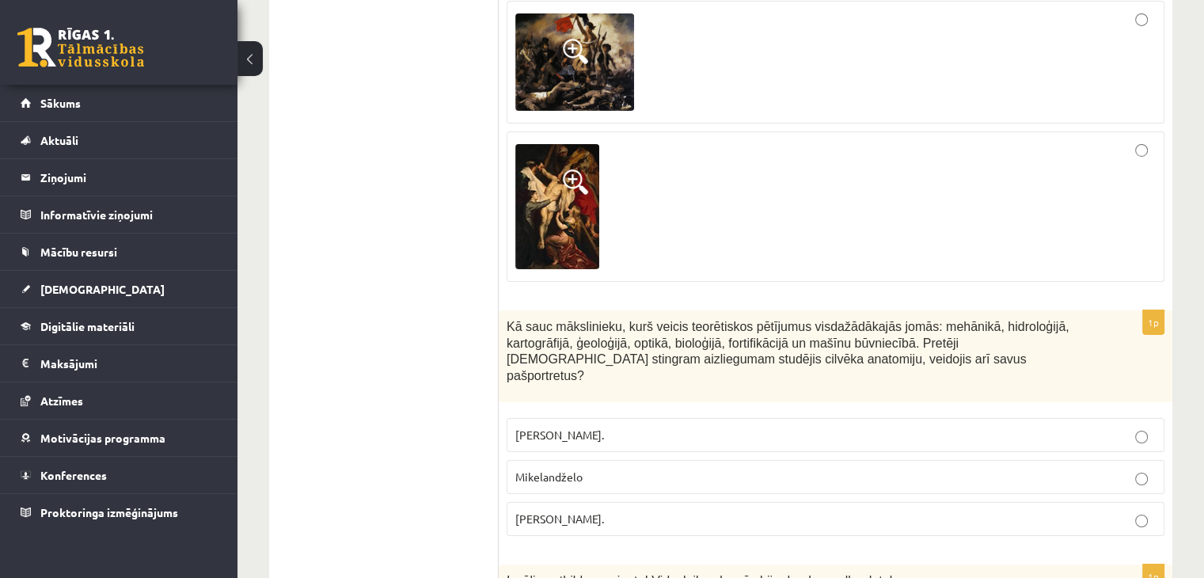
click at [683, 510] on p "Leonardo da Vinči." at bounding box center [835, 518] width 640 height 17
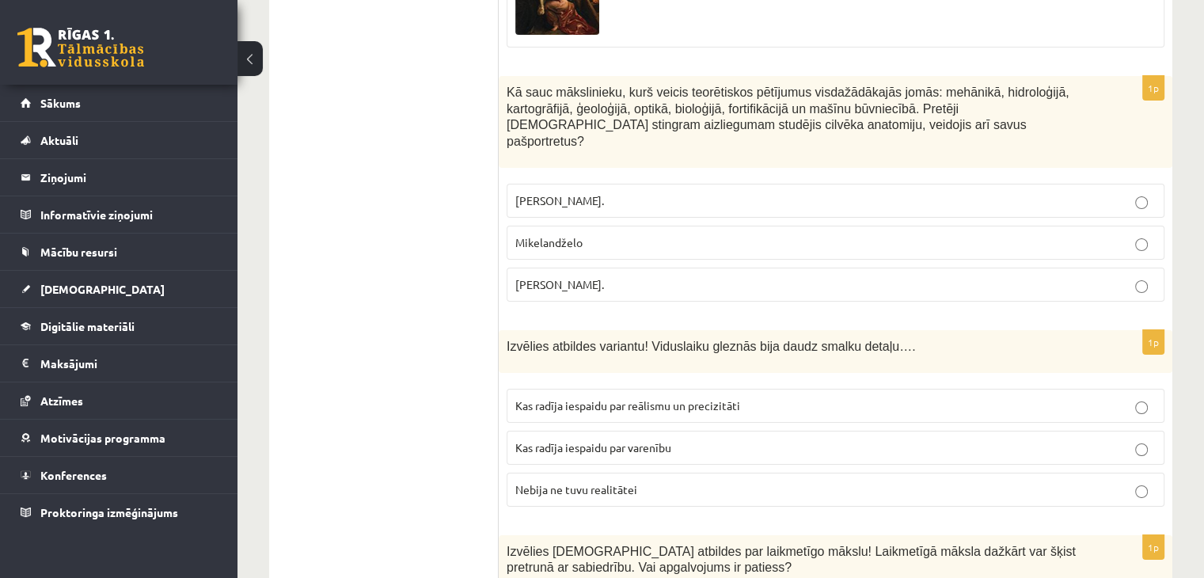
scroll to position [5698, 0]
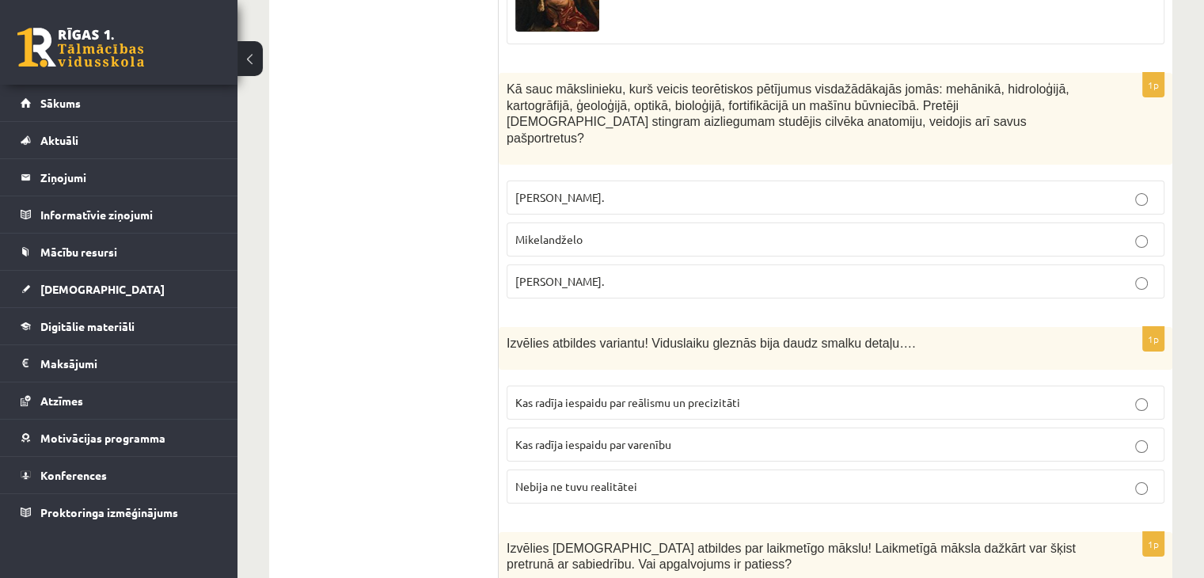
click at [799, 427] on label "Kas radīja iespaidu par varenību" at bounding box center [836, 444] width 658 height 34
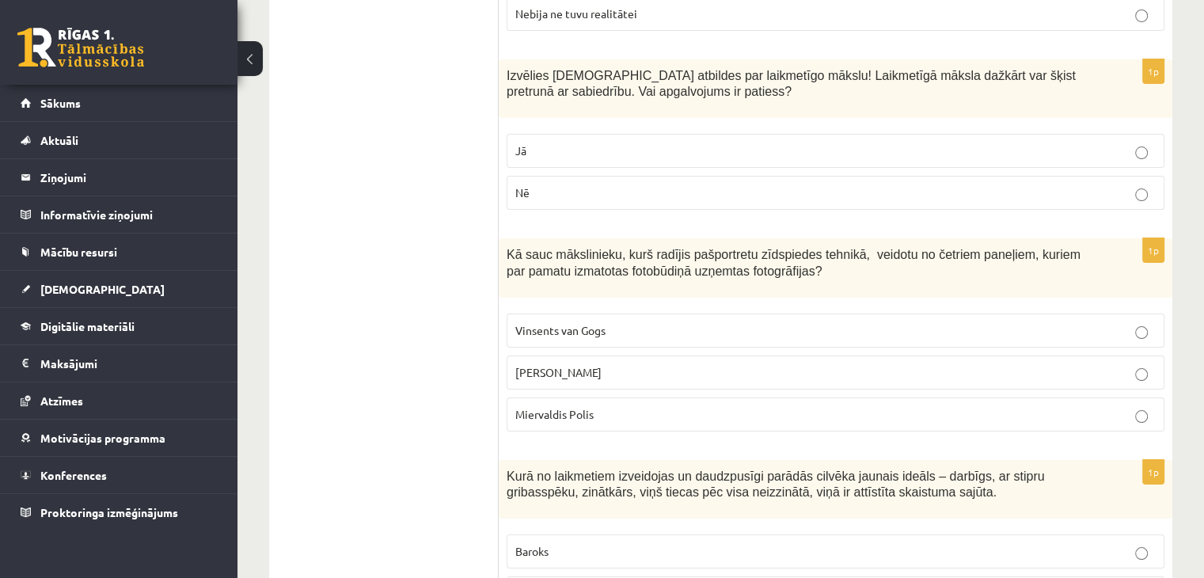
scroll to position [6173, 0]
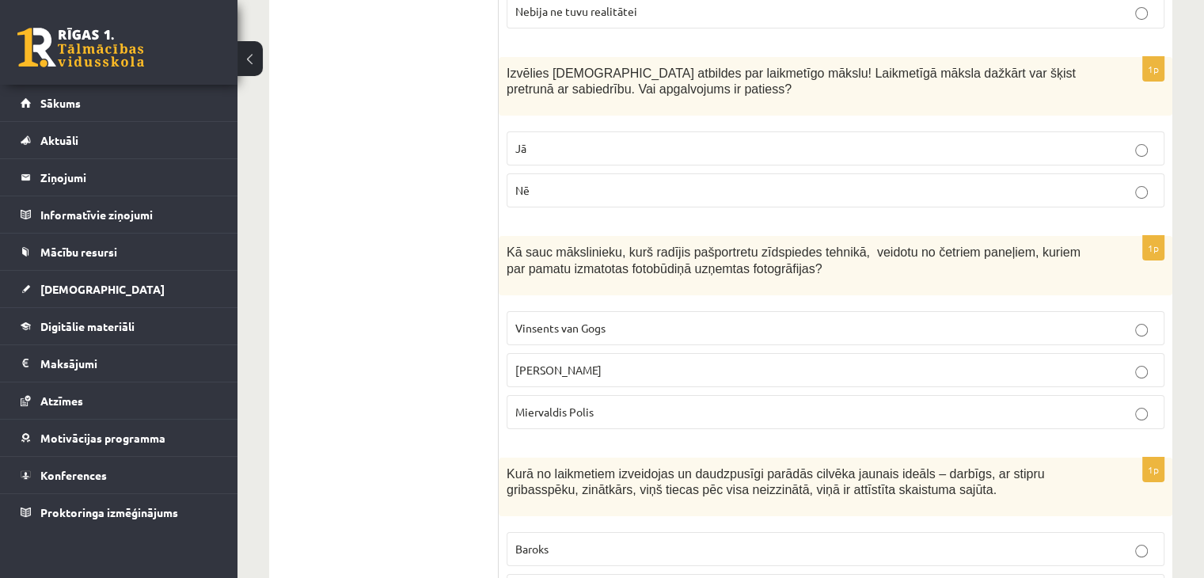
click at [541, 321] on span "Vinsents van Gogs" at bounding box center [560, 328] width 90 height 14
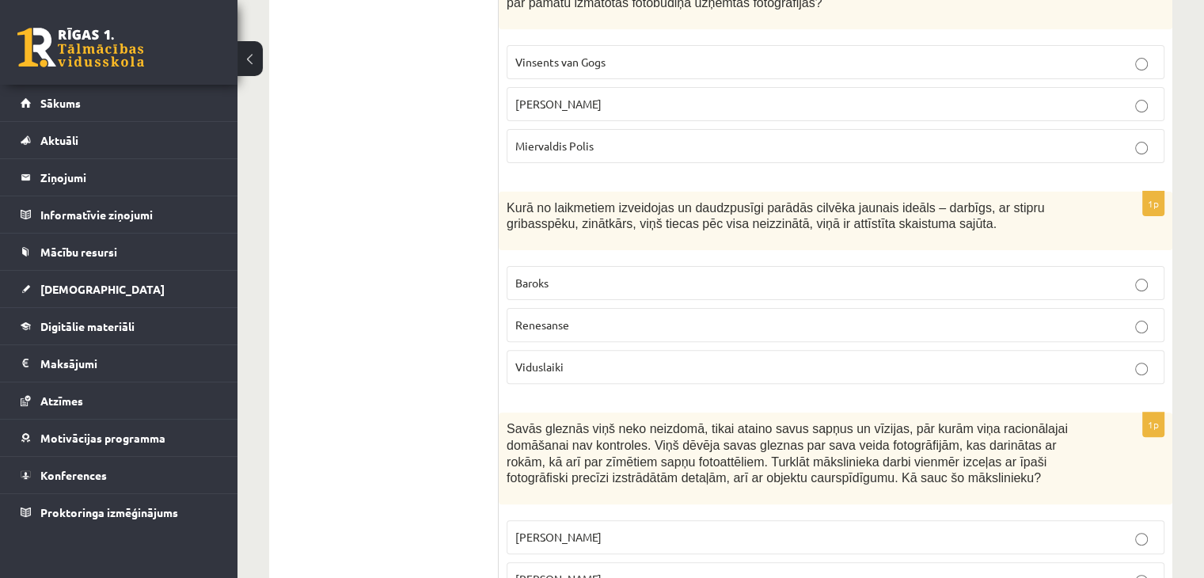
scroll to position [6490, 0]
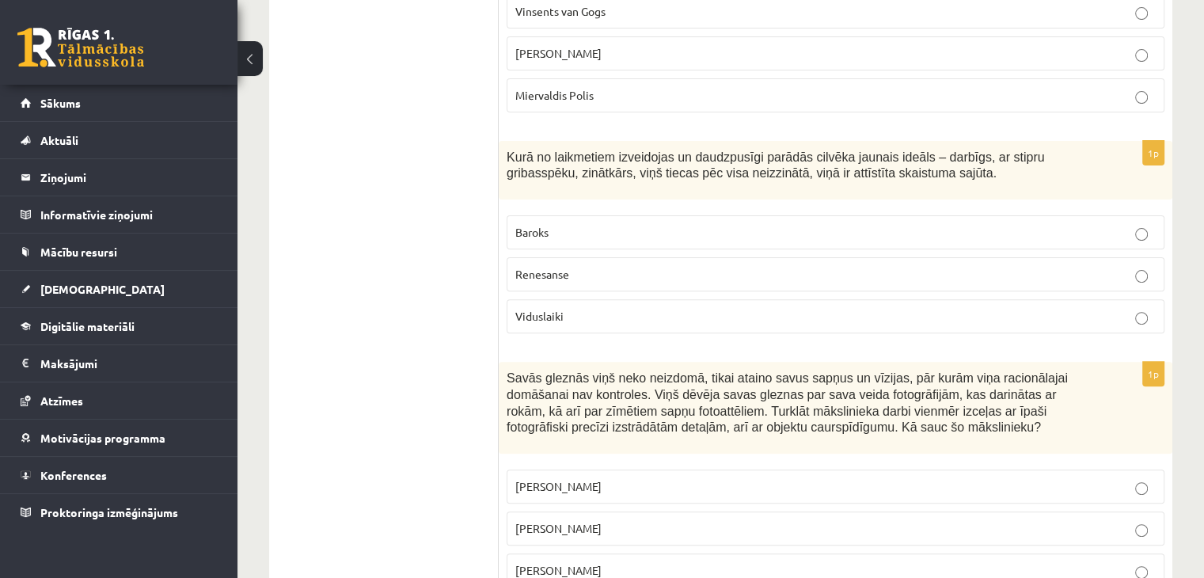
click at [727, 469] on label "Pablo Pikaso" at bounding box center [836, 486] width 658 height 34
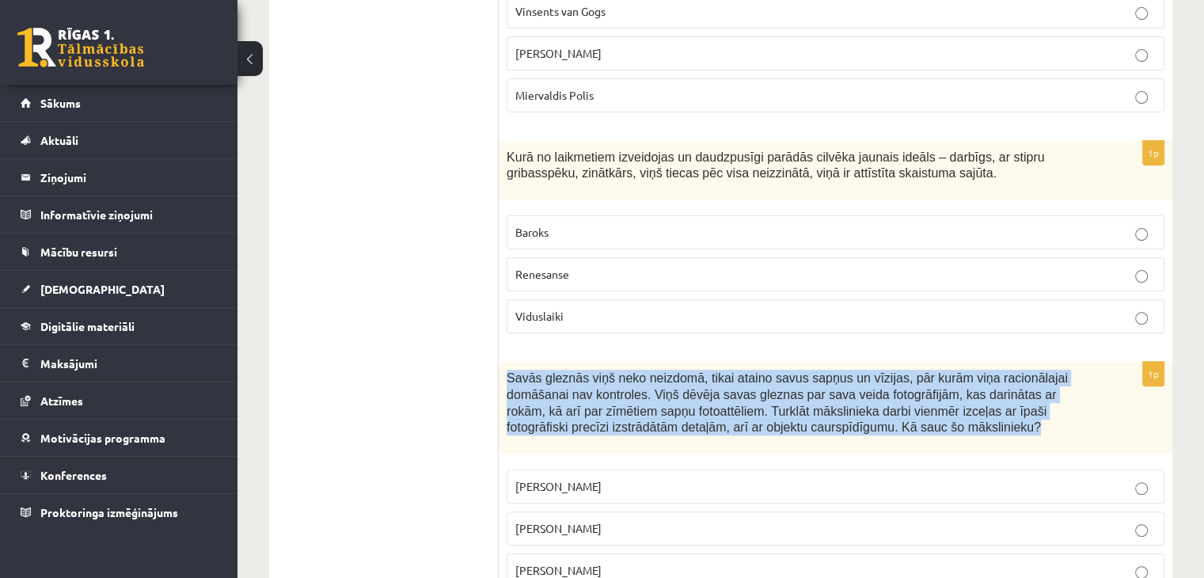
drag, startPoint x: 772, startPoint y: 333, endPoint x: 503, endPoint y: 286, distance: 273.2
click at [503, 362] on div "Savās gleznās viņš neko neizdomā, tikai ataino savus sapņus un vīzijas, pār kur…" at bounding box center [835, 408] width 673 height 92
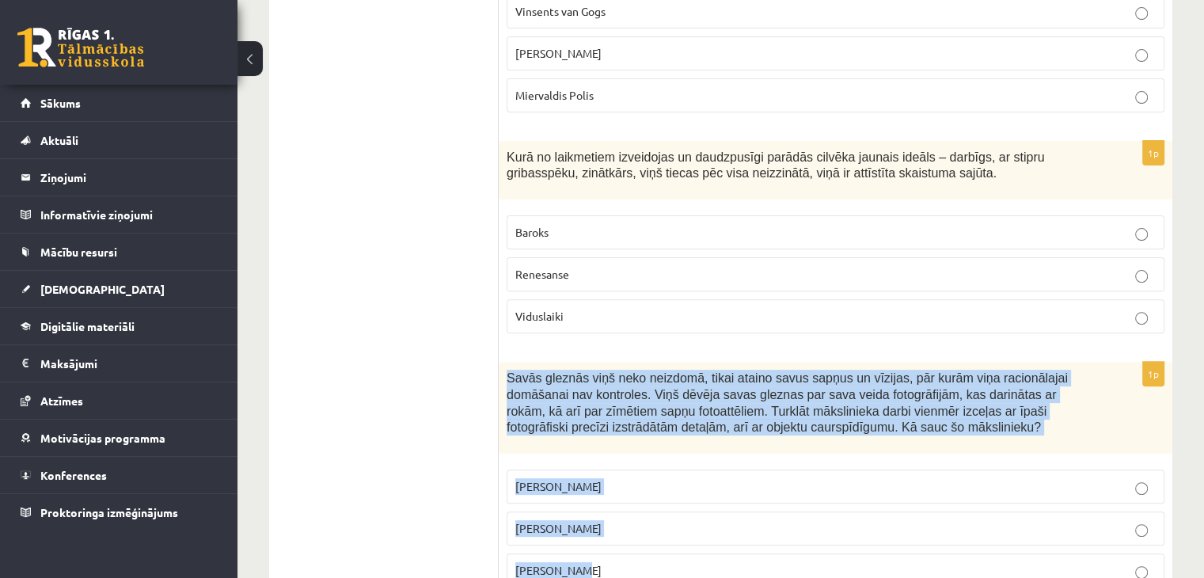
drag, startPoint x: 505, startPoint y: 283, endPoint x: 611, endPoint y: 472, distance: 217.5
click at [611, 472] on div "1p Savās gleznās viņš neko neizdomā, tikai ataino savus sapņus un vīzijas, pār …" at bounding box center [835, 481] width 673 height 238
copy div "Savās gleznās viņš neko neizdomā, tikai ataino savus sapņus un vīzijas, pār kur…"
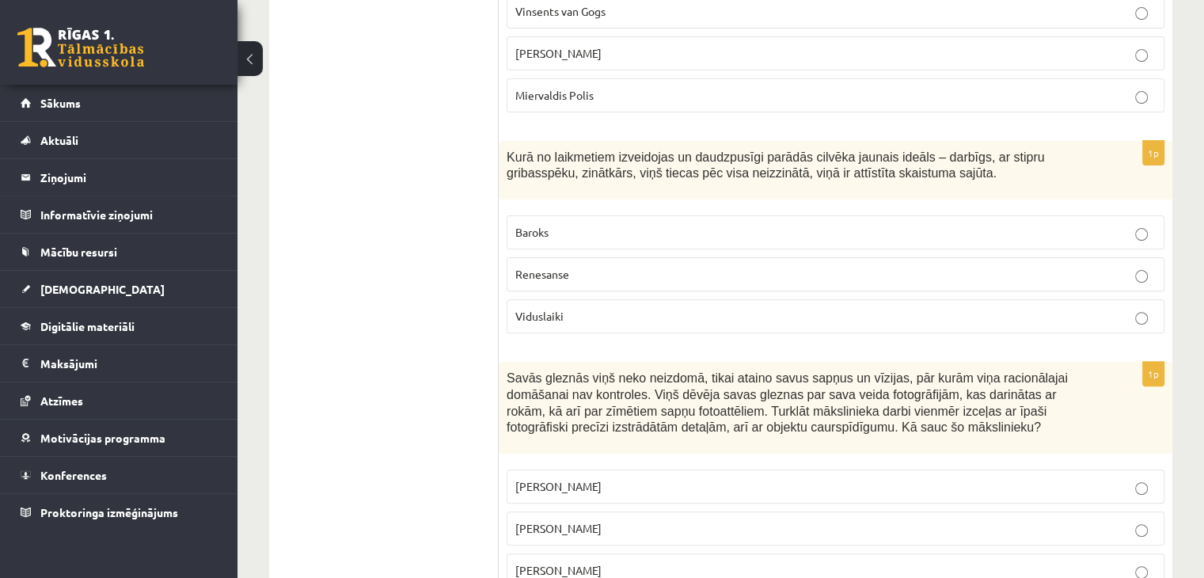
click at [585, 511] on label "Salvadors Dalī" at bounding box center [836, 528] width 658 height 34
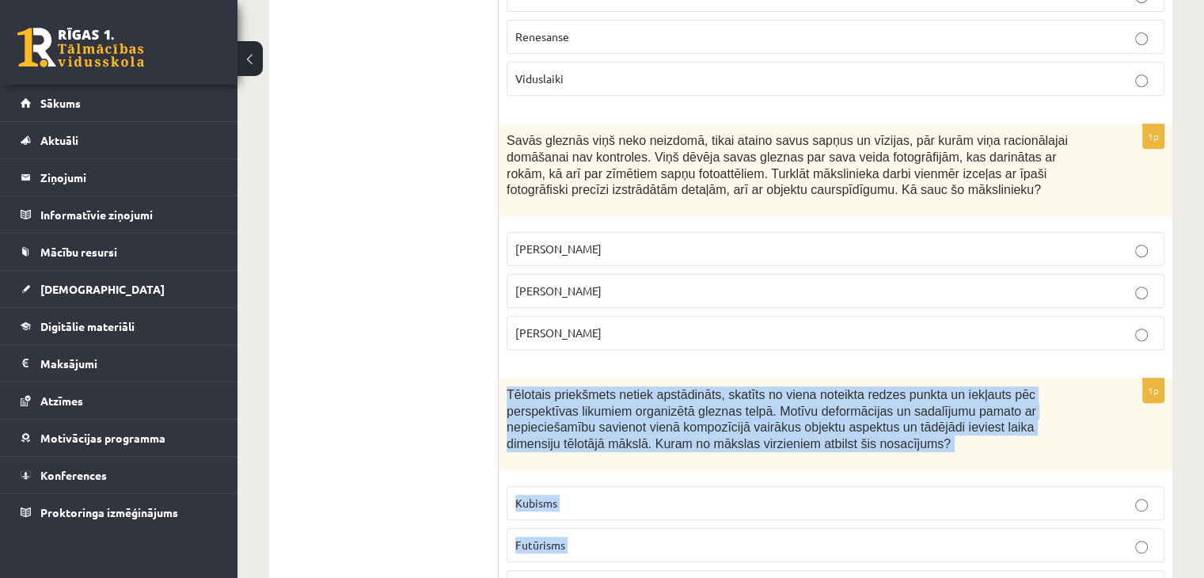
drag, startPoint x: 538, startPoint y: 301, endPoint x: 658, endPoint y: 507, distance: 239.0
click at [658, 507] on div "1p Tēlotais priekšmets netiek apstādināts, skatīts no viena noteikta redzes pun…" at bounding box center [835, 497] width 673 height 238
copy div "Tēlotais priekšmets netiek apstādināts, skatīts no viena noteikta redzes punkta…"
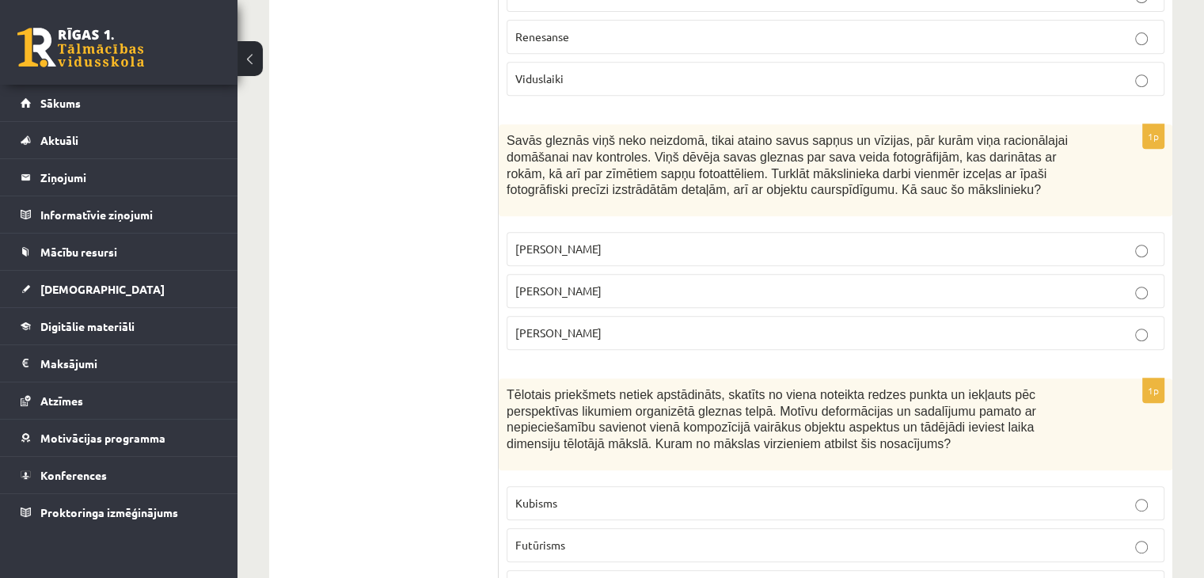
drag, startPoint x: 625, startPoint y: 434, endPoint x: 625, endPoint y: 425, distance: 9.5
click at [625, 478] on fieldset "Kubisms Futūrisms Fovisms" at bounding box center [836, 543] width 658 height 131
click at [625, 486] on label "Kubisms" at bounding box center [836, 503] width 658 height 34
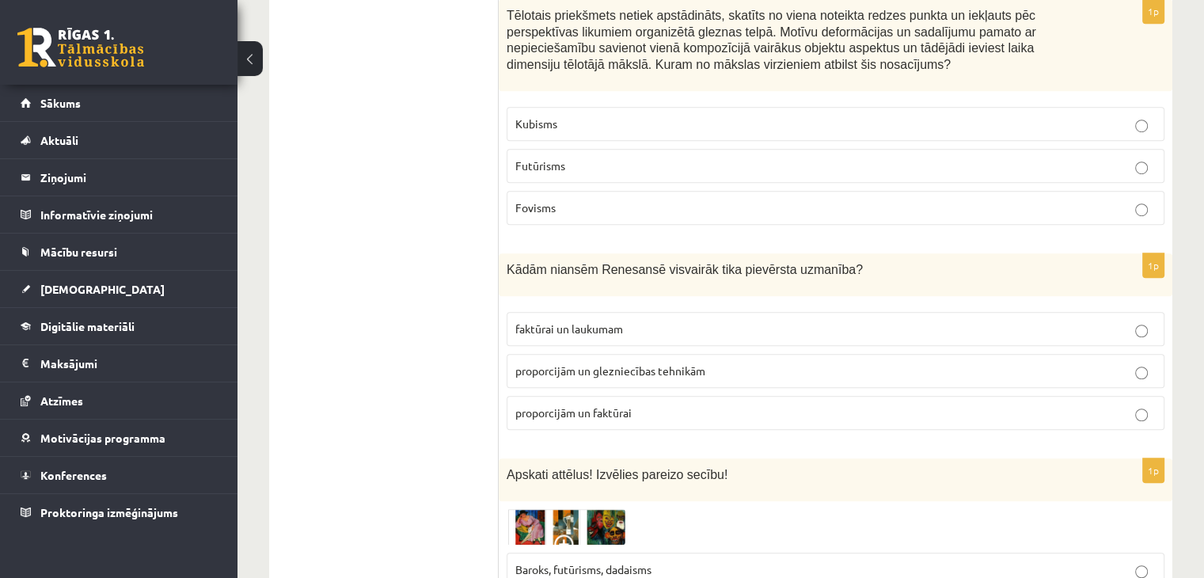
scroll to position [7162, 0]
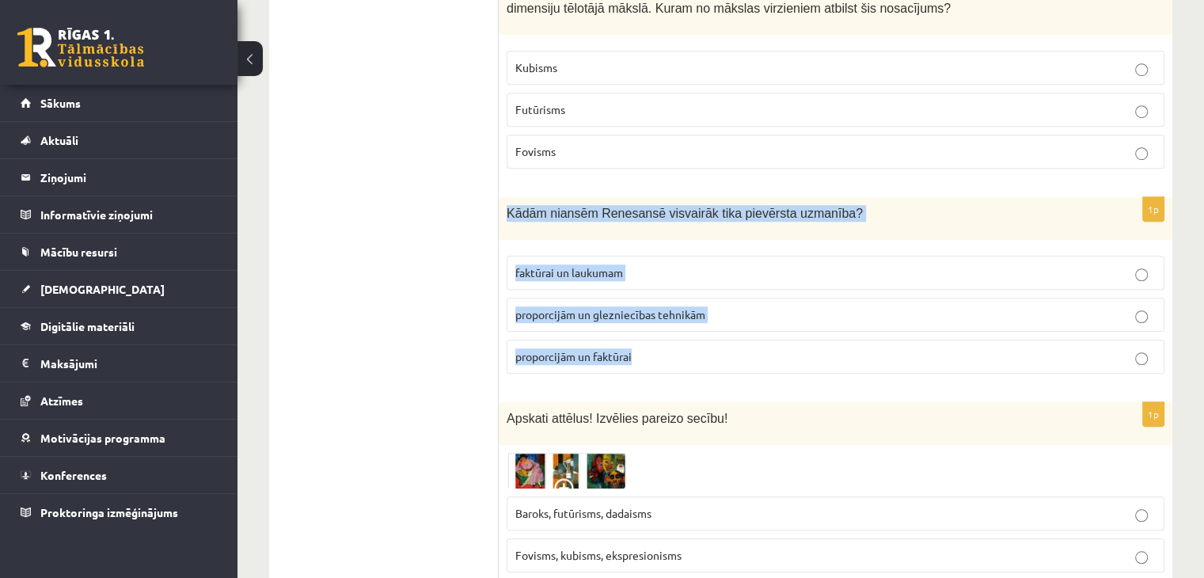
drag, startPoint x: 672, startPoint y: 256, endPoint x: 500, endPoint y: 115, distance: 222.1
click at [500, 197] on div "1p Kādām niansēm Renesansē visvairāk tika pievērsta uzmanība? faktūrai un lauku…" at bounding box center [835, 291] width 673 height 189
copy div "Kādām niansēm Renesansē visvairāk tika pievērsta uzmanība? faktūrai un laukumam…"
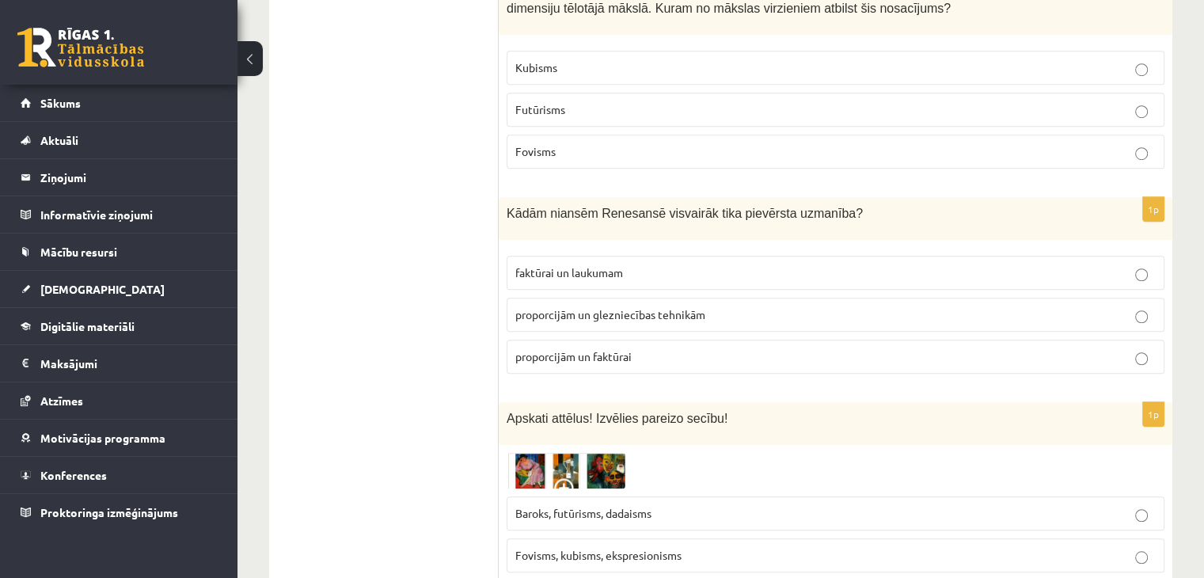
click at [592, 307] on span "proporcijām un glezniecības tehnikām" at bounding box center [610, 314] width 190 height 14
drag, startPoint x: 490, startPoint y: 312, endPoint x: 658, endPoint y: 495, distance: 249.3
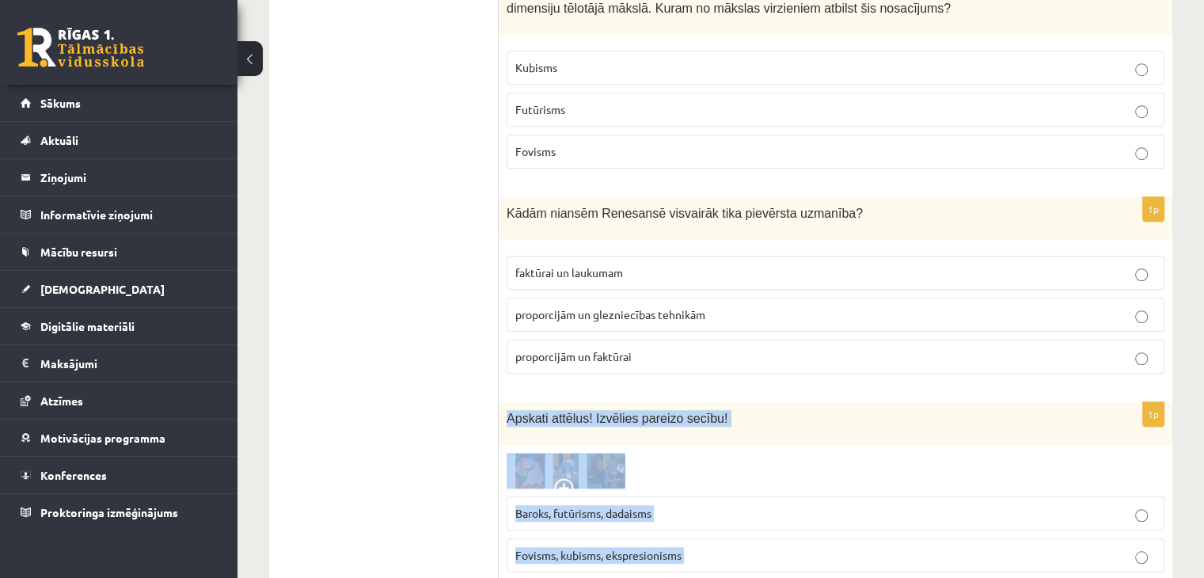
drag, startPoint x: 666, startPoint y: 500, endPoint x: 502, endPoint y: 315, distance: 247.3
click at [502, 402] on div "1p Apskati attēlus! Izvēlies pareizo secību! Baroks, futūrisms, dadaisms Fovism…" at bounding box center [835, 515] width 673 height 226
copy div "Apskati attēlus! Izvēlies pareizo secību! Baroks, futūrisms, dadaisms Fovisms, …"
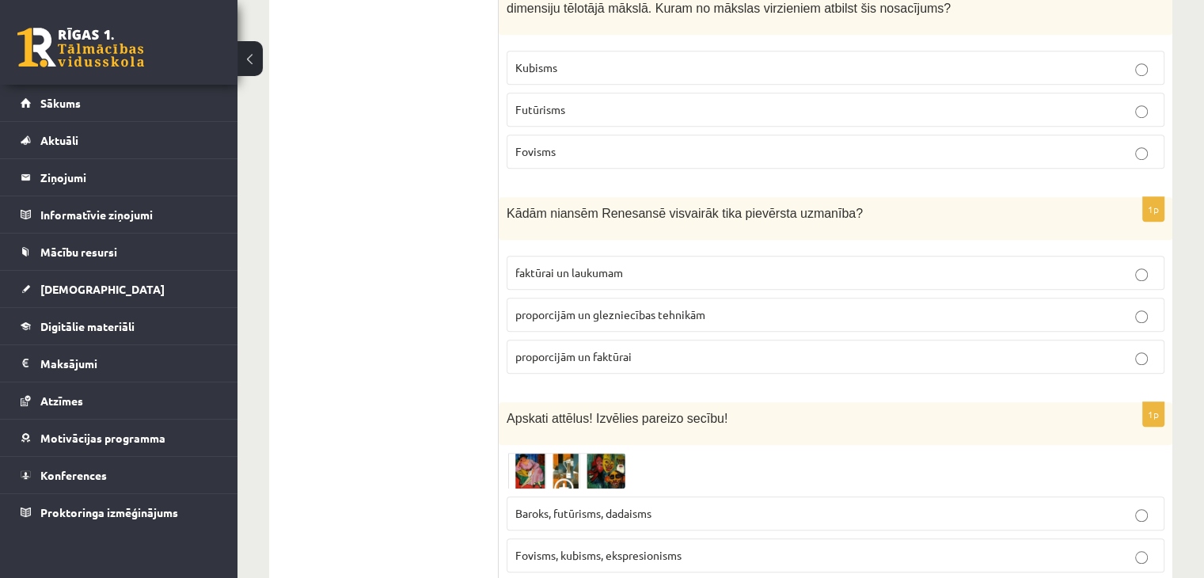
click at [586, 453] on img at bounding box center [566, 471] width 119 height 36
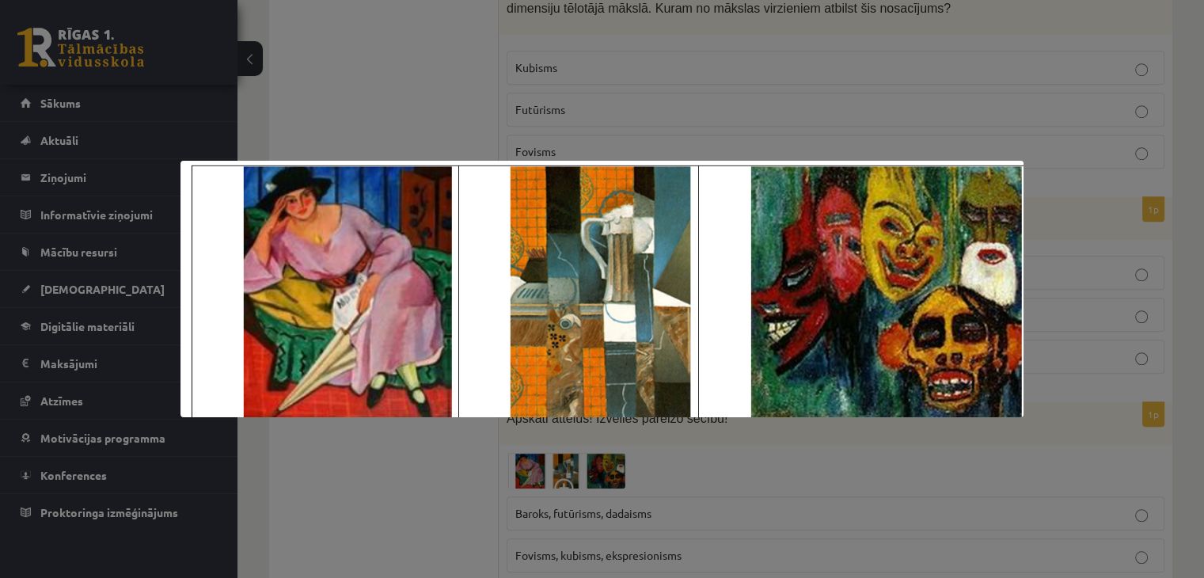
click at [404, 89] on div at bounding box center [602, 289] width 1204 height 578
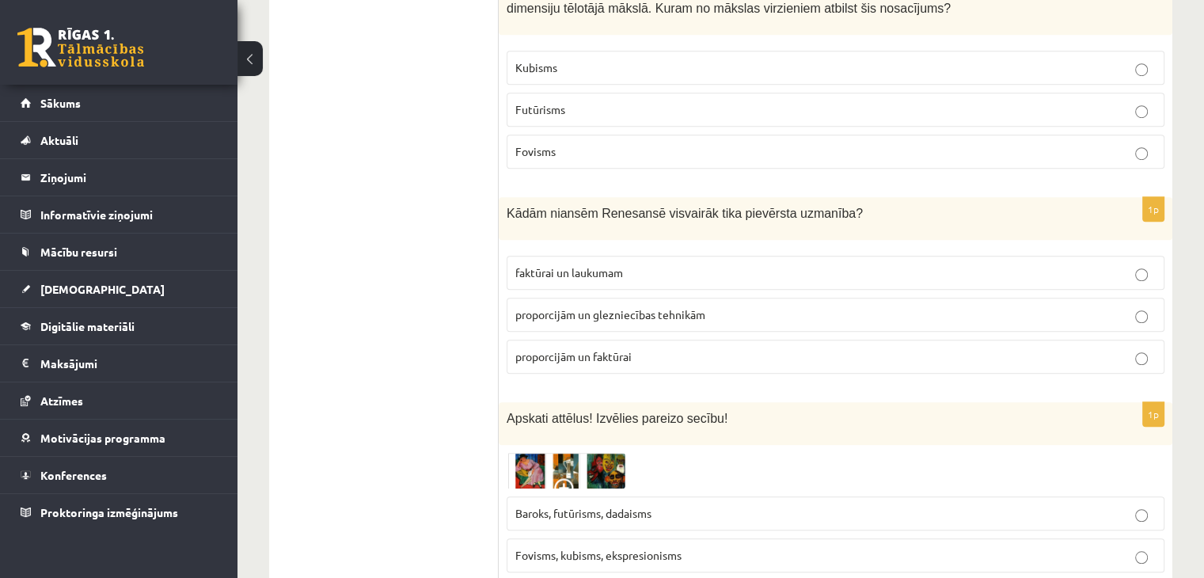
click at [560, 547] on p "Fovisms, kubisms, ekspresionisms" at bounding box center [835, 555] width 640 height 17
click at [562, 453] on img at bounding box center [566, 471] width 119 height 36
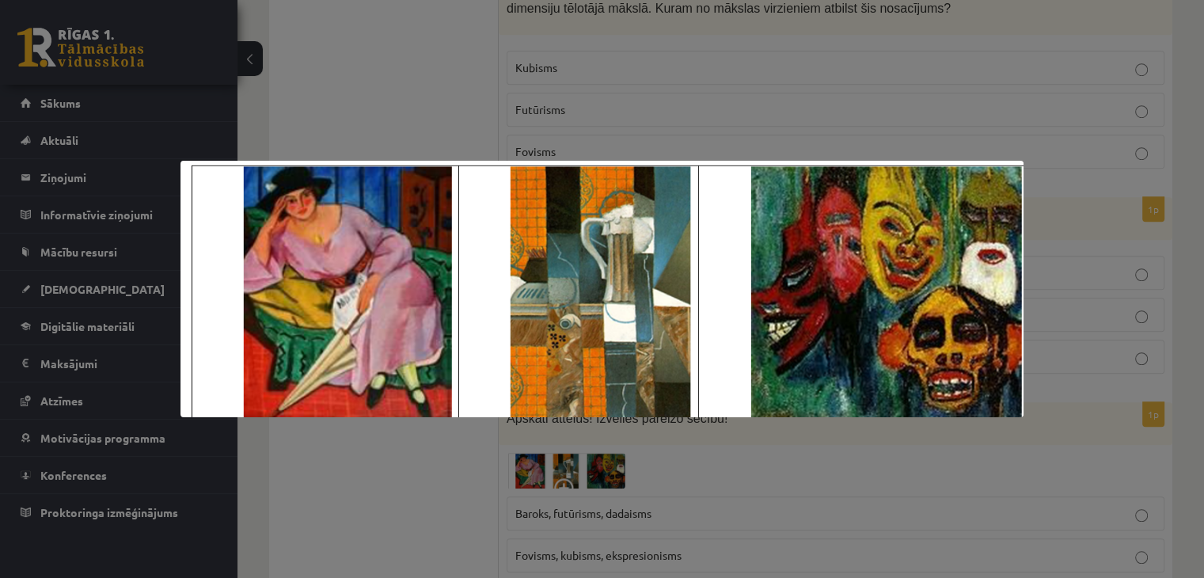
drag, startPoint x: 393, startPoint y: 11, endPoint x: 399, endPoint y: 27, distance: 16.8
click at [396, 18] on div at bounding box center [602, 289] width 1204 height 578
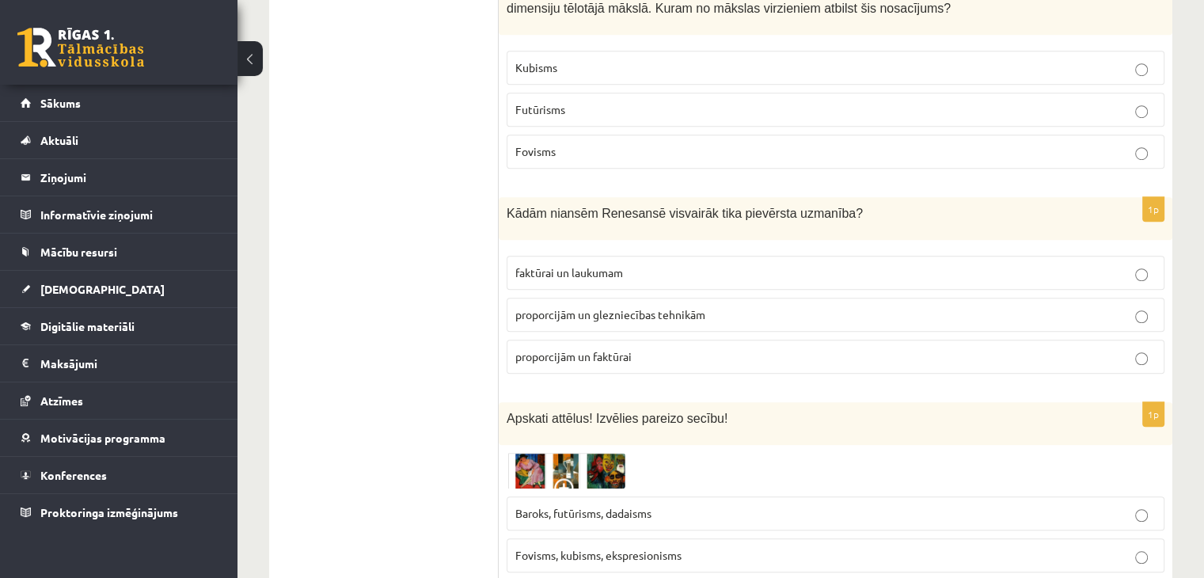
click at [609, 453] on img at bounding box center [566, 471] width 119 height 36
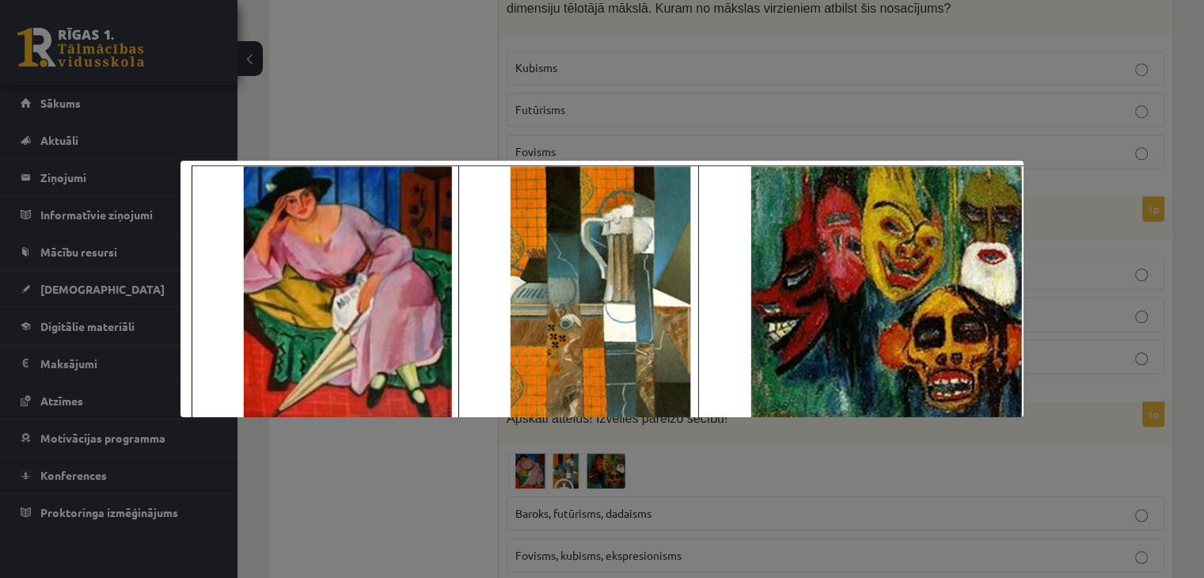
click at [652, 114] on div at bounding box center [602, 289] width 1204 height 578
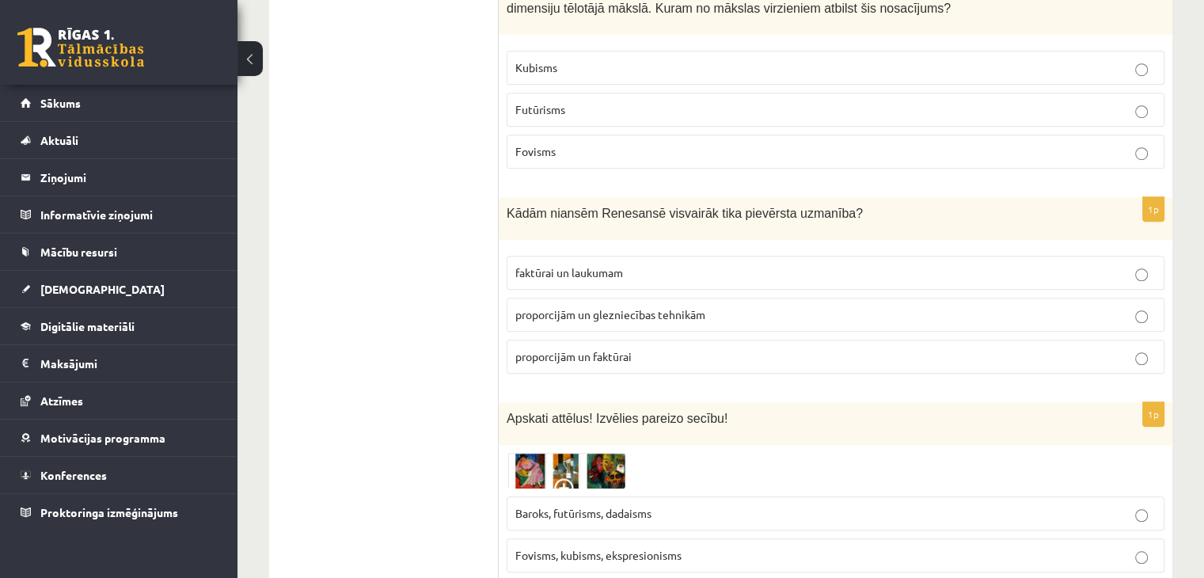
click at [693, 505] on p "Baroks, futūrisms, dadaisms" at bounding box center [835, 513] width 640 height 17
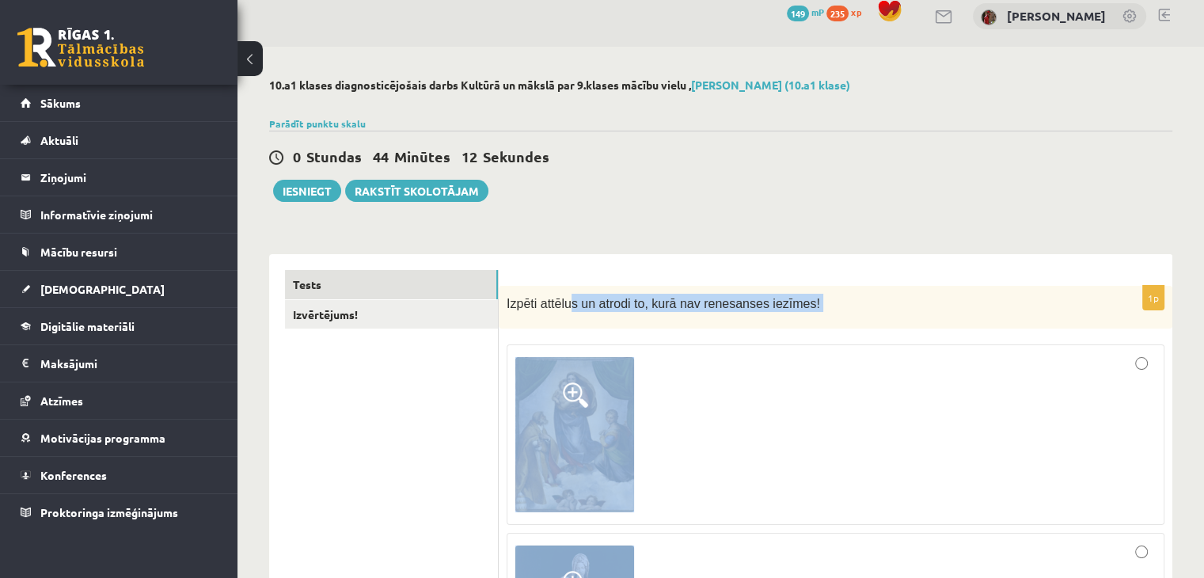
scroll to position [0, 0]
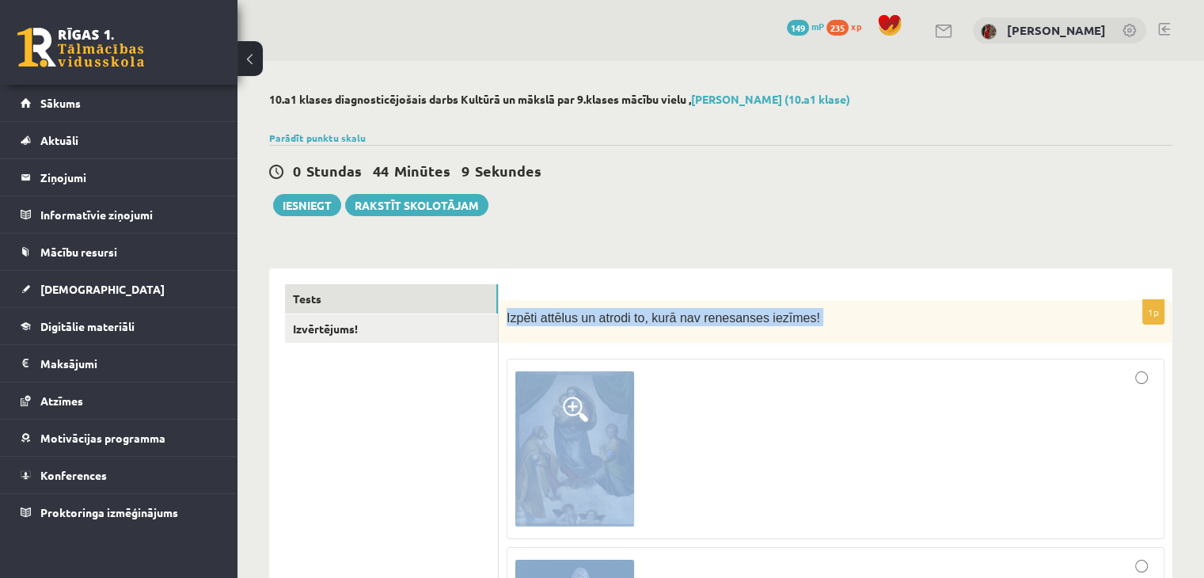
drag, startPoint x: 686, startPoint y: 494, endPoint x: 503, endPoint y: 321, distance: 251.9
copy form "Izpēti attēlus un atrodi to, kurā nav renesanses iezīmes! 1p Lasi un izvērtē ap…"
click at [446, 327] on link "Izvērtējums!" at bounding box center [391, 328] width 213 height 29
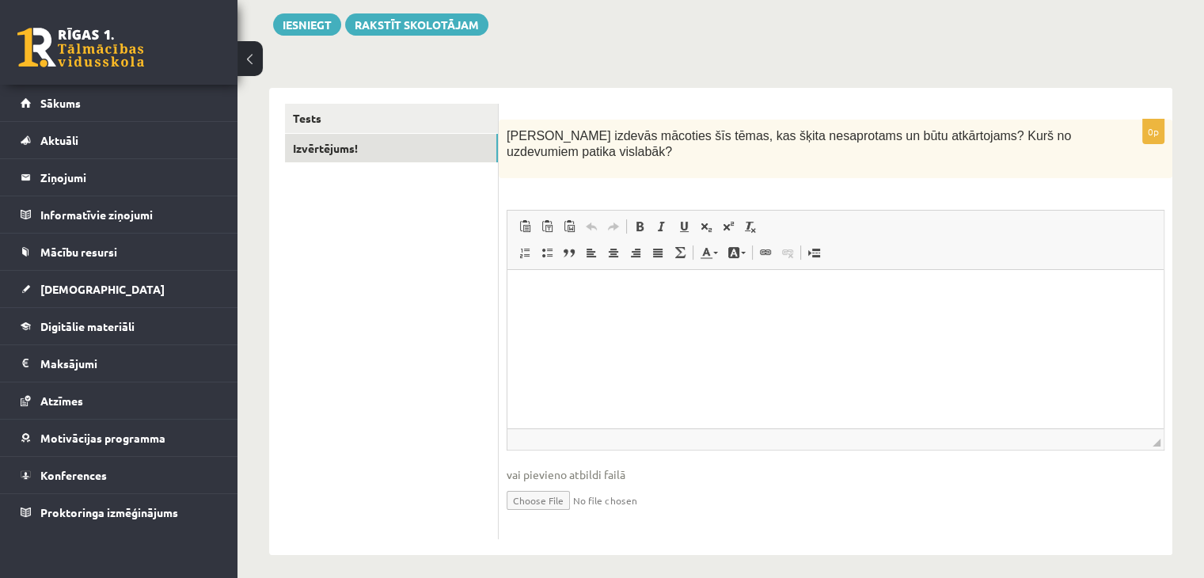
scroll to position [189, 0]
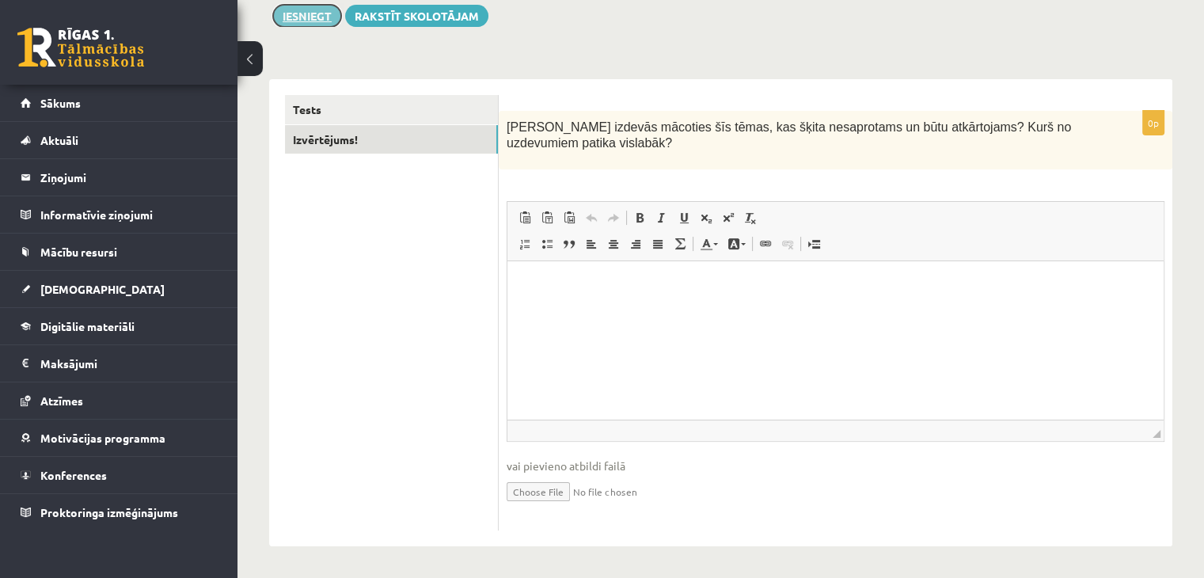
click at [336, 17] on button "Iesniegt" at bounding box center [307, 16] width 68 height 22
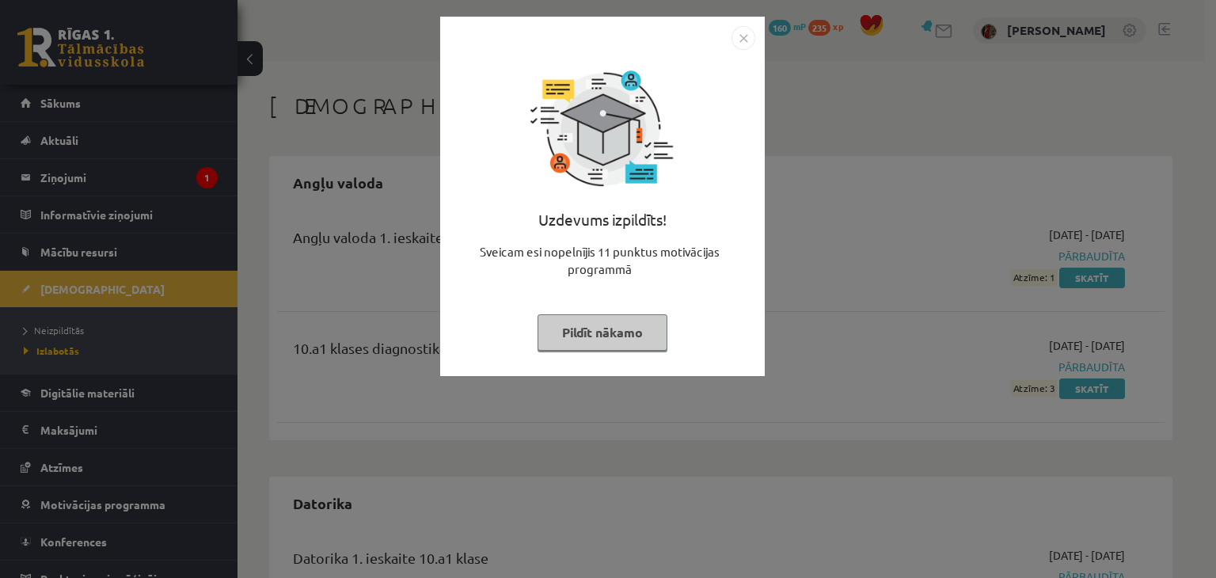
click at [644, 337] on button "Pildīt nākamo" at bounding box center [602, 332] width 130 height 36
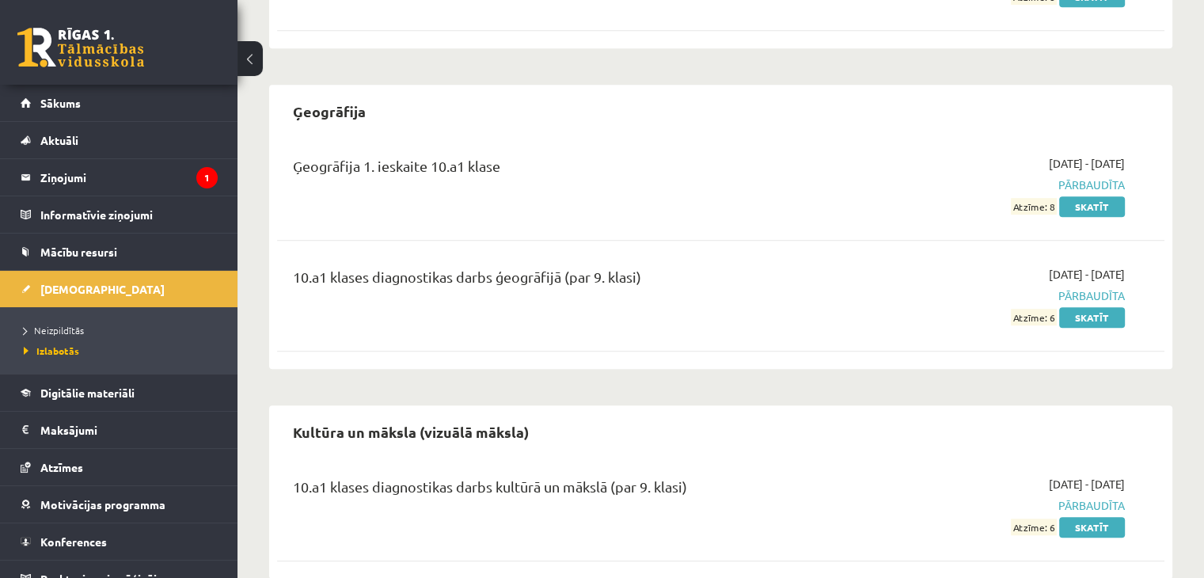
scroll to position [988, 0]
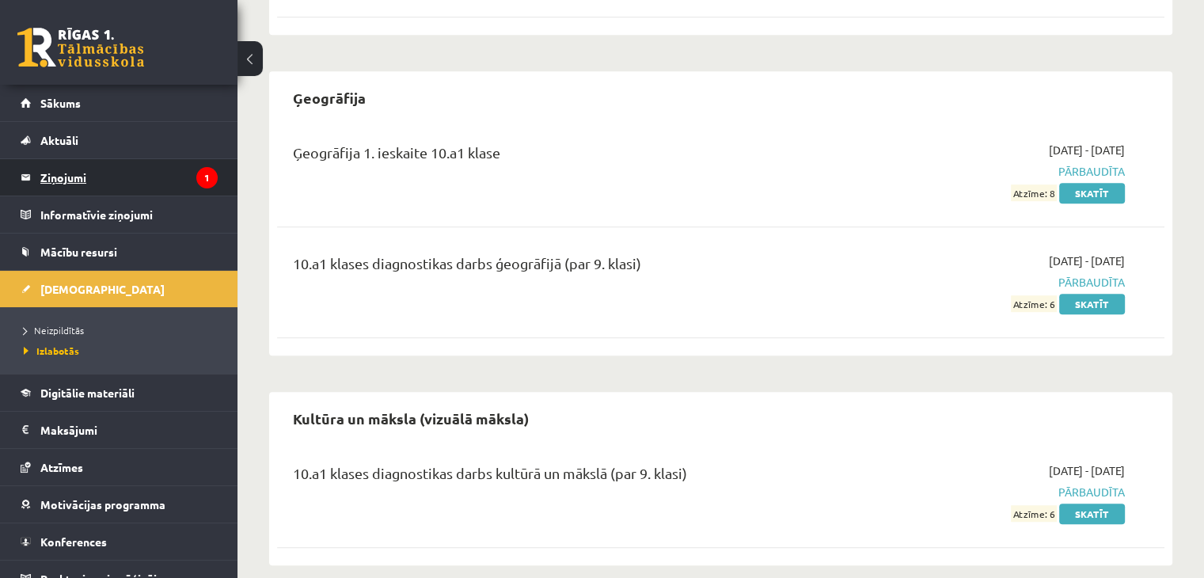
click at [177, 162] on legend "Ziņojumi 1" at bounding box center [128, 177] width 177 height 36
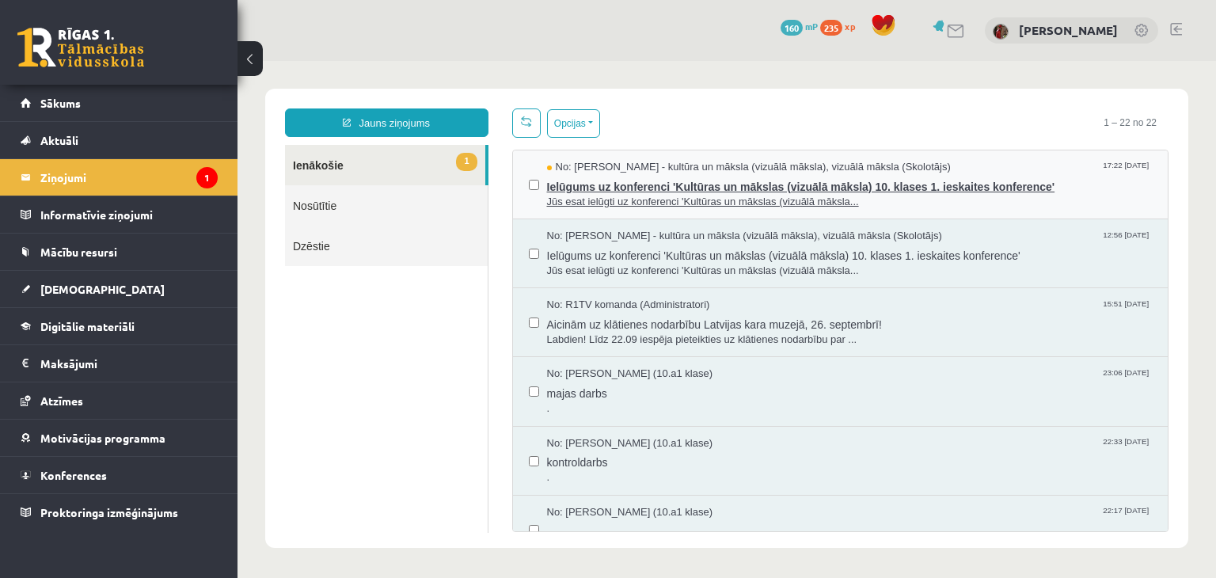
click at [562, 187] on span "Ielūgums uz konferenci 'Kultūras un mākslas (vizuālā māksla) 10. klases 1. iesk…" at bounding box center [849, 185] width 605 height 20
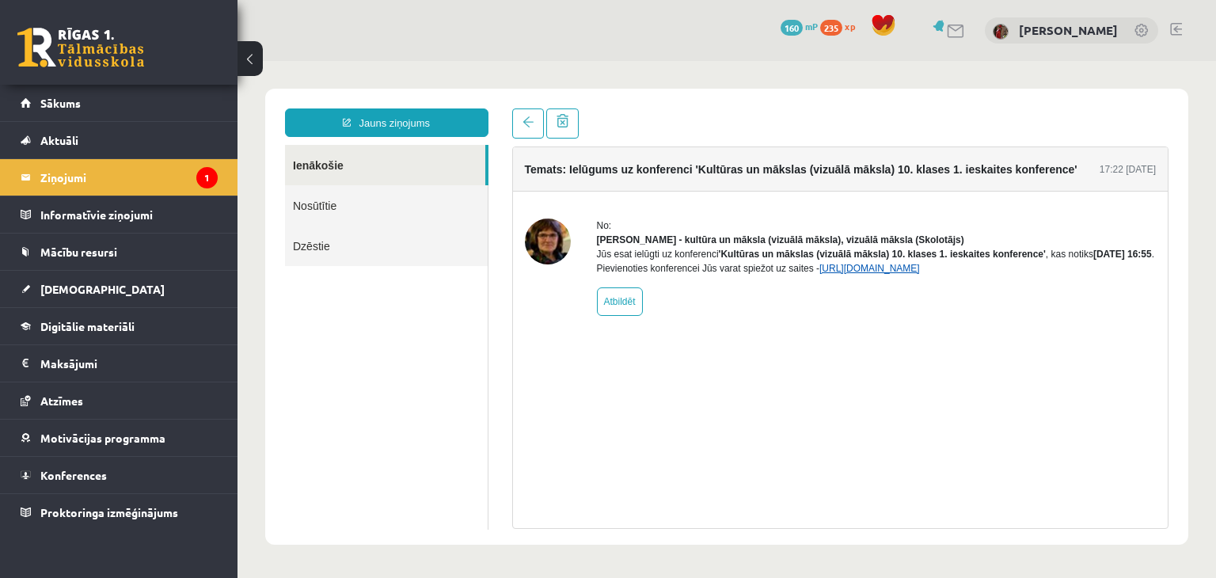
click at [902, 274] on link "[URL][DOMAIN_NAME]" at bounding box center [869, 268] width 101 height 11
click at [172, 172] on legend "Ziņojumi 1" at bounding box center [128, 177] width 177 height 36
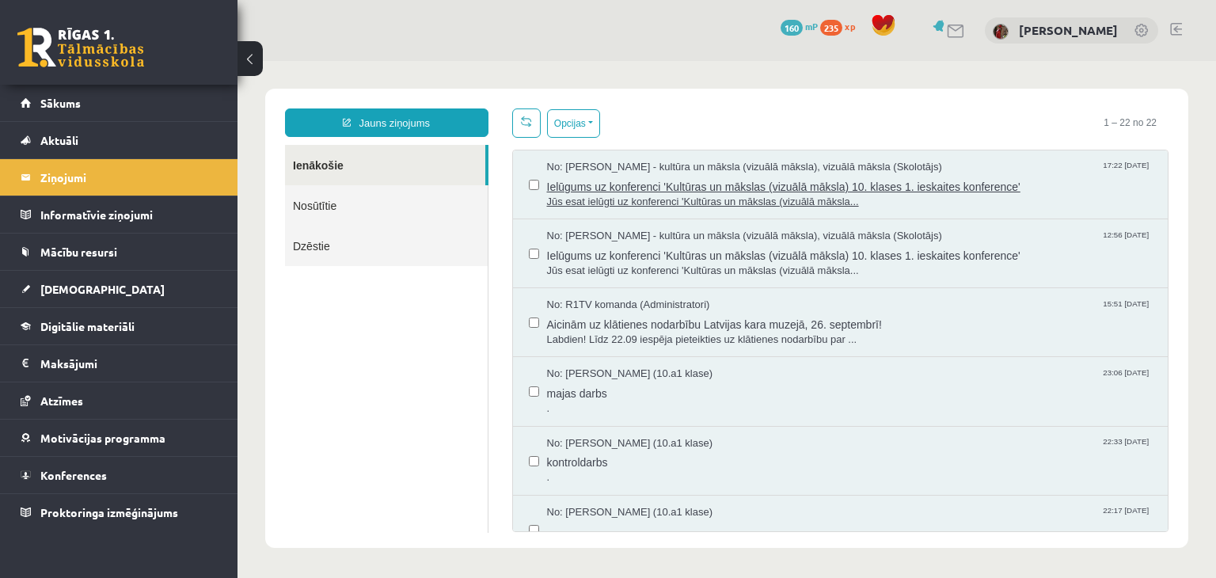
click at [728, 184] on span "Ielūgums uz konferenci 'Kultūras un mākslas (vizuālā māksla) 10. klases 1. iesk…" at bounding box center [849, 185] width 605 height 20
